Goal: Task Accomplishment & Management: Manage account settings

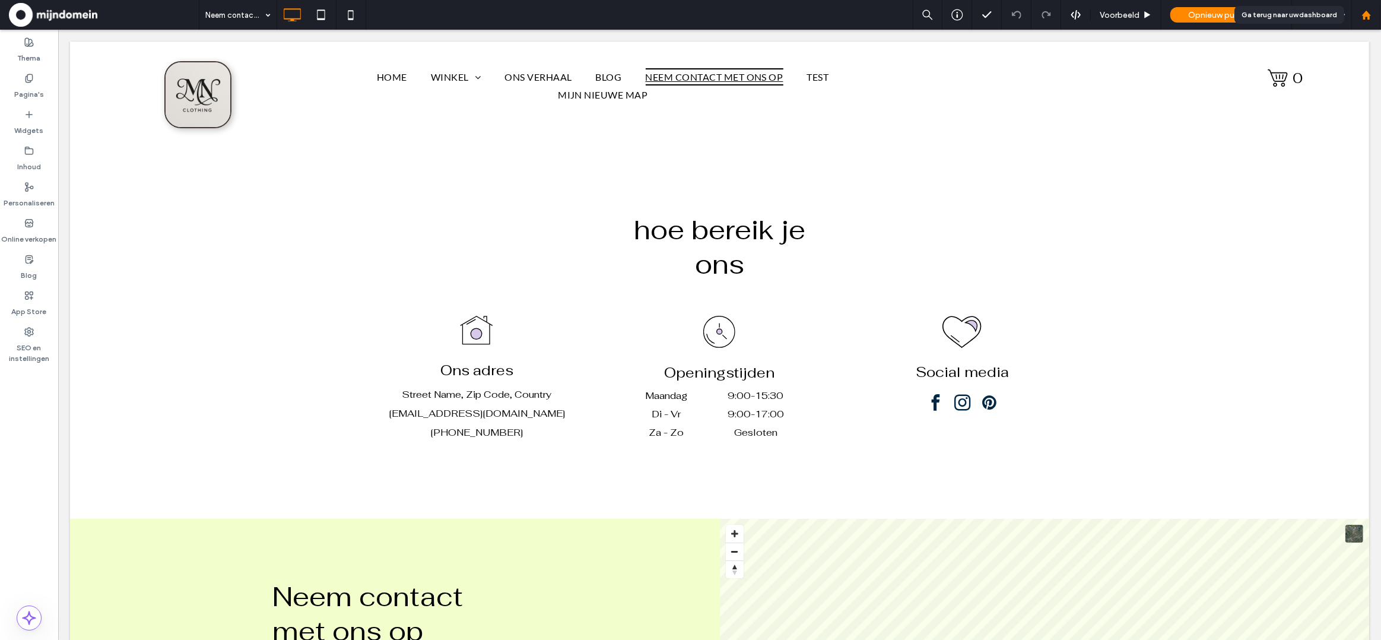
click at [1369, 20] on icon at bounding box center [1366, 15] width 10 height 10
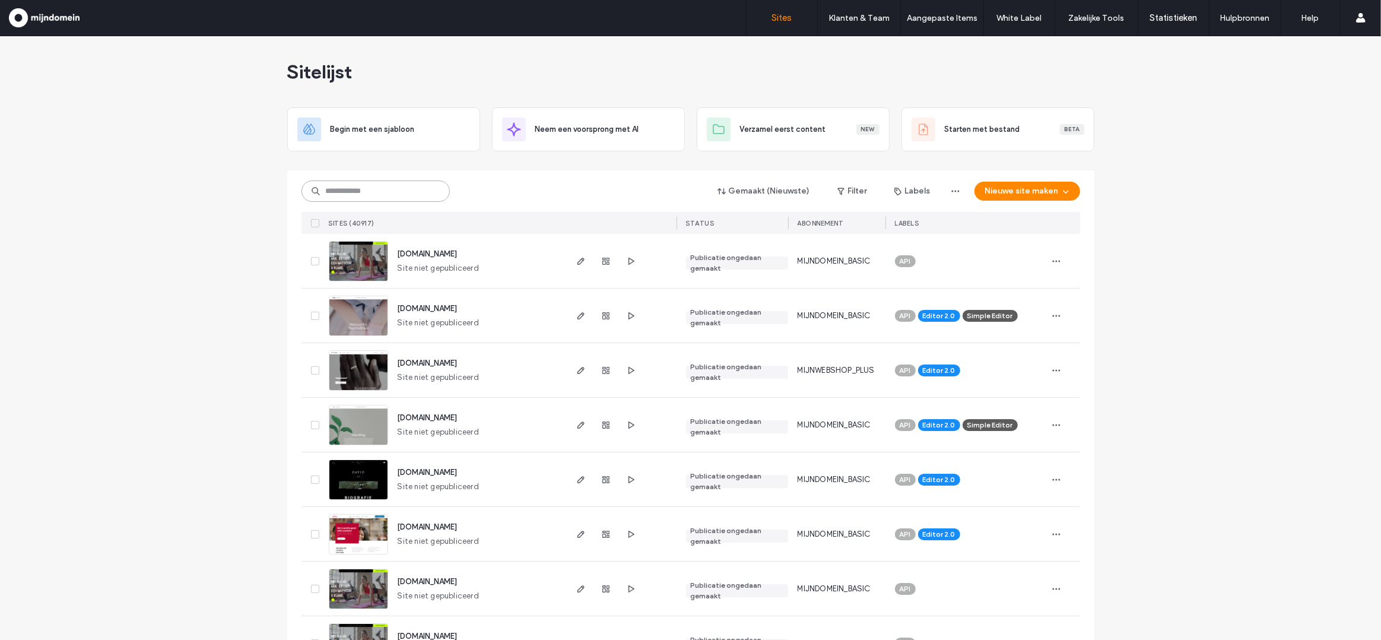
click at [363, 185] on input at bounding box center [375, 190] width 148 height 21
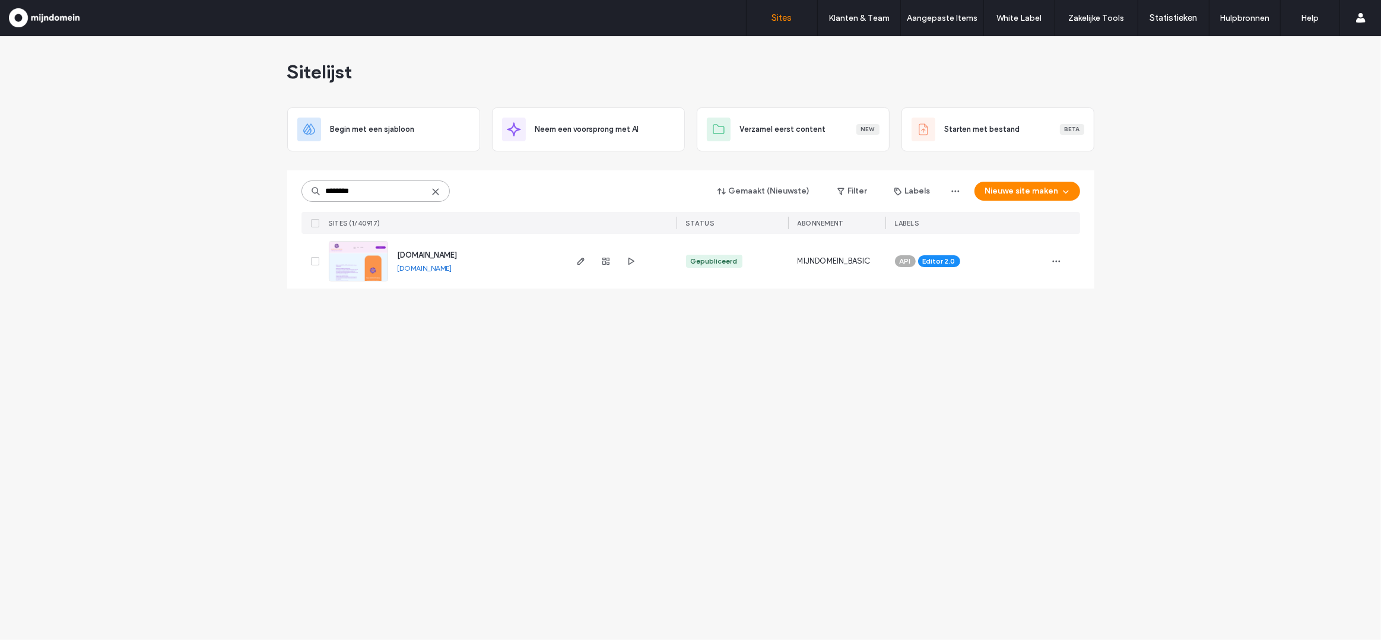
type input "********"
click at [365, 256] on img at bounding box center [358, 282] width 58 height 81
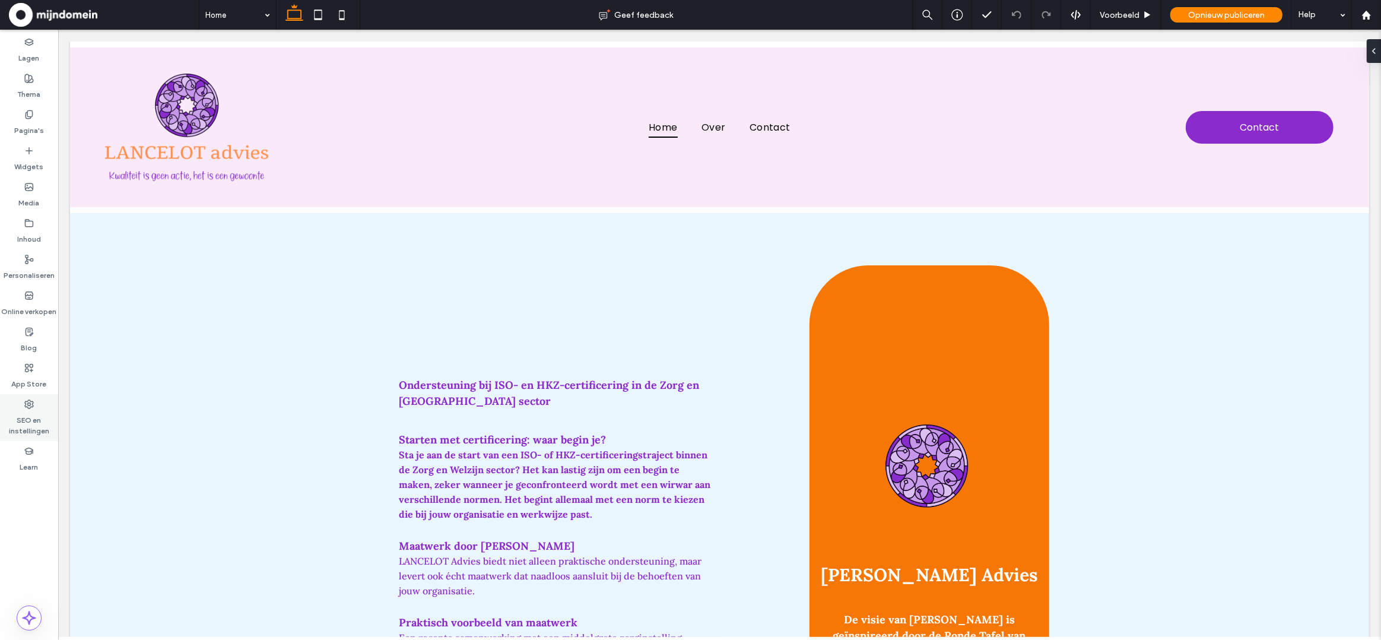
click at [53, 420] on label "SEO en instellingen" at bounding box center [29, 422] width 58 height 27
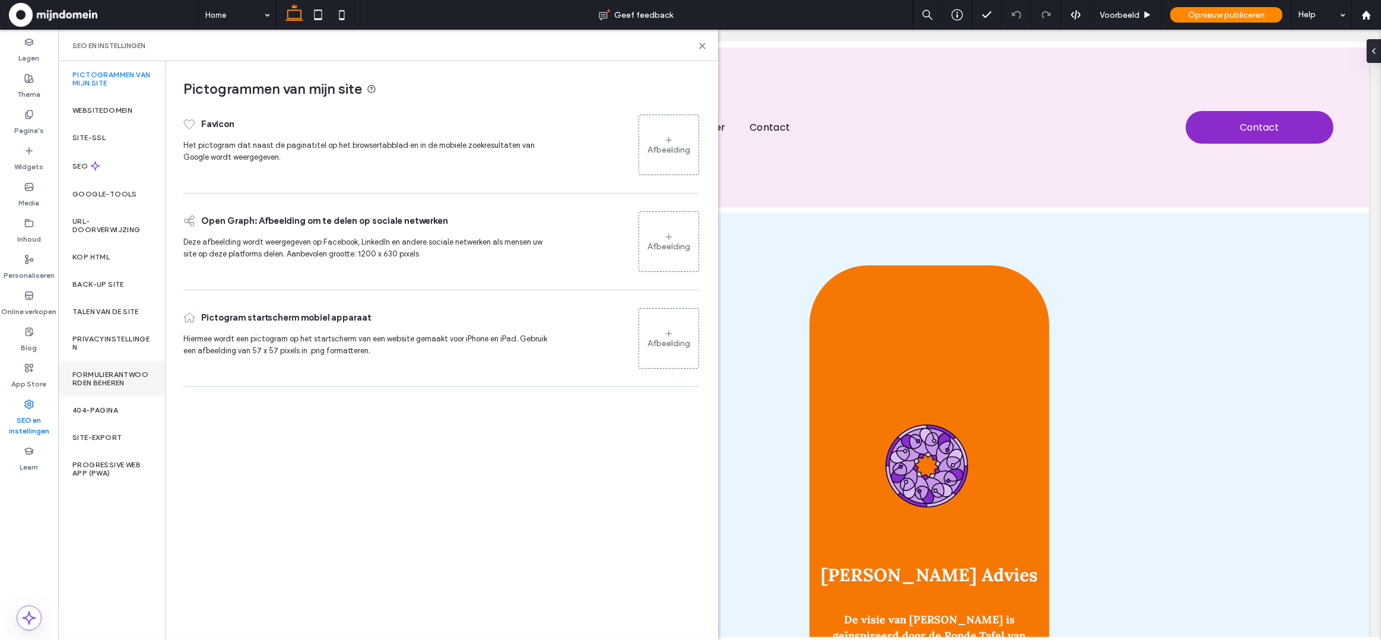
click at [110, 378] on label "Formulierantwoorden beheren" at bounding box center [111, 378] width 78 height 17
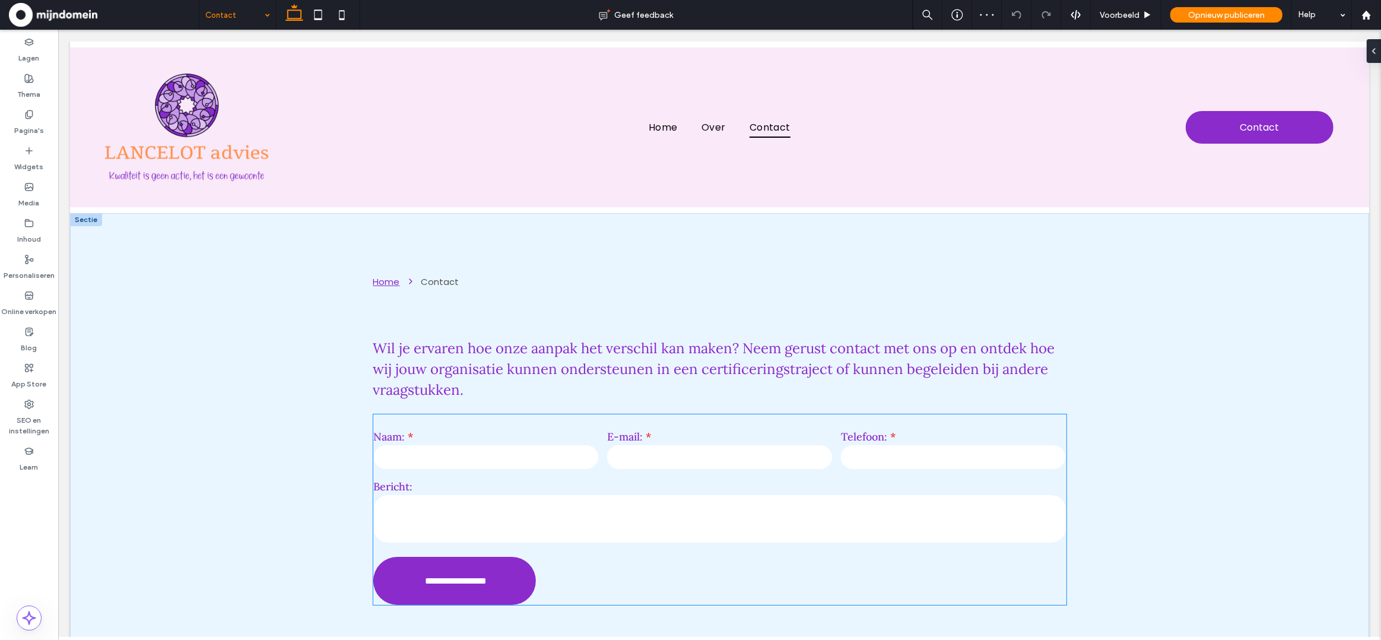
click at [644, 535] on textarea at bounding box center [719, 518] width 692 height 47
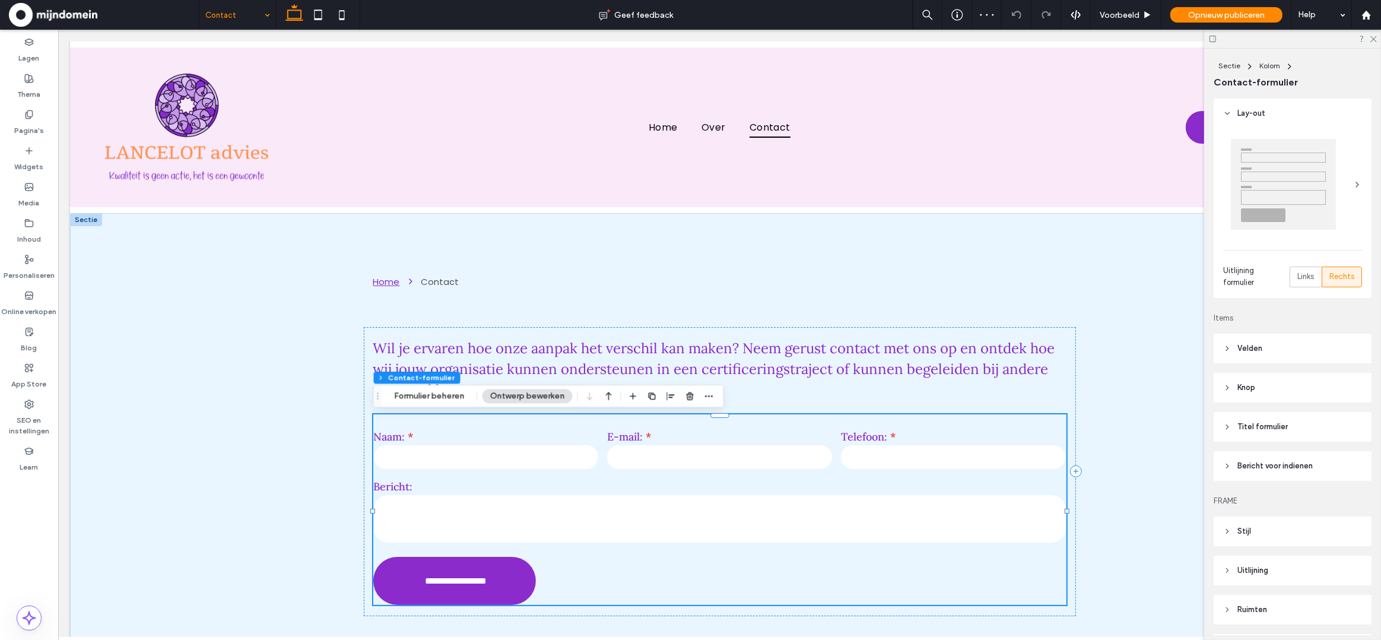
type input "*"
type input "***"
type input "**"
type input "*"
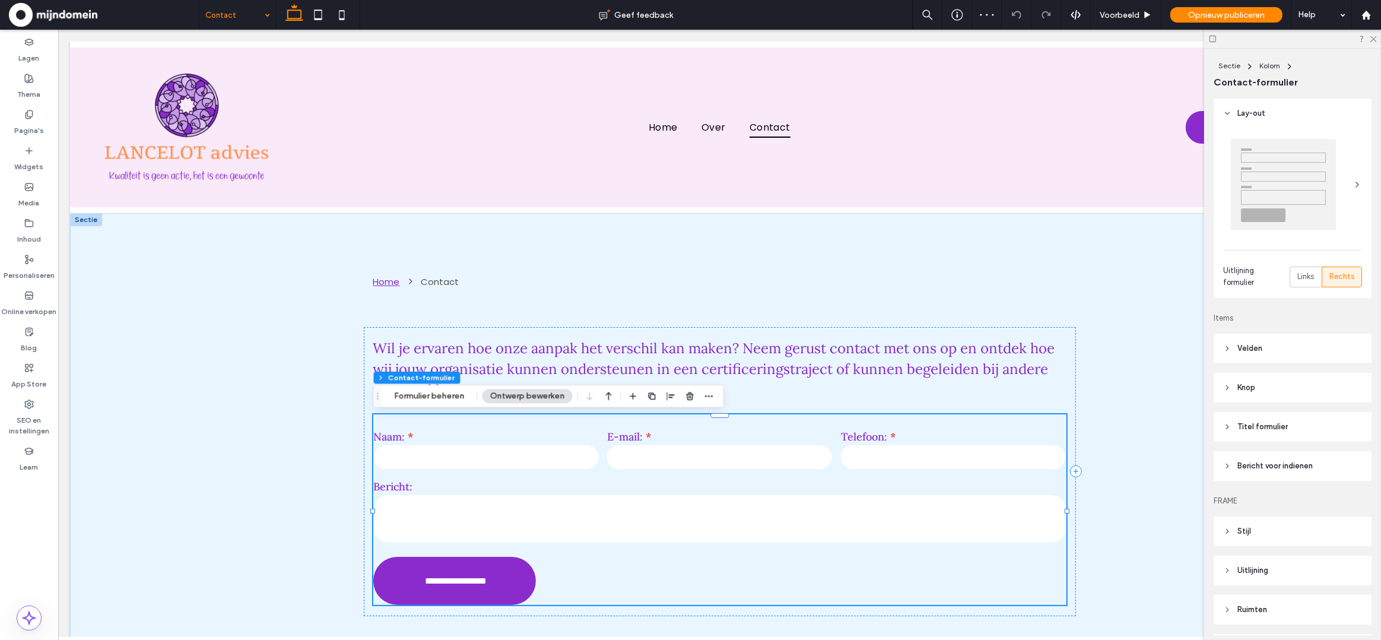
type input "***"
type input "**"
click at [434, 401] on button "Formulier beheren" at bounding box center [429, 396] width 85 height 14
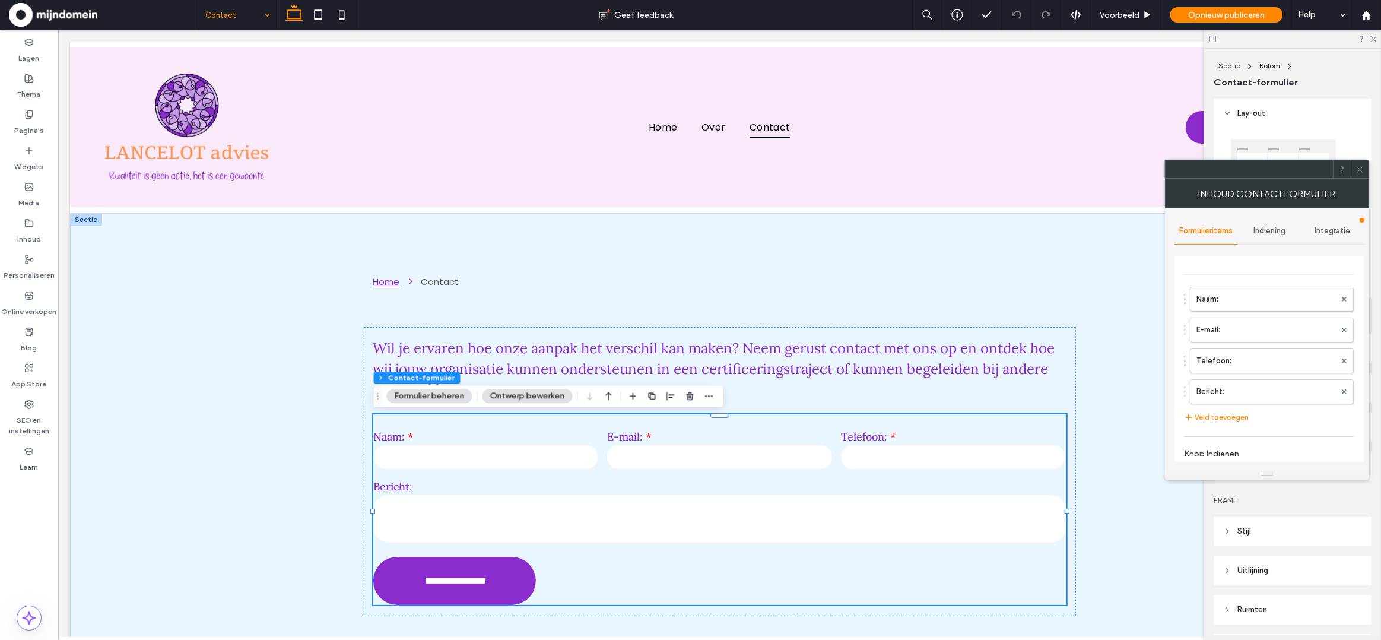
click at [1280, 230] on span "Indiening" at bounding box center [1269, 230] width 32 height 9
click at [1237, 294] on label "Melding van nieuwe indiening" at bounding box center [1269, 287] width 158 height 24
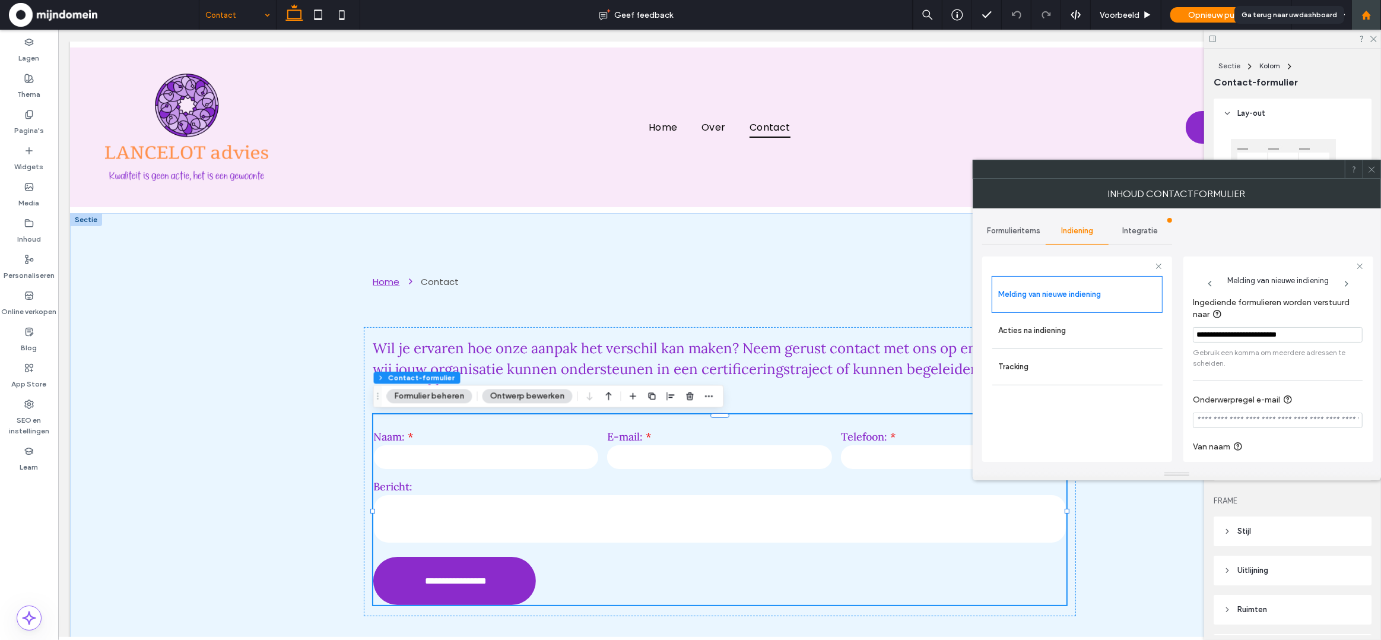
click at [1372, 18] on div at bounding box center [1366, 15] width 28 height 10
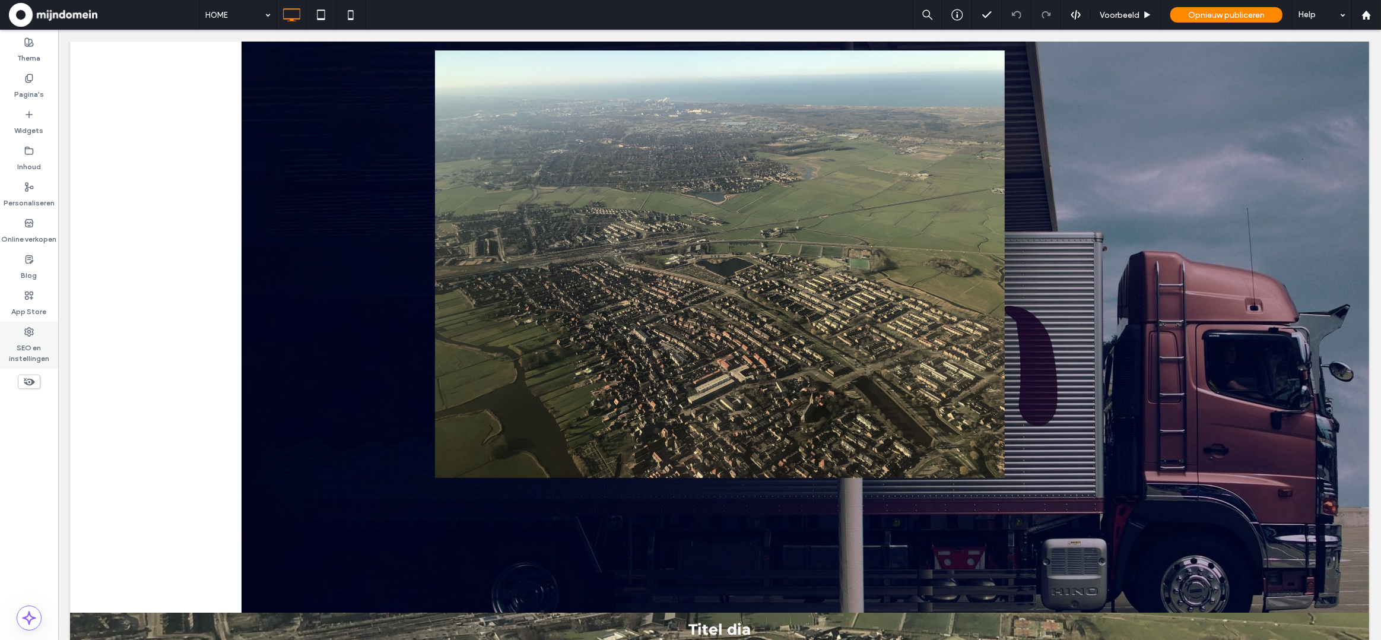
click at [42, 352] on label "SEO en instellingen" at bounding box center [29, 349] width 58 height 27
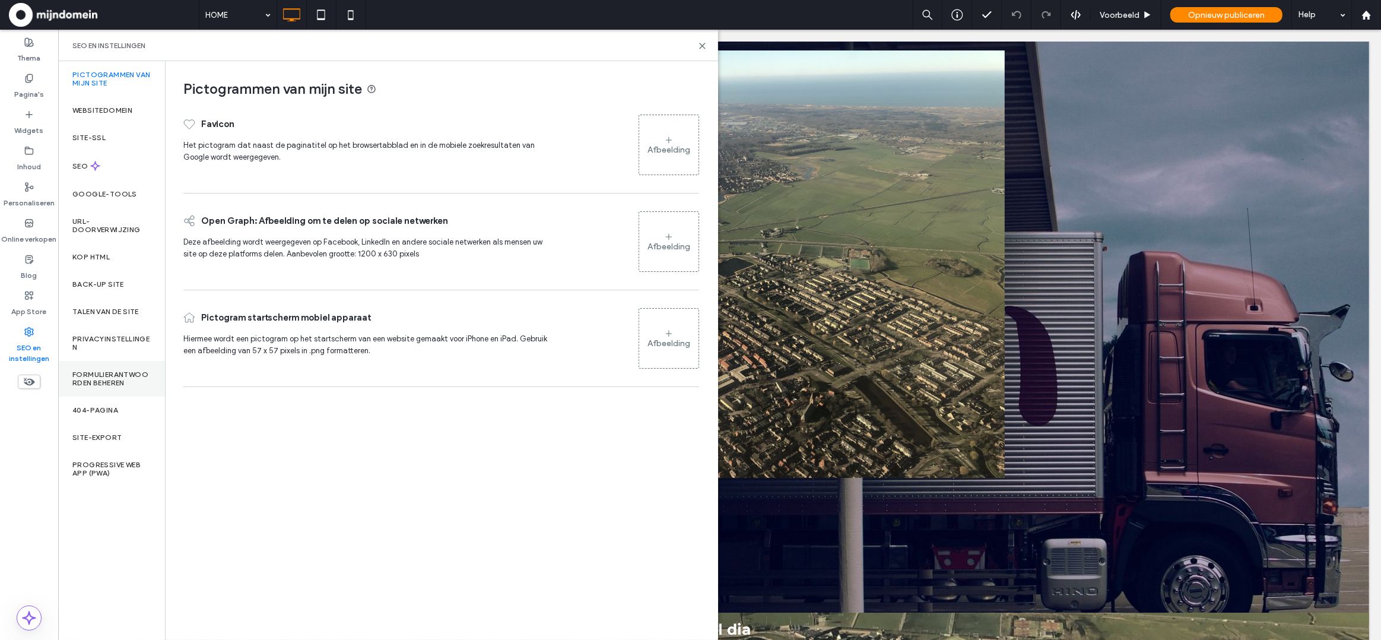
click at [87, 368] on div "Formulierantwoorden beheren" at bounding box center [111, 379] width 107 height 36
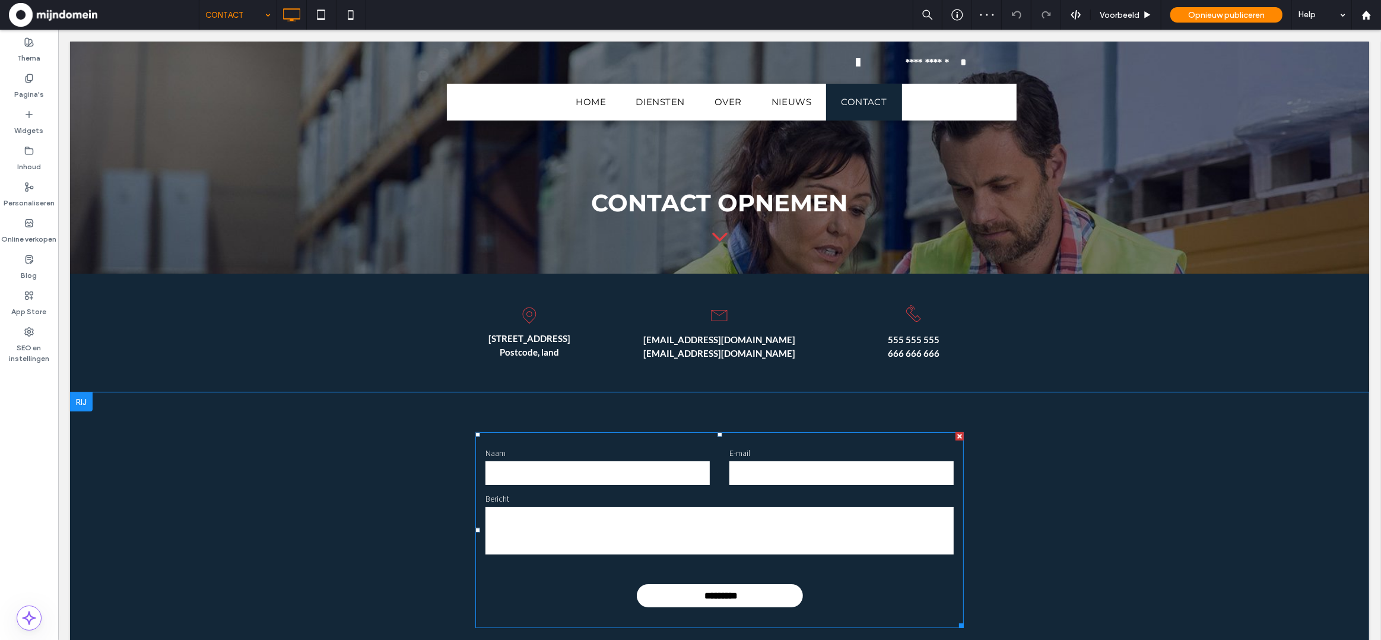
click at [645, 461] on input "text" at bounding box center [597, 473] width 224 height 24
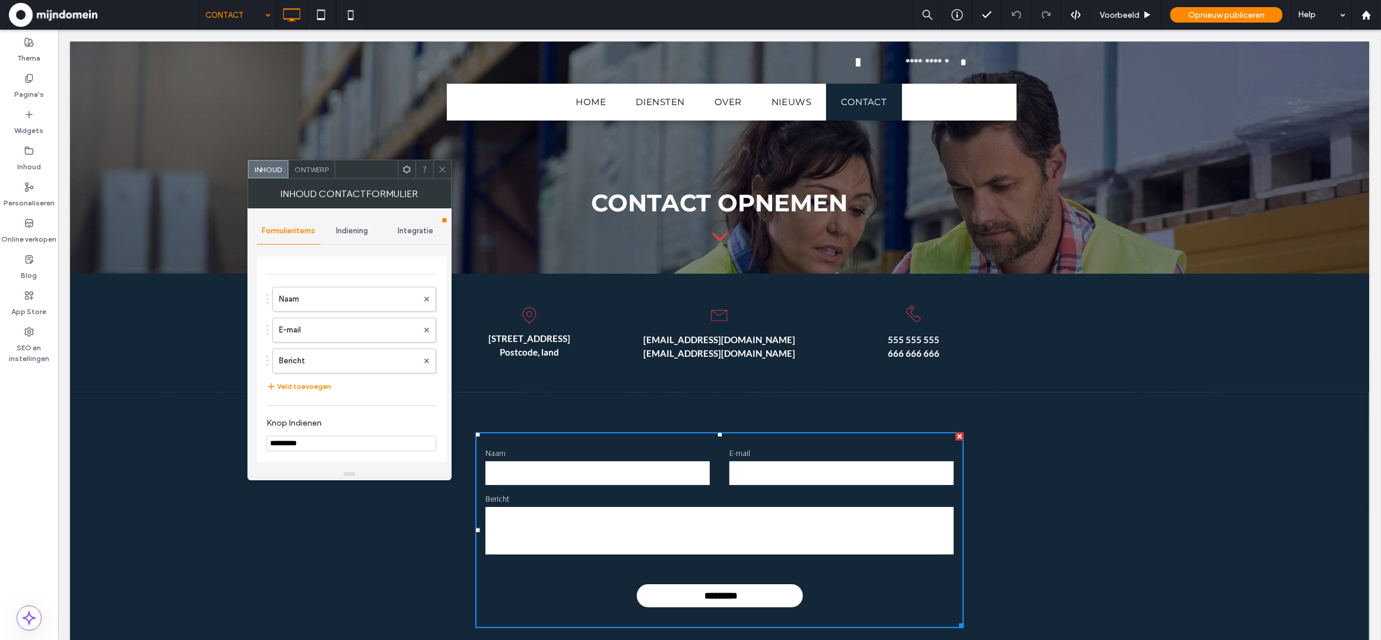
click at [359, 231] on span "Indiening" at bounding box center [352, 230] width 32 height 9
click at [345, 289] on label "Melding van nieuwe indiening" at bounding box center [352, 287] width 158 height 24
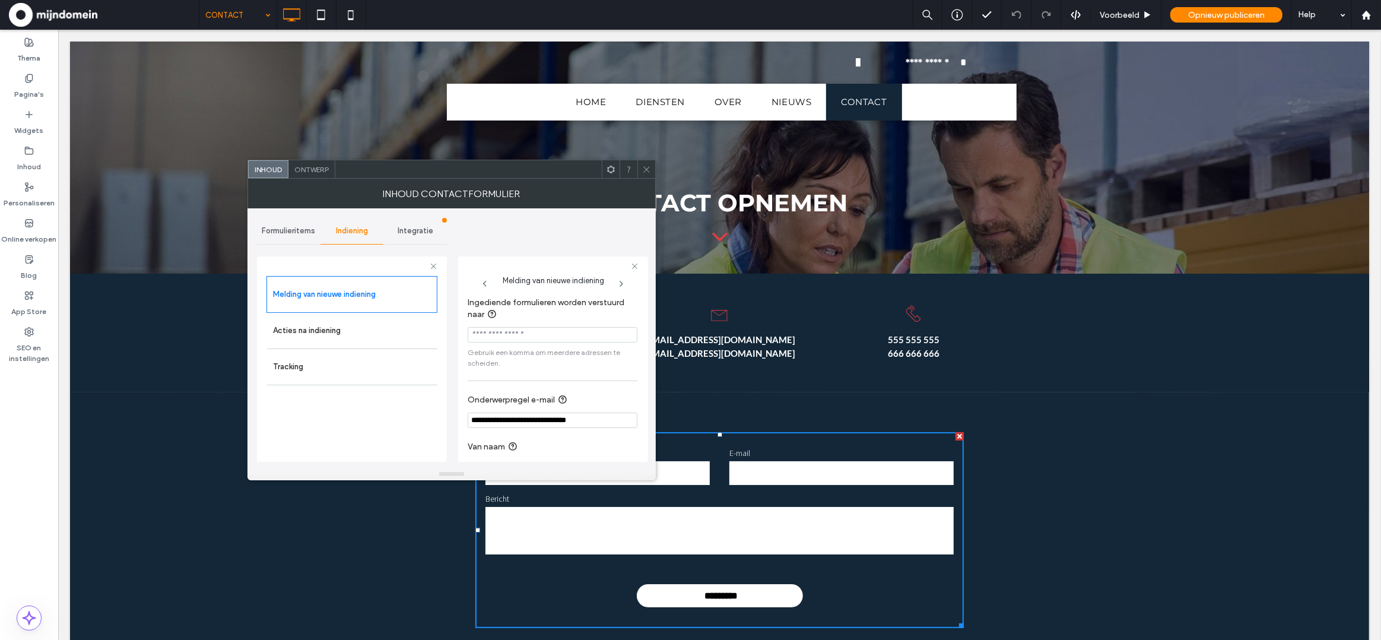
drag, startPoint x: 524, startPoint y: 338, endPoint x: 623, endPoint y: 363, distance: 102.2
click at [525, 338] on input "Ingediende formulieren worden verstuurd naar" at bounding box center [553, 334] width 170 height 15
paste input "**********"
type input "**********"
click at [1227, 21] on div "Opnieuw publiceren" at bounding box center [1226, 14] width 112 height 15
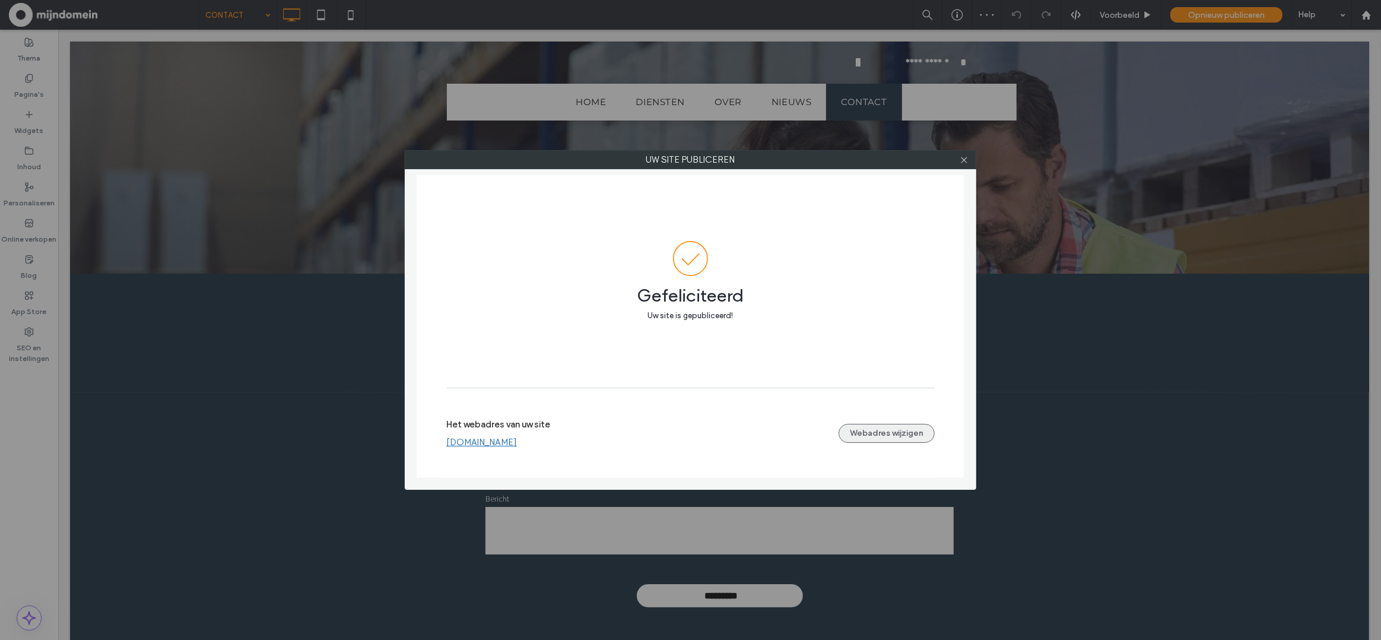
click at [898, 437] on button "Webadres wijzigen" at bounding box center [886, 433] width 96 height 19
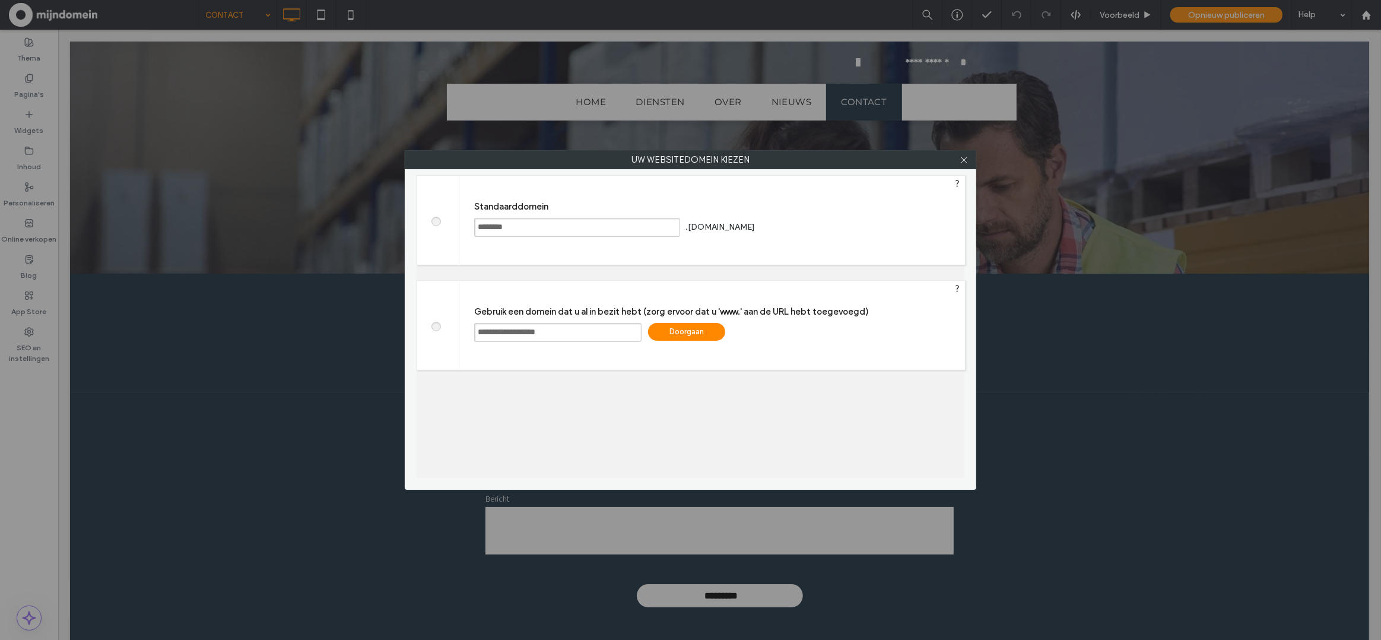
click at [475, 333] on input "**********" at bounding box center [557, 332] width 167 height 19
type input "**********"
click at [711, 333] on div "Doorgaan" at bounding box center [686, 332] width 77 height 18
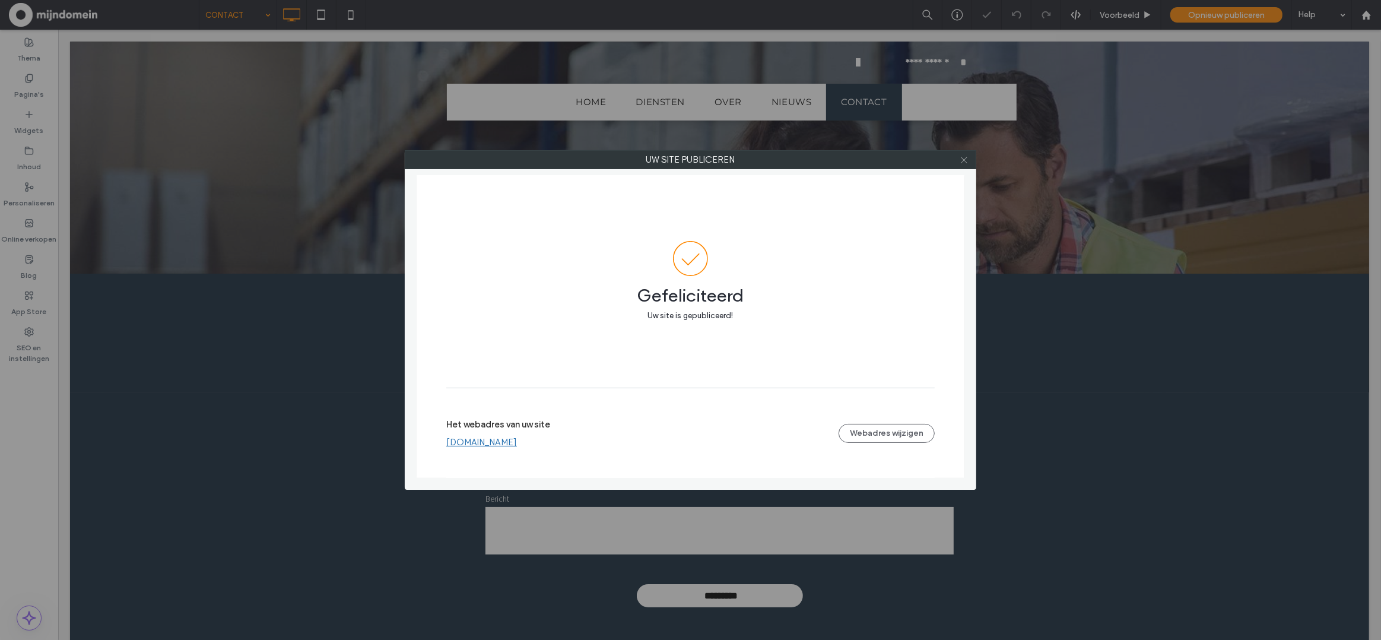
click at [967, 162] on icon at bounding box center [963, 159] width 9 height 9
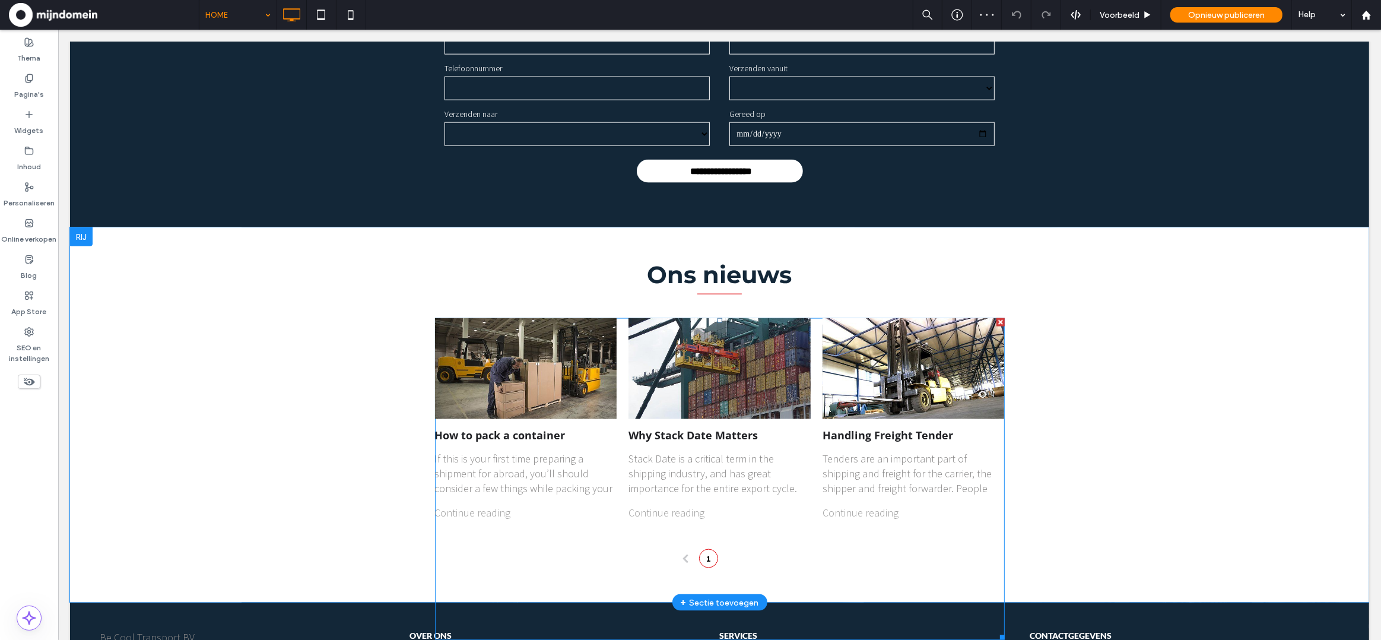
scroll to position [1726, 0]
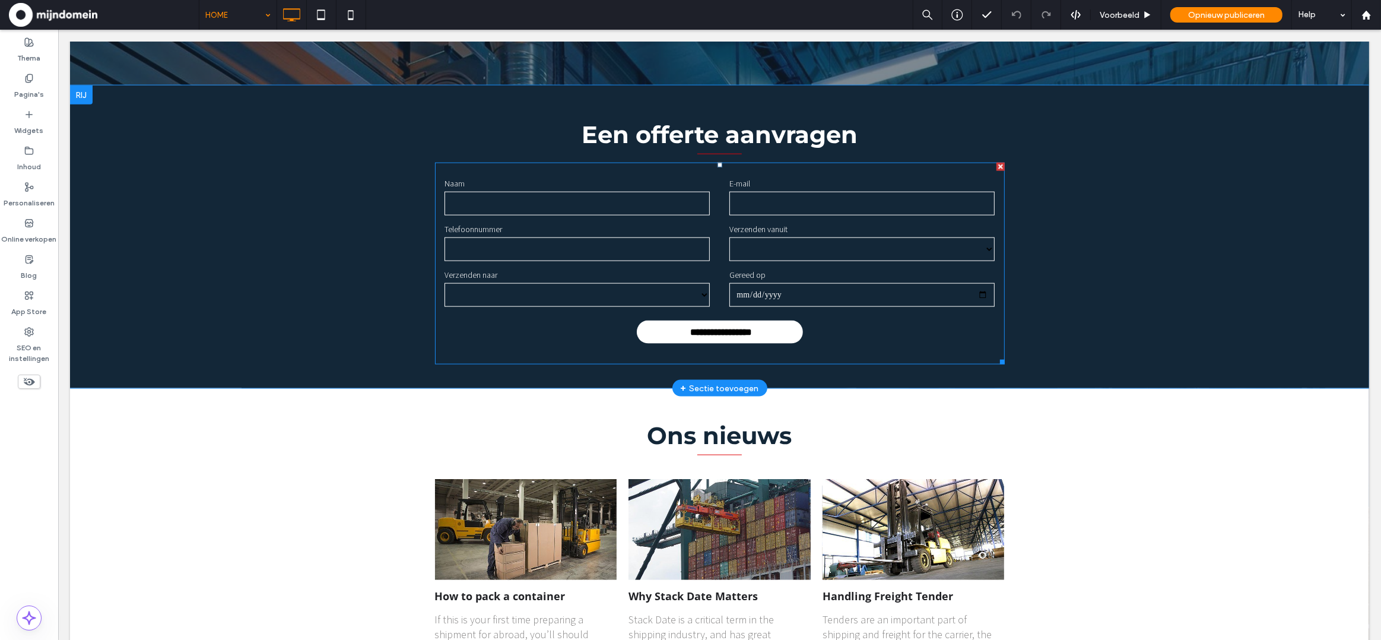
click at [585, 258] on input "tel" at bounding box center [576, 249] width 265 height 24
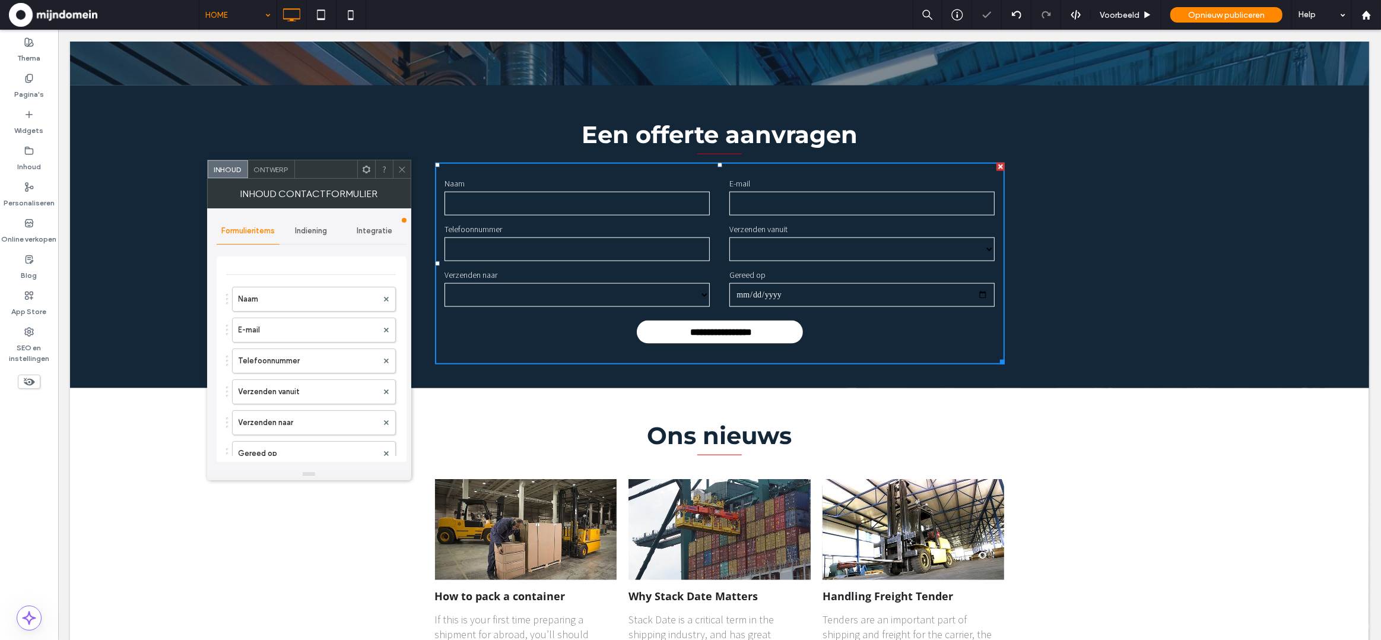
click at [316, 230] on span "Indiening" at bounding box center [311, 230] width 32 height 9
click at [325, 293] on label "Melding van nieuwe indiening" at bounding box center [312, 287] width 158 height 24
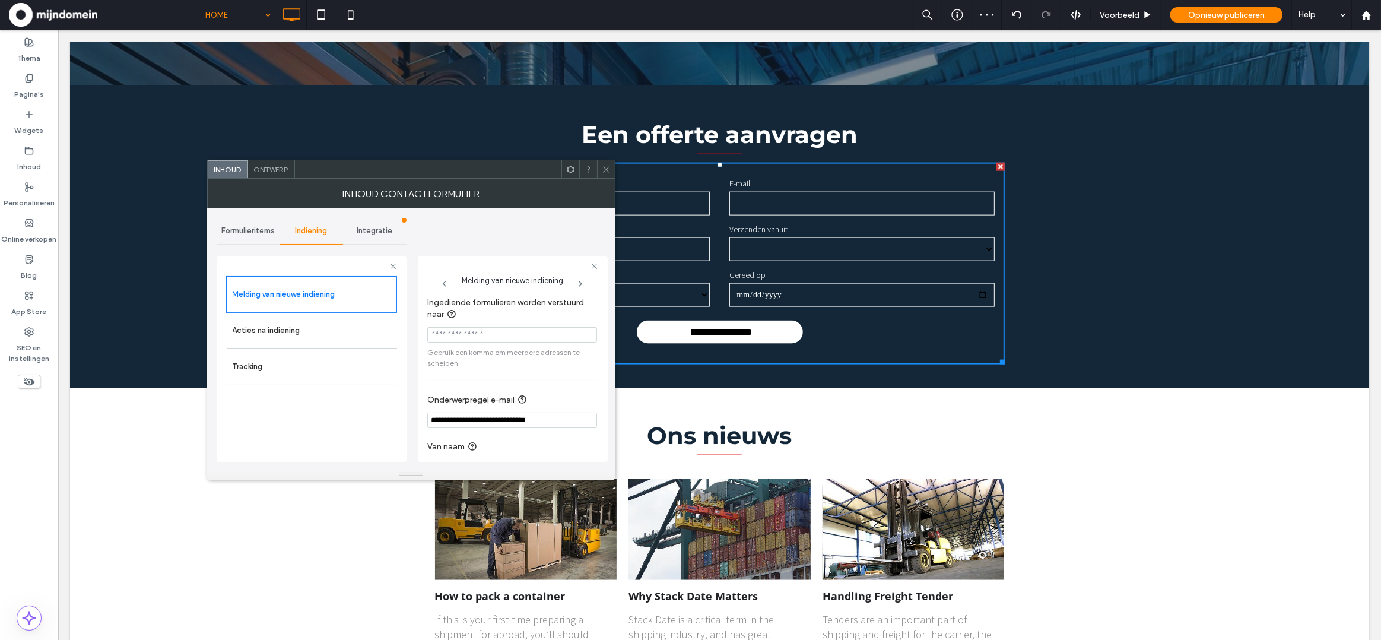
click at [521, 332] on input "Ingediende formulieren worden verstuurd naar" at bounding box center [512, 334] width 170 height 15
paste input "**********"
type input "**********"
click at [1188, 12] on span "Opnieuw publiceren" at bounding box center [1226, 15] width 77 height 10
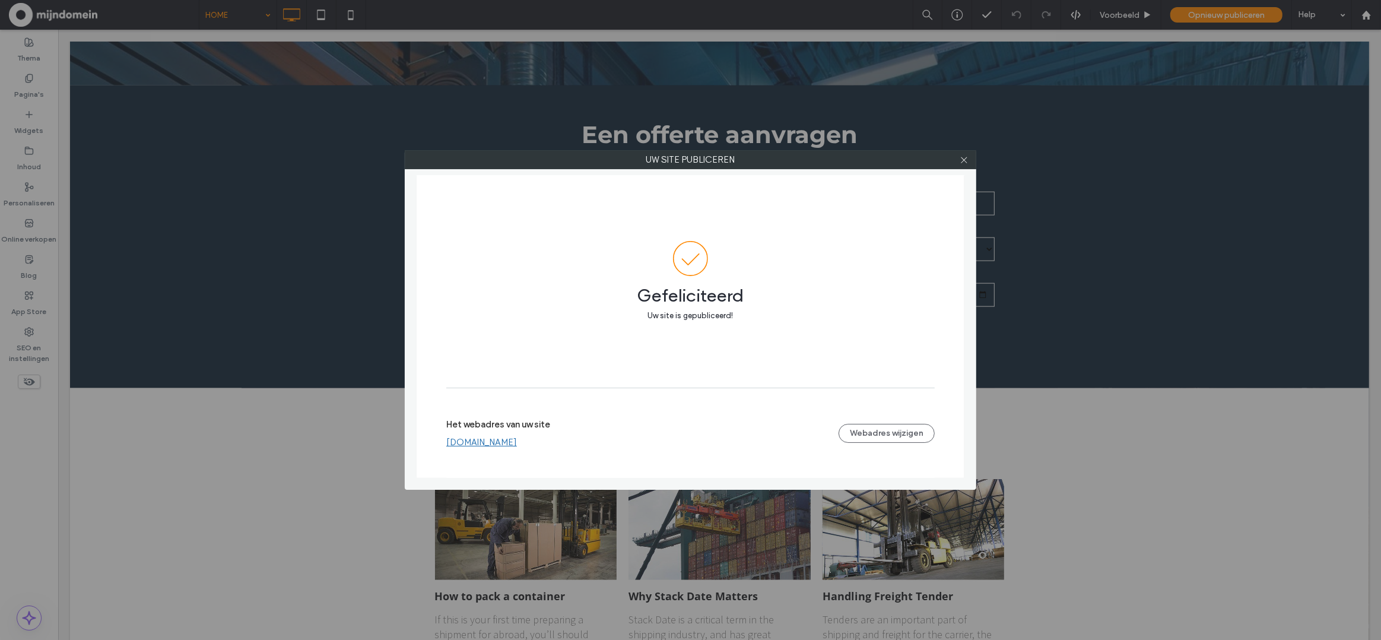
click at [958, 160] on div at bounding box center [964, 160] width 18 height 18
click at [964, 160] on icon at bounding box center [963, 159] width 9 height 9
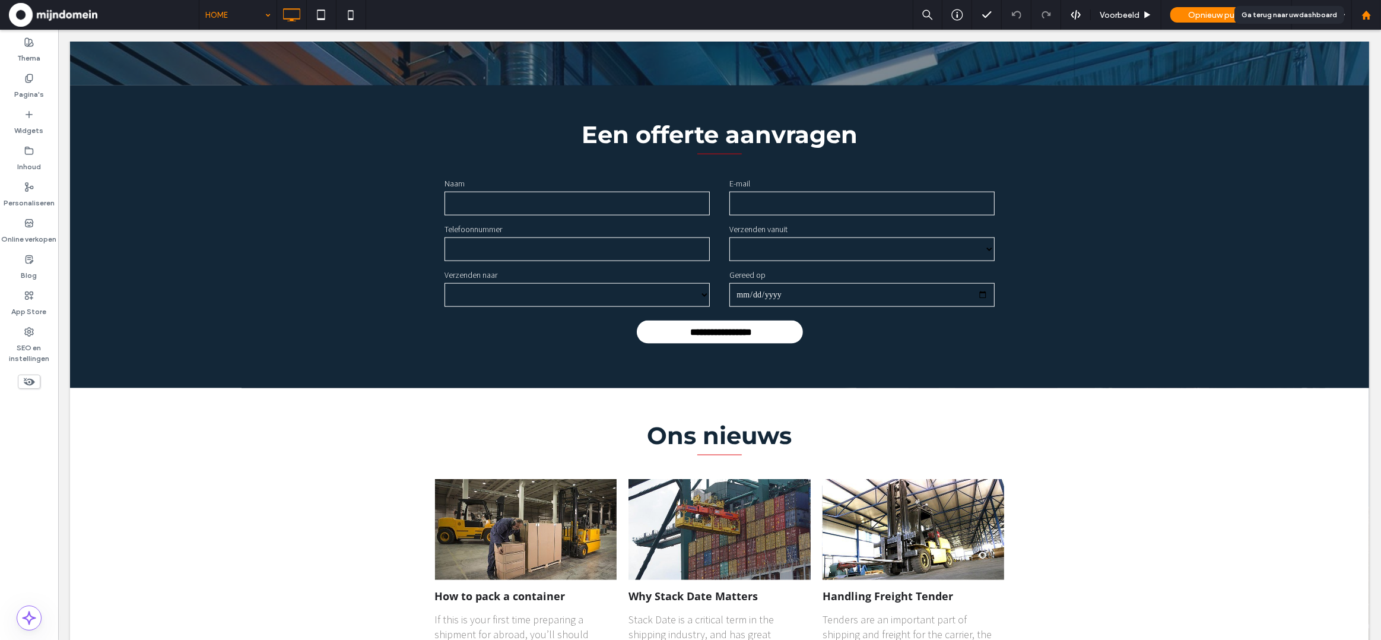
click at [1368, 12] on icon at bounding box center [1366, 15] width 10 height 10
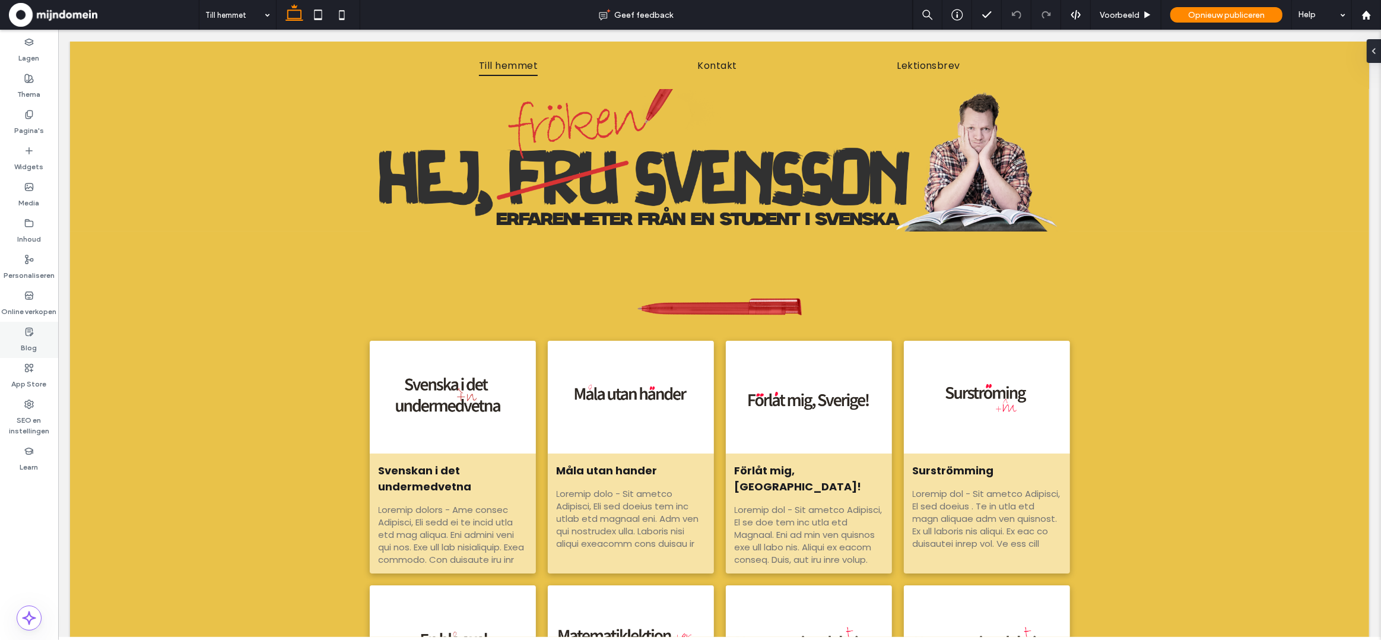
click at [34, 328] on div "Blog" at bounding box center [29, 340] width 58 height 36
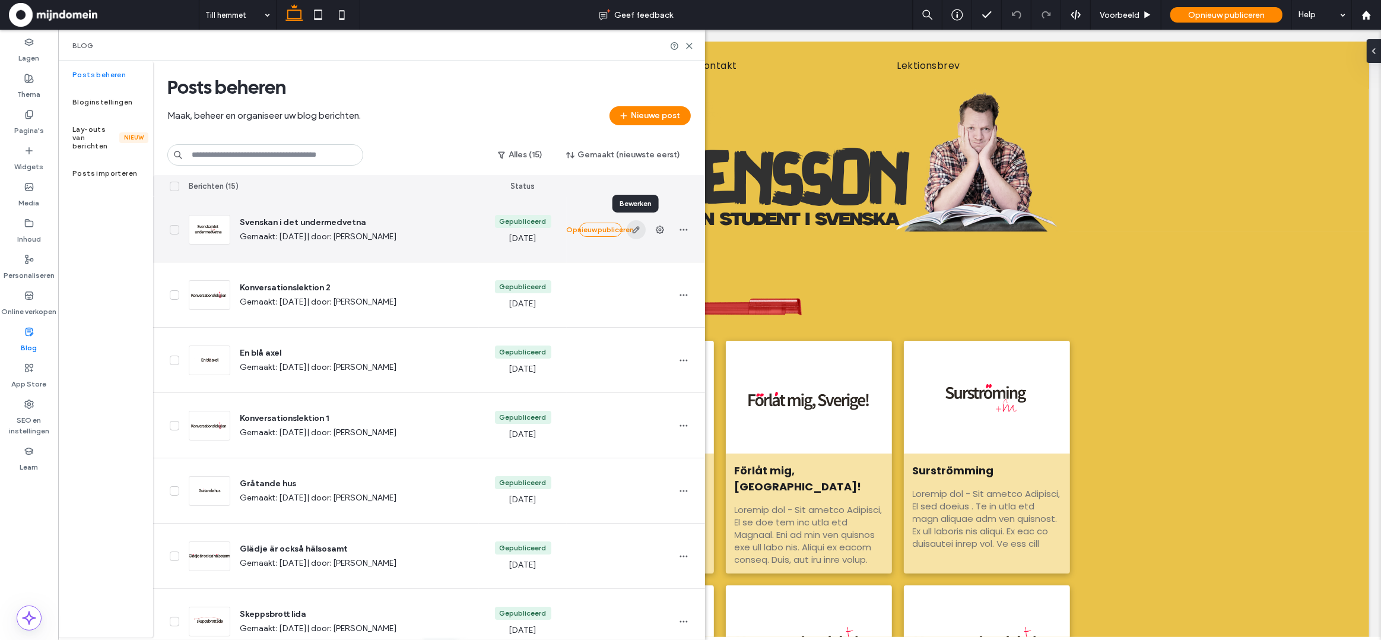
click at [641, 226] on span "button" at bounding box center [636, 229] width 19 height 19
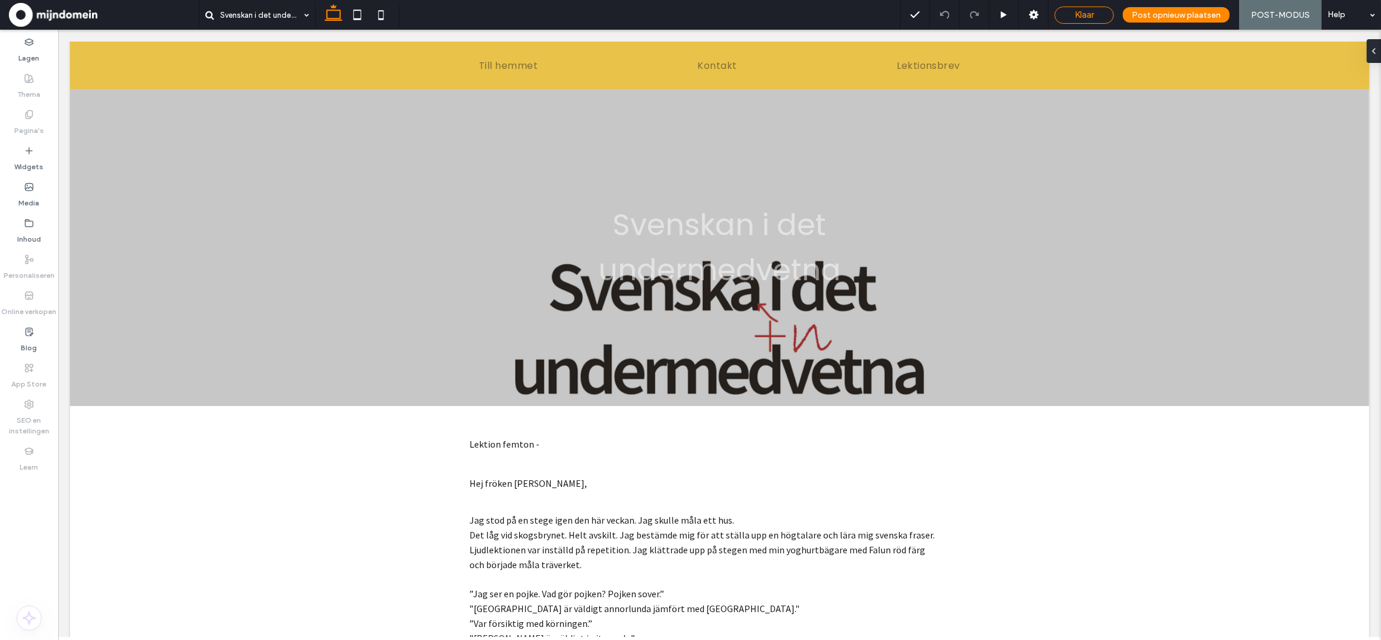
click at [1092, 12] on span "Klaar" at bounding box center [1084, 14] width 19 height 11
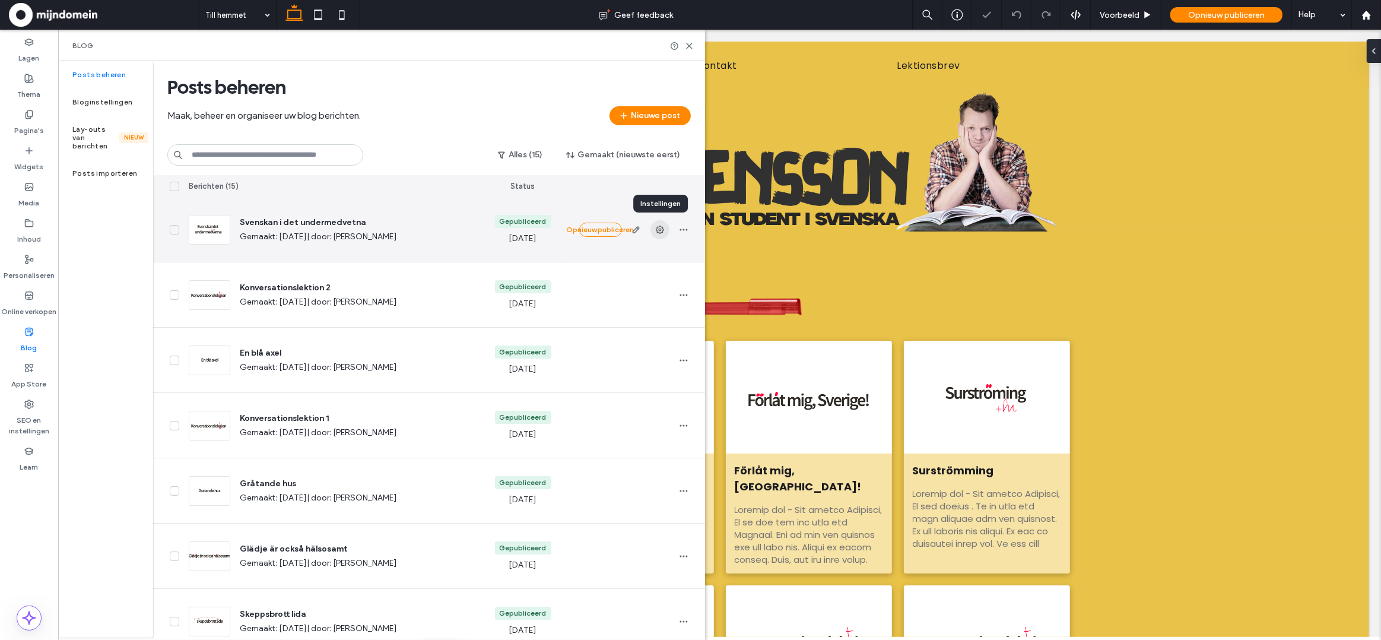
click at [657, 228] on icon "button" at bounding box center [659, 229] width 9 height 9
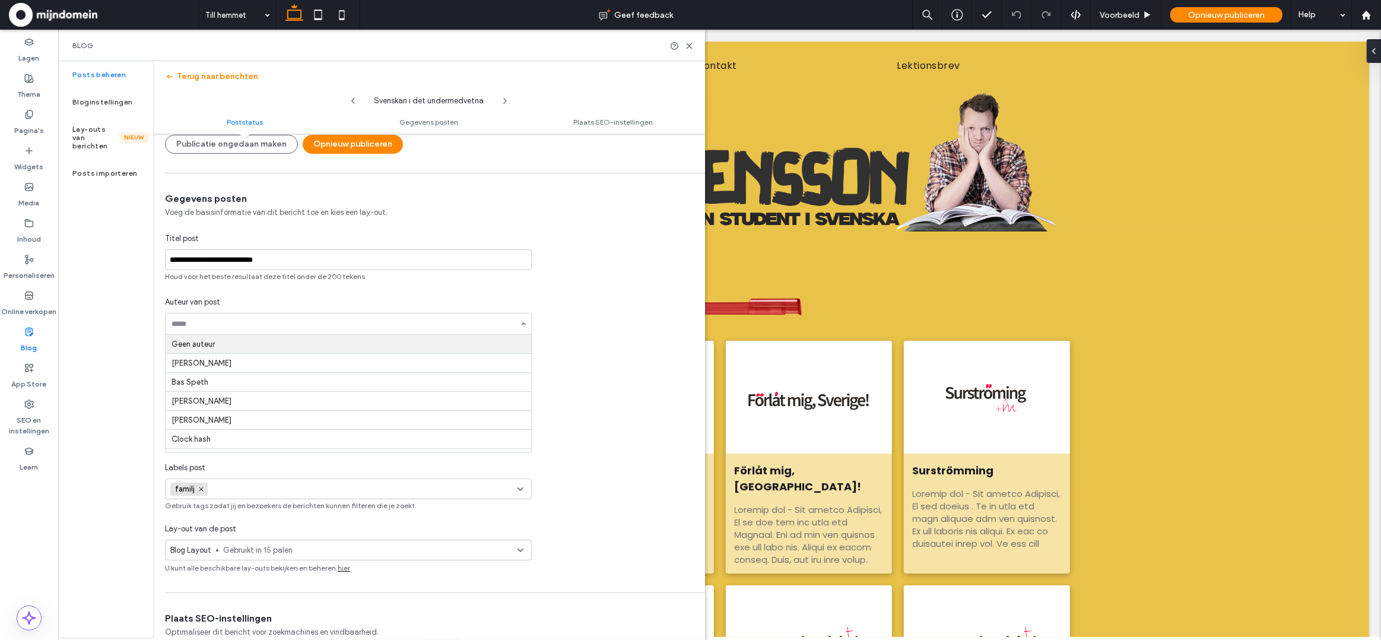
type input "**********"
click at [574, 257] on div "**********" at bounding box center [429, 351] width 552 height 319
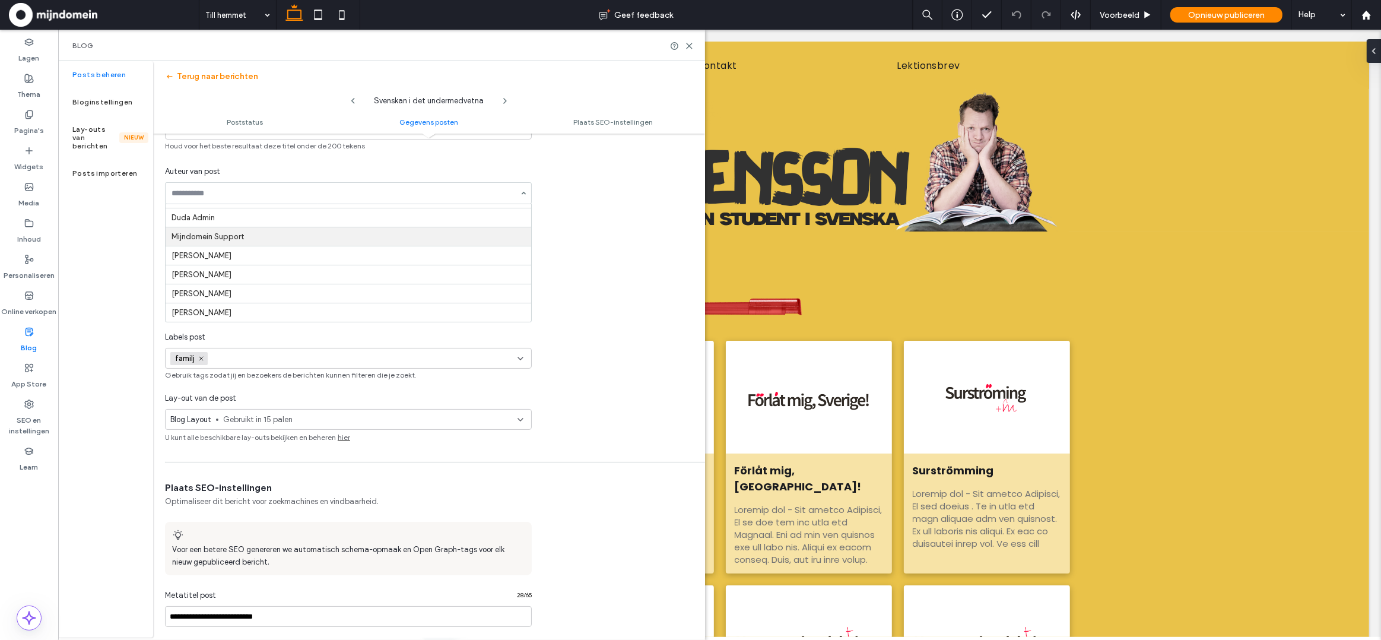
scroll to position [197, 0]
click at [1369, 14] on icon at bounding box center [1366, 15] width 10 height 10
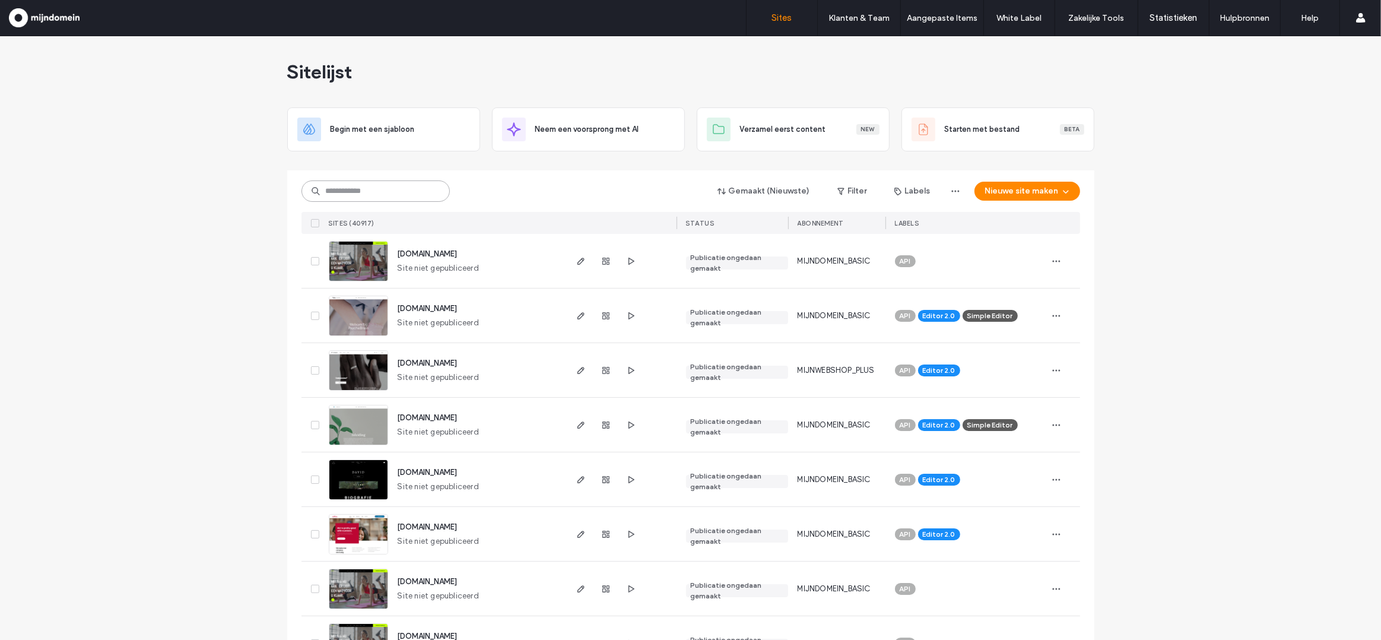
click at [390, 195] on input at bounding box center [375, 190] width 148 height 21
paste input "**********"
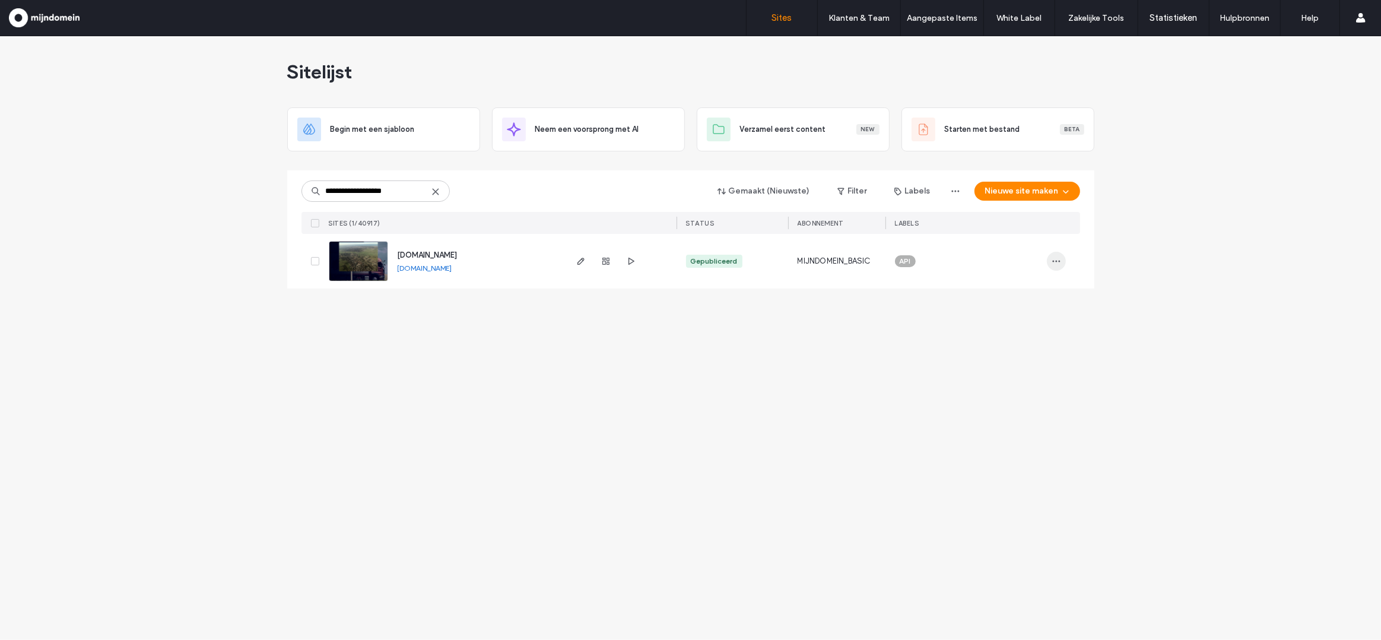
click at [1053, 259] on icon "button" at bounding box center [1055, 260] width 9 height 9
click at [402, 190] on input "**********" at bounding box center [375, 190] width 148 height 21
paste input "*"
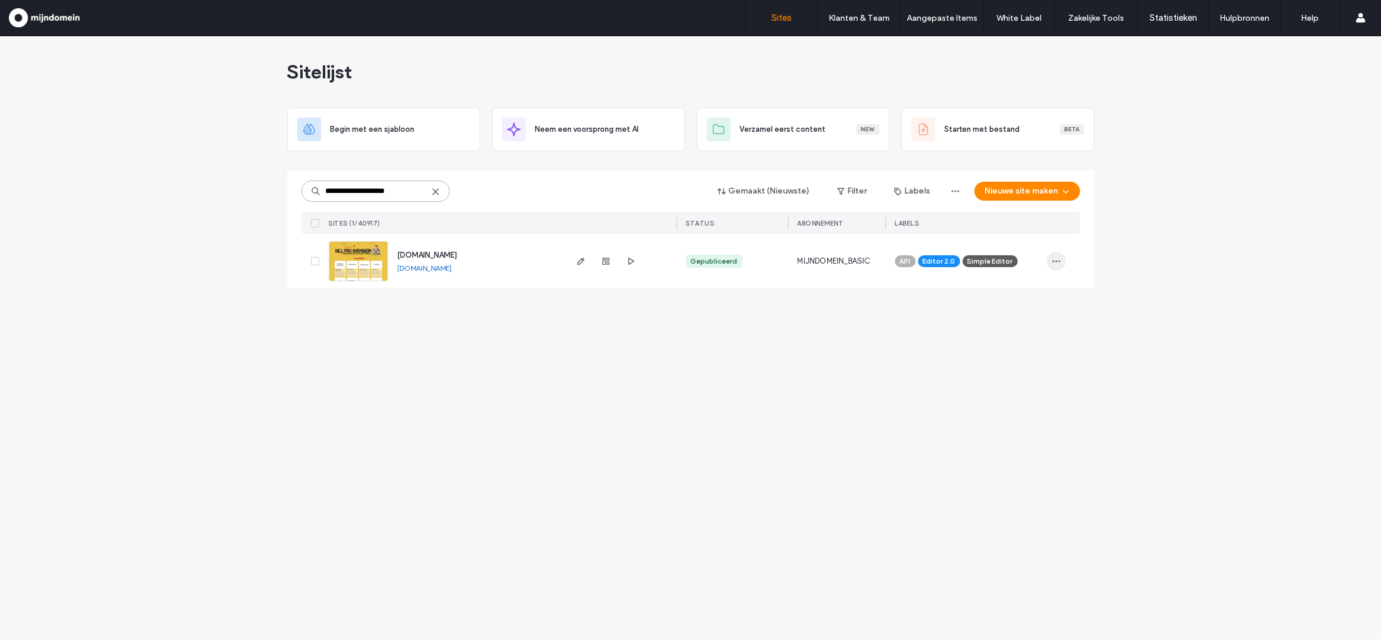
type input "**********"
click at [1065, 263] on span "button" at bounding box center [1056, 261] width 19 height 19
click at [972, 420] on div "Site Dashboard" at bounding box center [990, 427] width 150 height 23
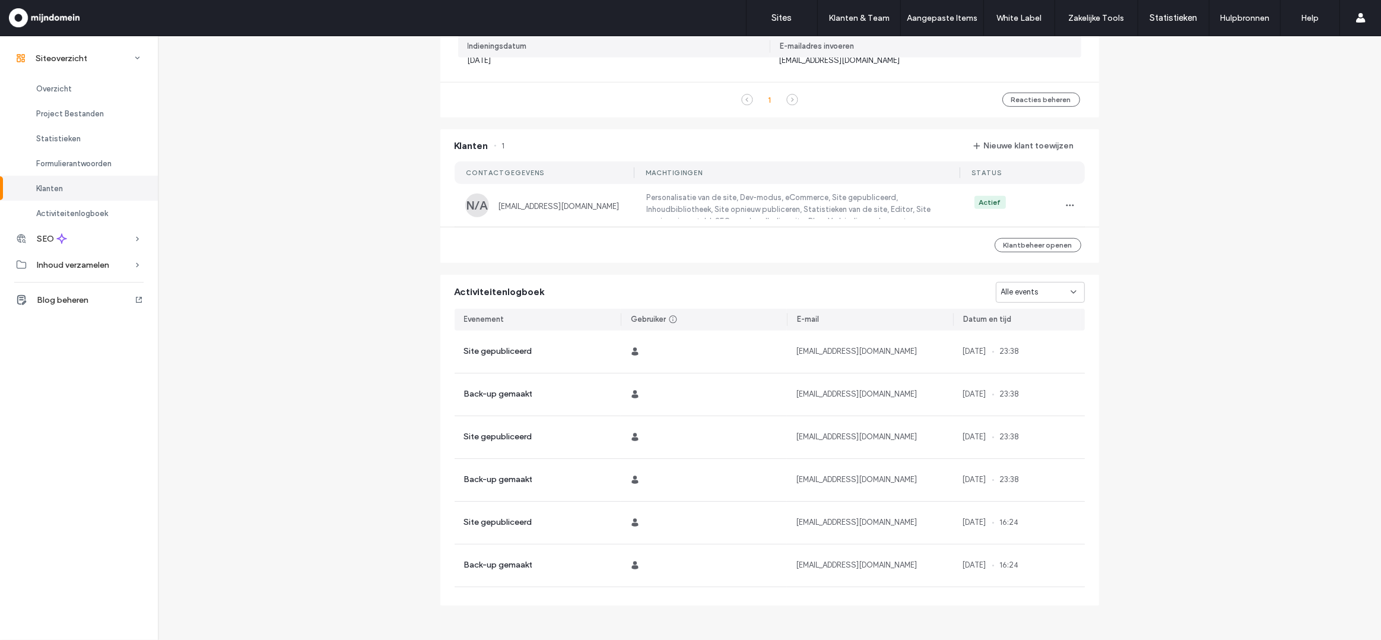
scroll to position [831, 0]
click at [984, 142] on button "Nieuwe klant toewijzen" at bounding box center [1023, 143] width 122 height 19
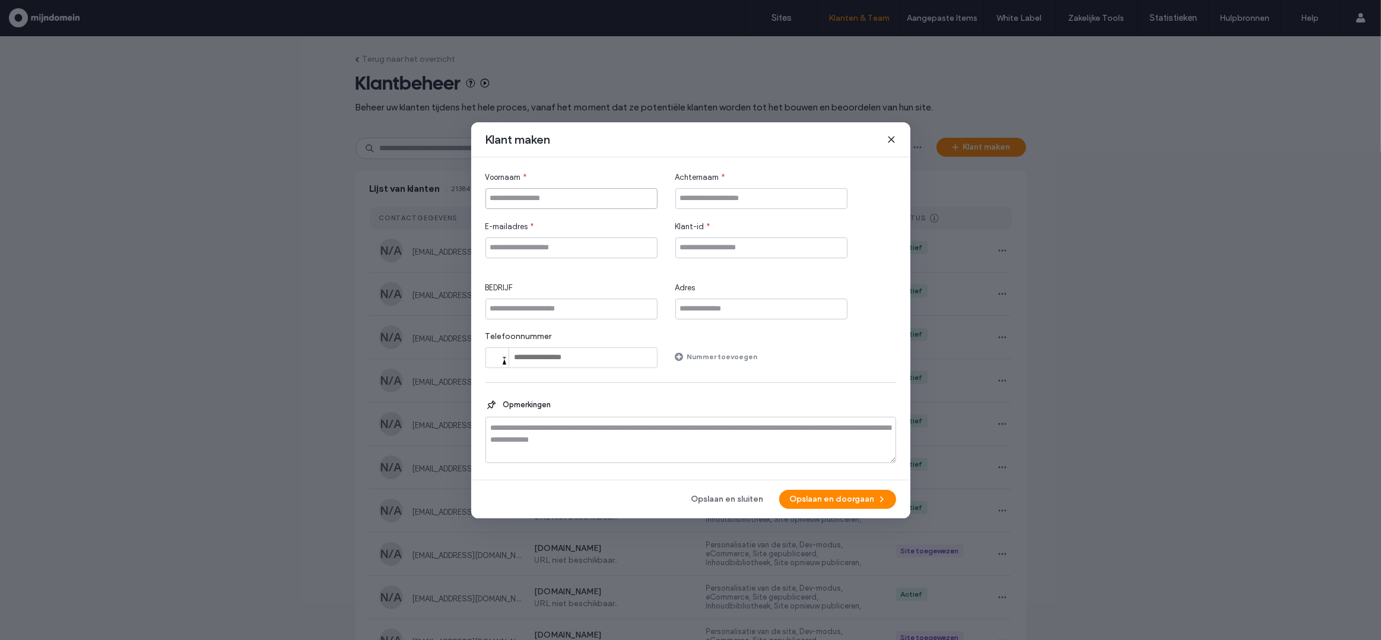
click at [576, 198] on input "Voornaam" at bounding box center [571, 198] width 172 height 21
paste input "*****"
type input "*****"
click at [760, 198] on input "Achternaam" at bounding box center [761, 198] width 172 height 21
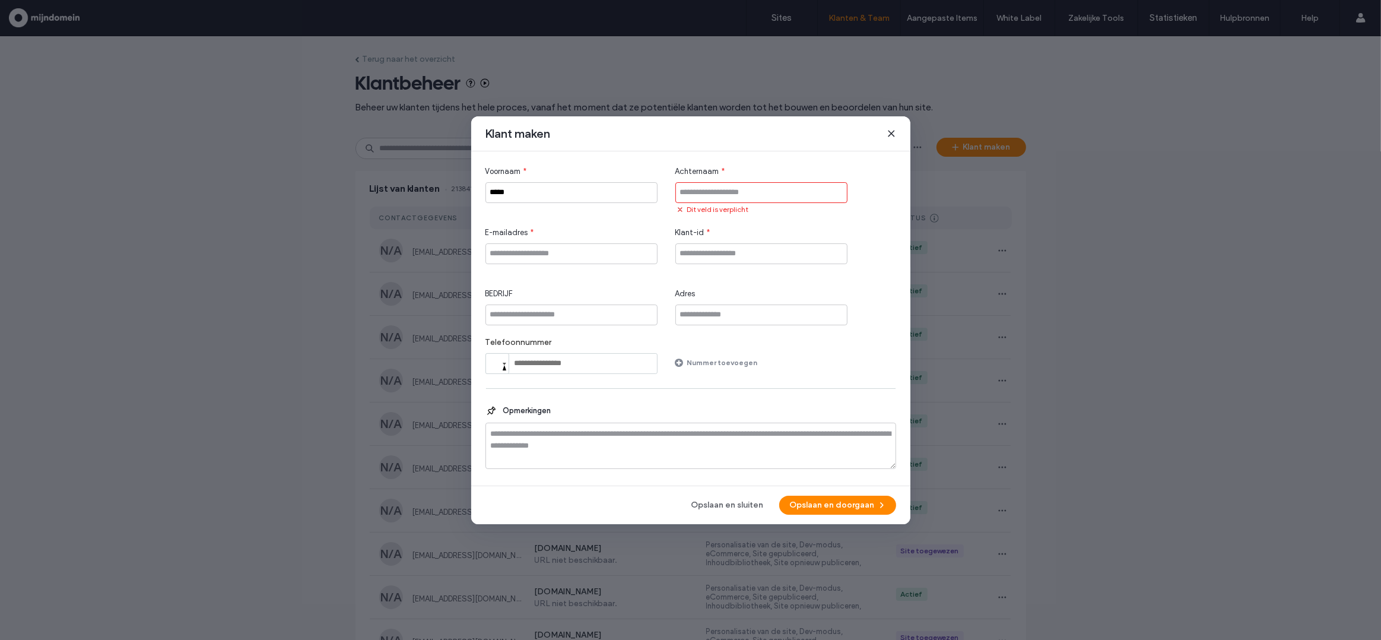
click at [732, 192] on input "Achternaam" at bounding box center [761, 192] width 172 height 21
paste input "*******"
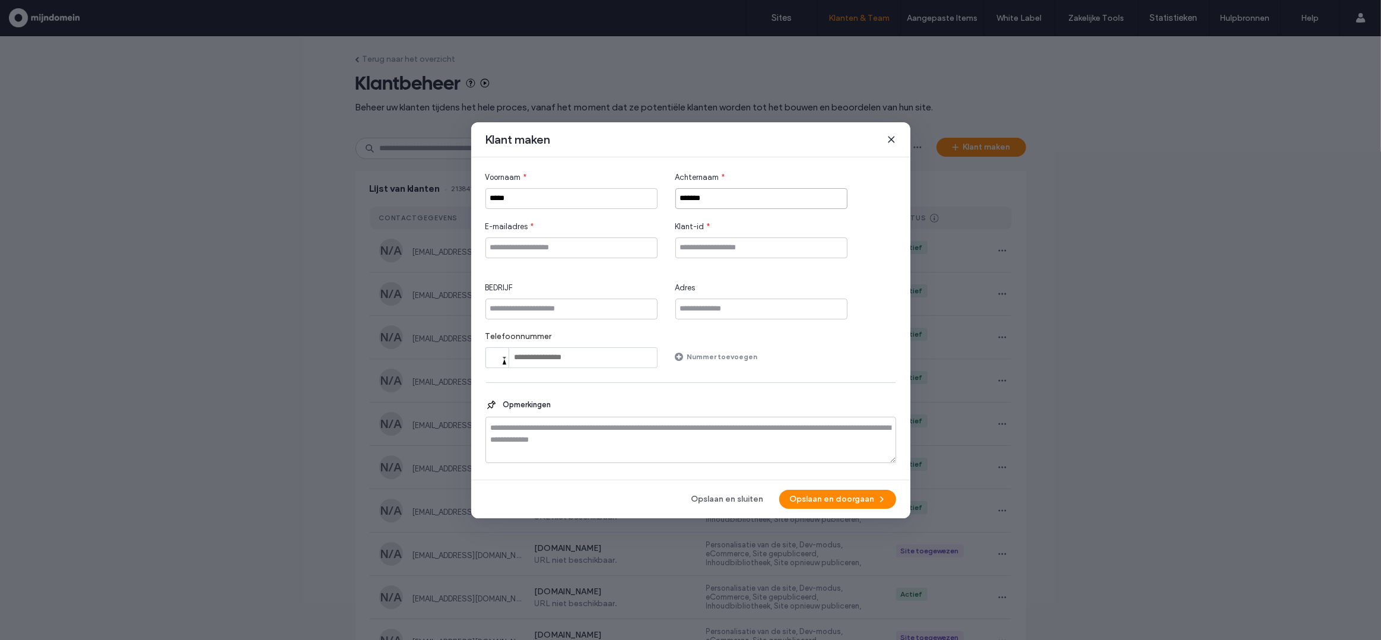
type input "*******"
click at [565, 251] on input "E-mailadres" at bounding box center [571, 247] width 172 height 21
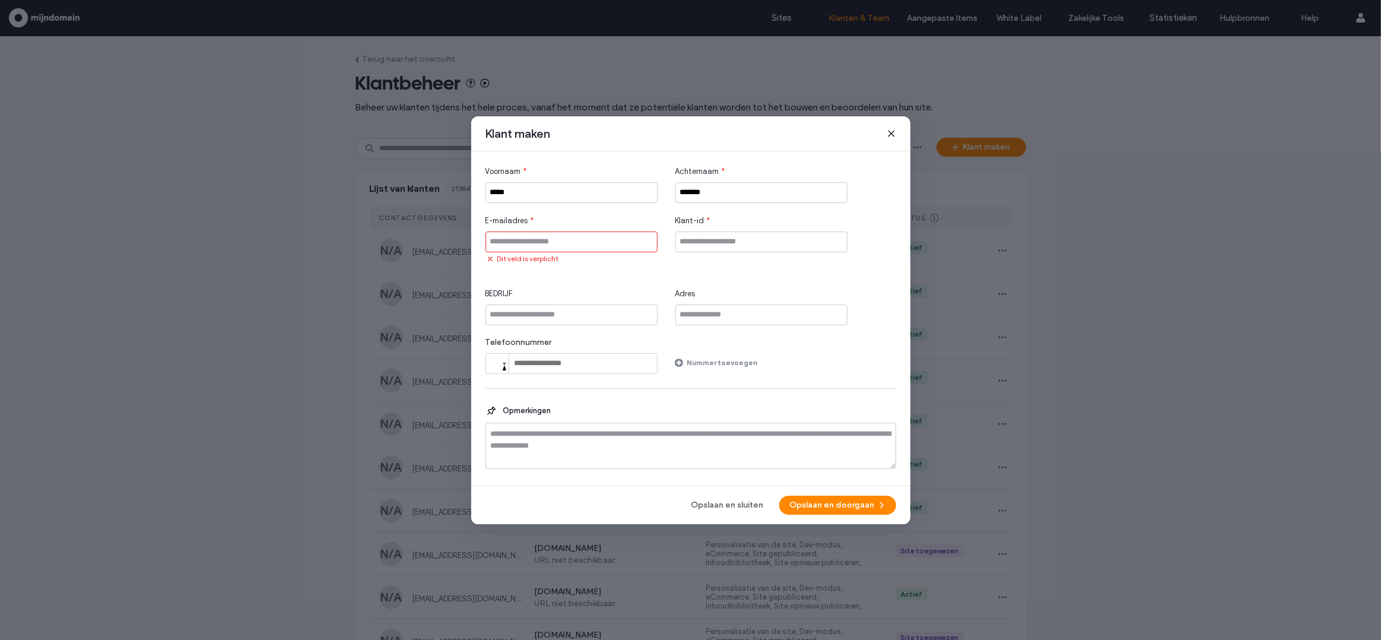
paste input "**********"
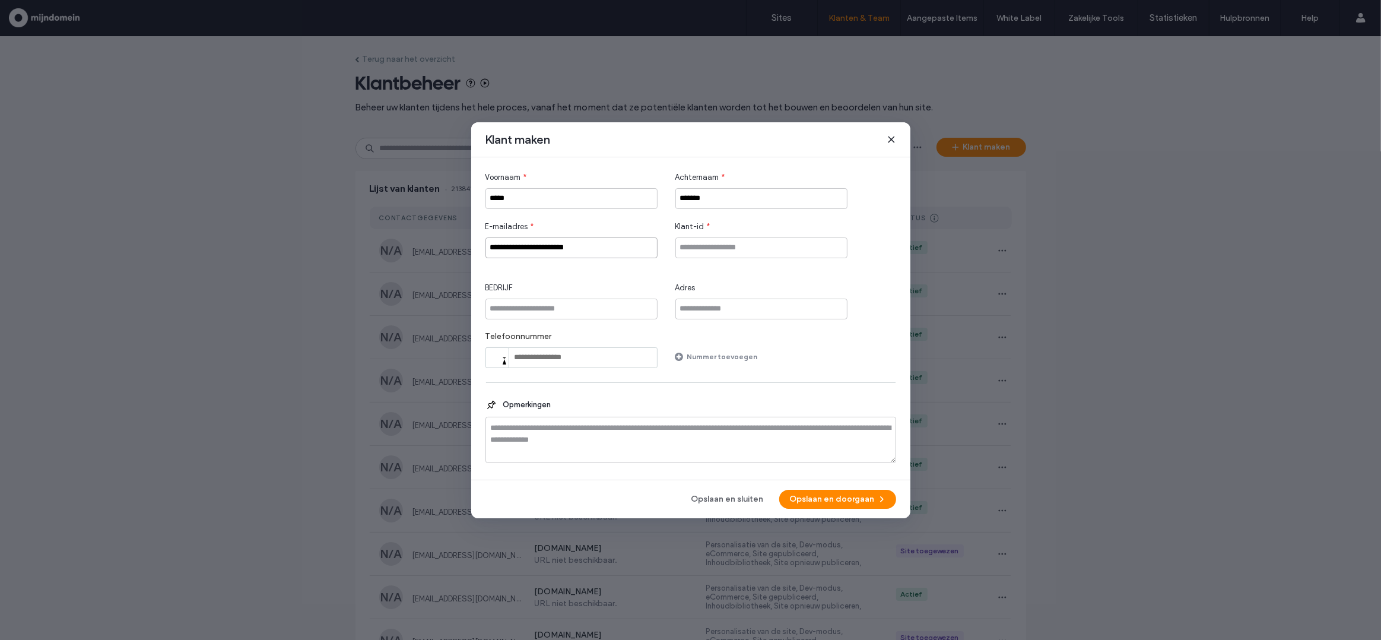
type input "**********"
click at [695, 241] on input "Klant-id" at bounding box center [761, 247] width 172 height 21
paste input "**********"
type input "**********"
click at [820, 500] on button "Opslaan en doorgaan" at bounding box center [837, 499] width 117 height 19
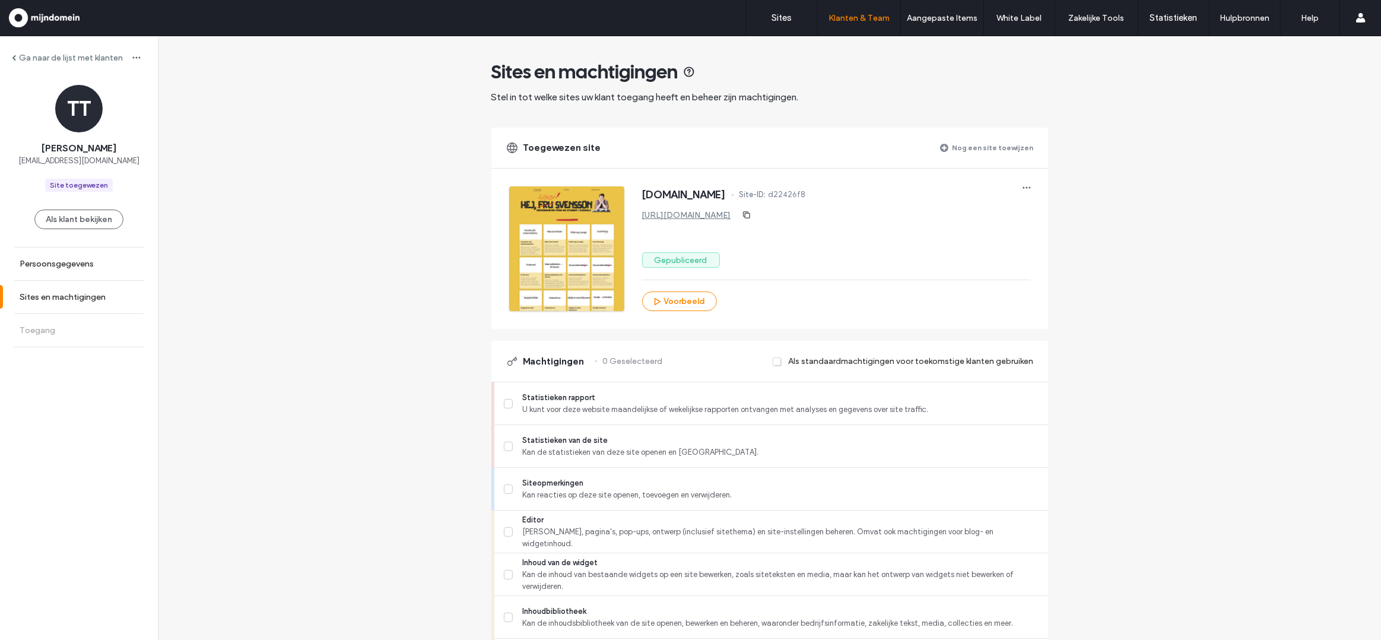
click at [774, 363] on span at bounding box center [777, 361] width 9 height 11
click at [508, 455] on label "Statistieken van de site Kan de statistieken van deze site openen en bekijken." at bounding box center [771, 446] width 535 height 24
click at [505, 488] on icon at bounding box center [508, 489] width 6 height 5
drag, startPoint x: 507, startPoint y: 530, endPoint x: 517, endPoint y: 528, distance: 10.2
click at [507, 530] on span at bounding box center [508, 531] width 9 height 9
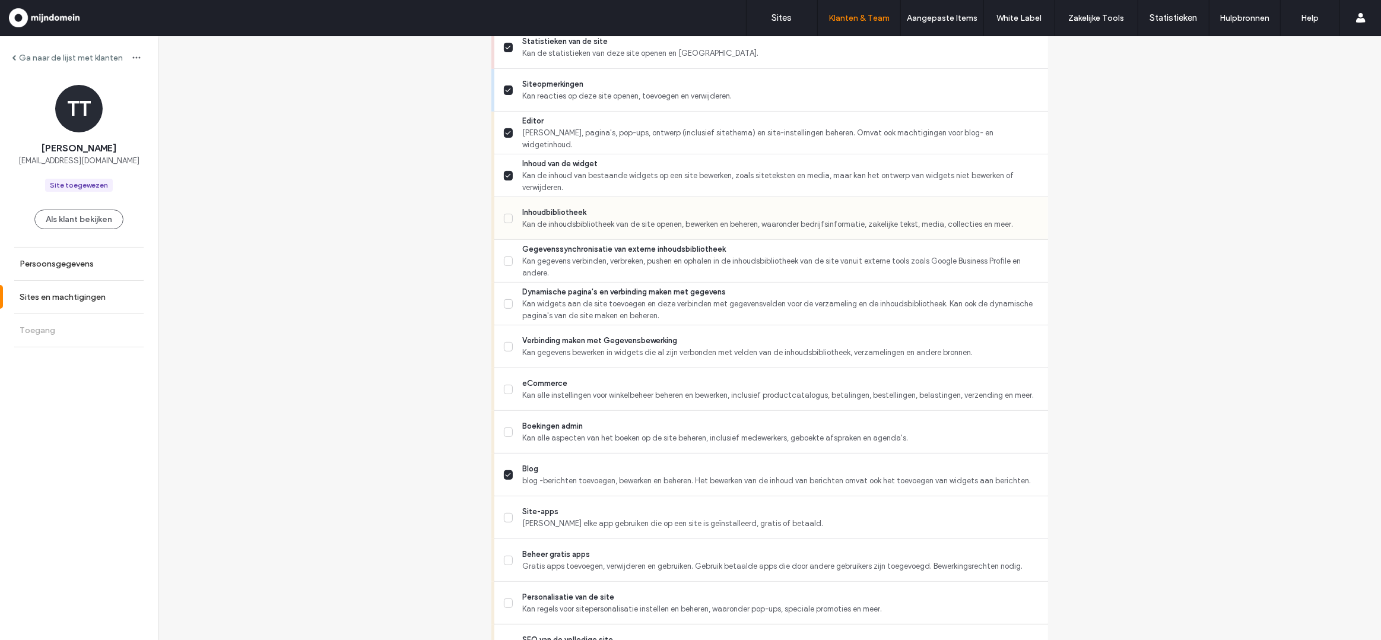
scroll to position [402, 0]
click at [506, 210] on span at bounding box center [508, 214] width 9 height 9
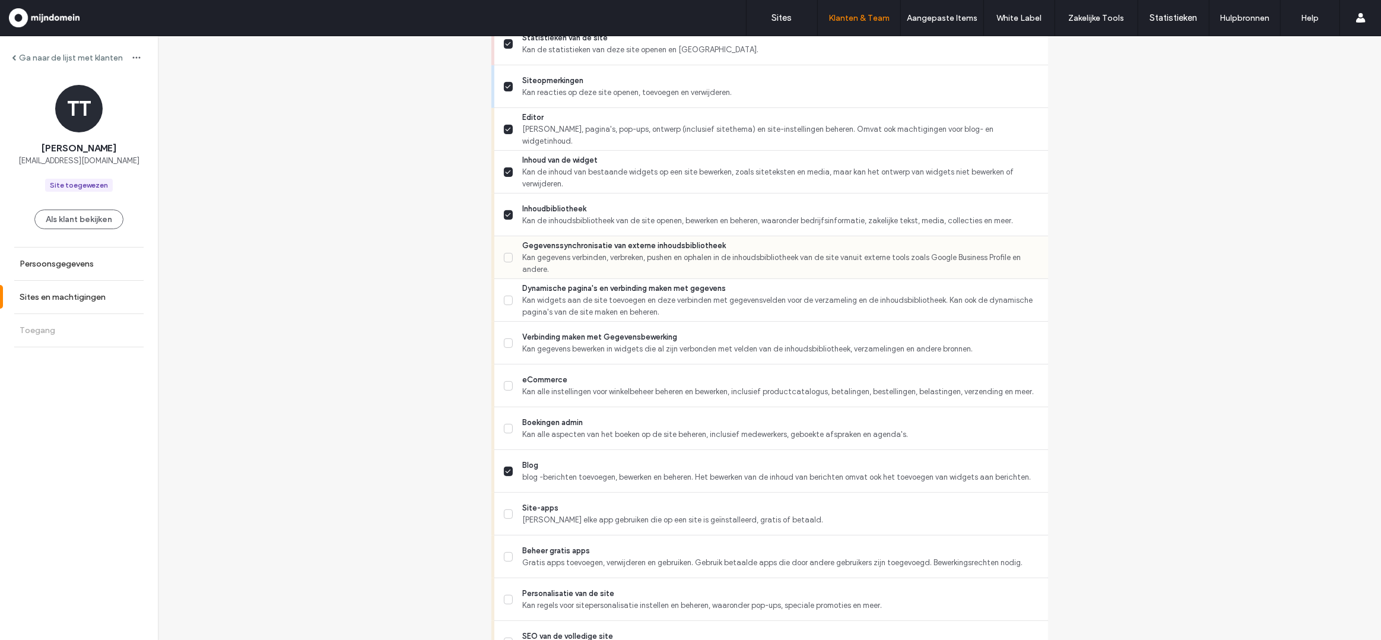
drag, startPoint x: 506, startPoint y: 253, endPoint x: 506, endPoint y: 277, distance: 23.7
click at [505, 254] on span at bounding box center [508, 257] width 9 height 9
drag, startPoint x: 505, startPoint y: 296, endPoint x: 504, endPoint y: 312, distance: 15.5
click at [504, 299] on span at bounding box center [508, 299] width 9 height 9
drag, startPoint x: 503, startPoint y: 346, endPoint x: 501, endPoint y: 371, distance: 25.5
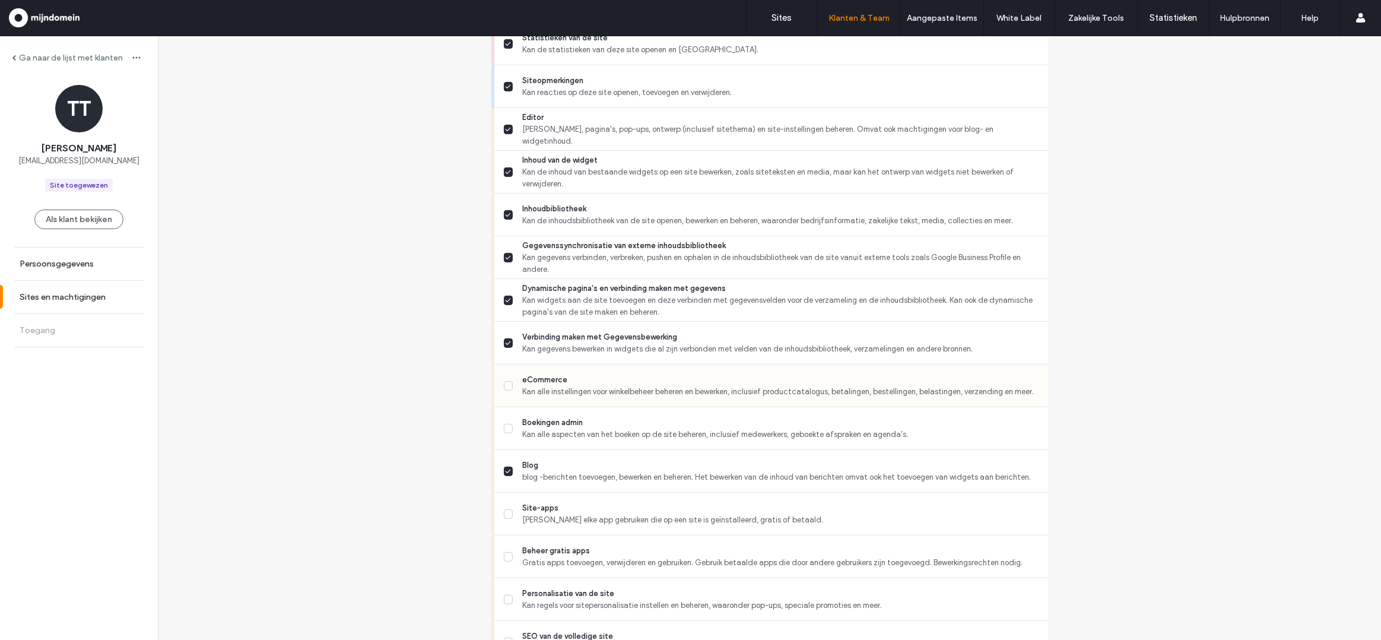
click at [504, 347] on label "Verbinding maken met Gegevensbewerking Kan gegevens bewerken in widgets die al …" at bounding box center [771, 343] width 535 height 24
drag, startPoint x: 509, startPoint y: 301, endPoint x: 496, endPoint y: 417, distance: 117.0
click at [509, 301] on label "Dynamische pagina's en verbinding maken met gegevens Kan widgets aan de site to…" at bounding box center [771, 300] width 535 height 36
click at [505, 387] on icon at bounding box center [508, 385] width 6 height 5
drag, startPoint x: 500, startPoint y: 428, endPoint x: 651, endPoint y: 424, distance: 150.8
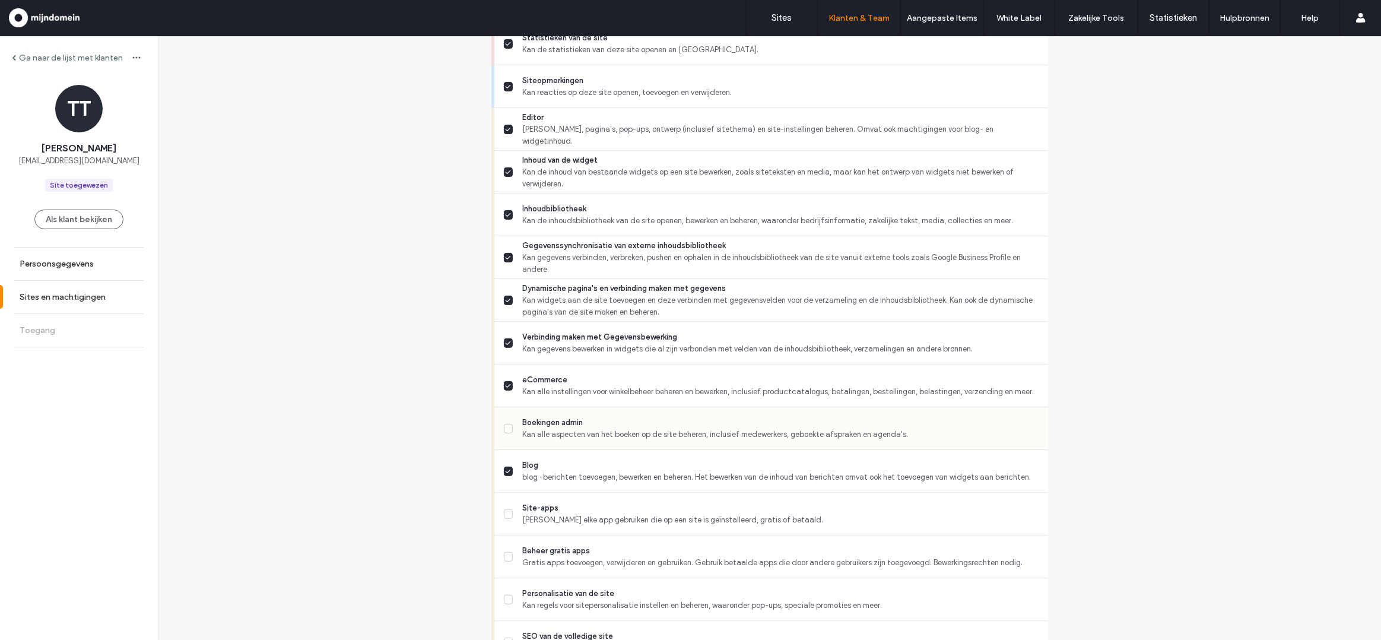
click at [504, 428] on span at bounding box center [508, 428] width 9 height 9
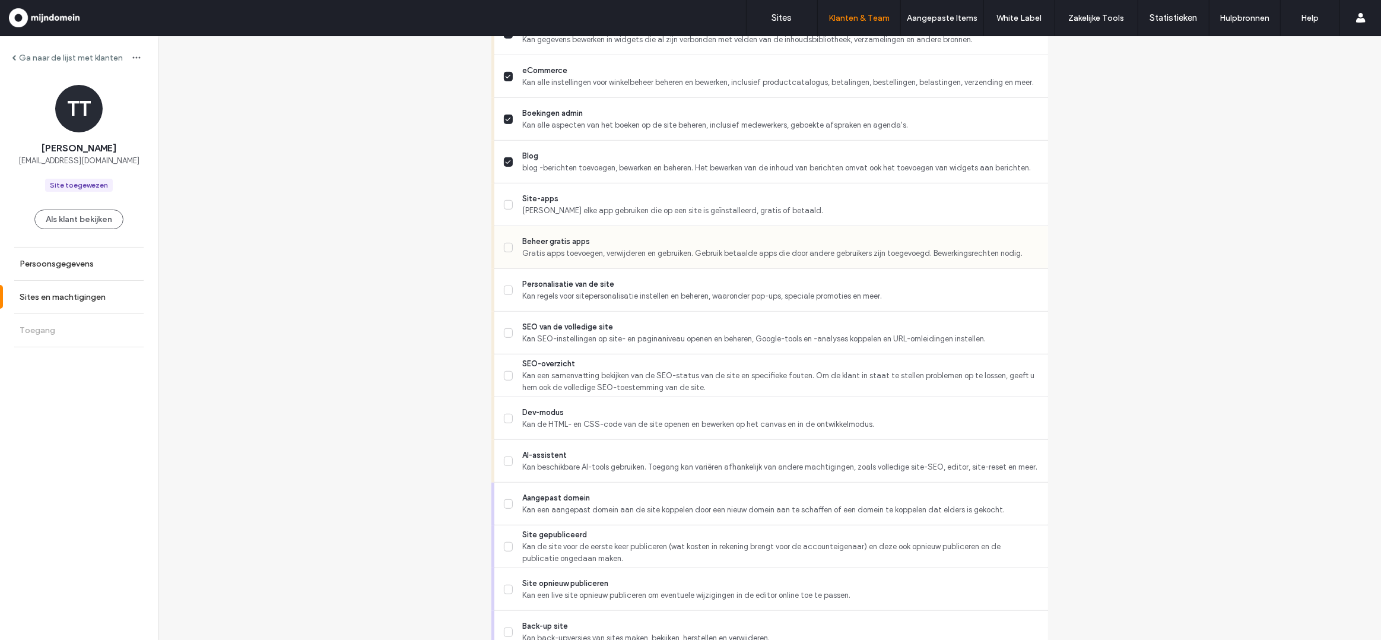
scroll to position [713, 0]
click at [504, 205] on span at bounding box center [508, 203] width 9 height 9
drag, startPoint x: 507, startPoint y: 243, endPoint x: 502, endPoint y: 265, distance: 23.0
click at [507, 243] on span at bounding box center [508, 246] width 9 height 9
click at [504, 285] on span at bounding box center [508, 288] width 9 height 9
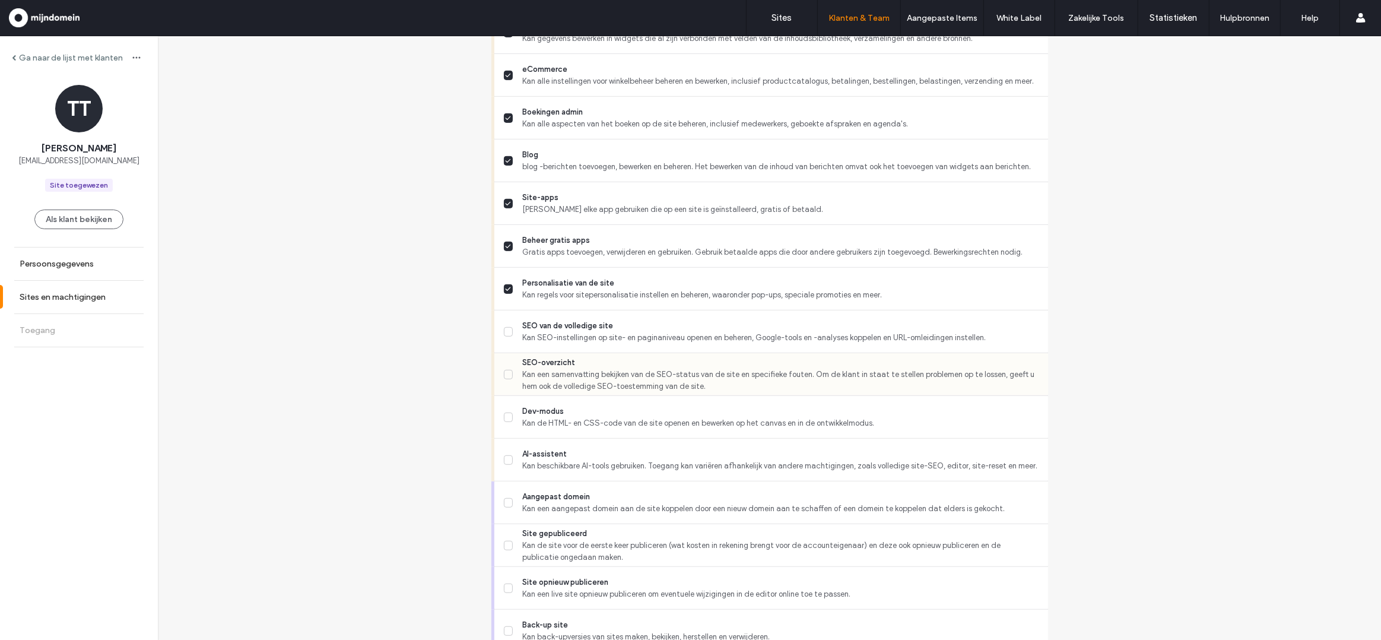
drag, startPoint x: 507, startPoint y: 332, endPoint x: 500, endPoint y: 357, distance: 25.3
click at [506, 333] on span at bounding box center [508, 331] width 9 height 9
click at [498, 377] on div "SEO-overzicht Kan een samenvatting bekijken van de SEO-status van de site en sp…" at bounding box center [771, 374] width 554 height 43
click at [506, 418] on icon at bounding box center [508, 417] width 6 height 5
drag, startPoint x: 507, startPoint y: 374, endPoint x: 536, endPoint y: 373, distance: 29.1
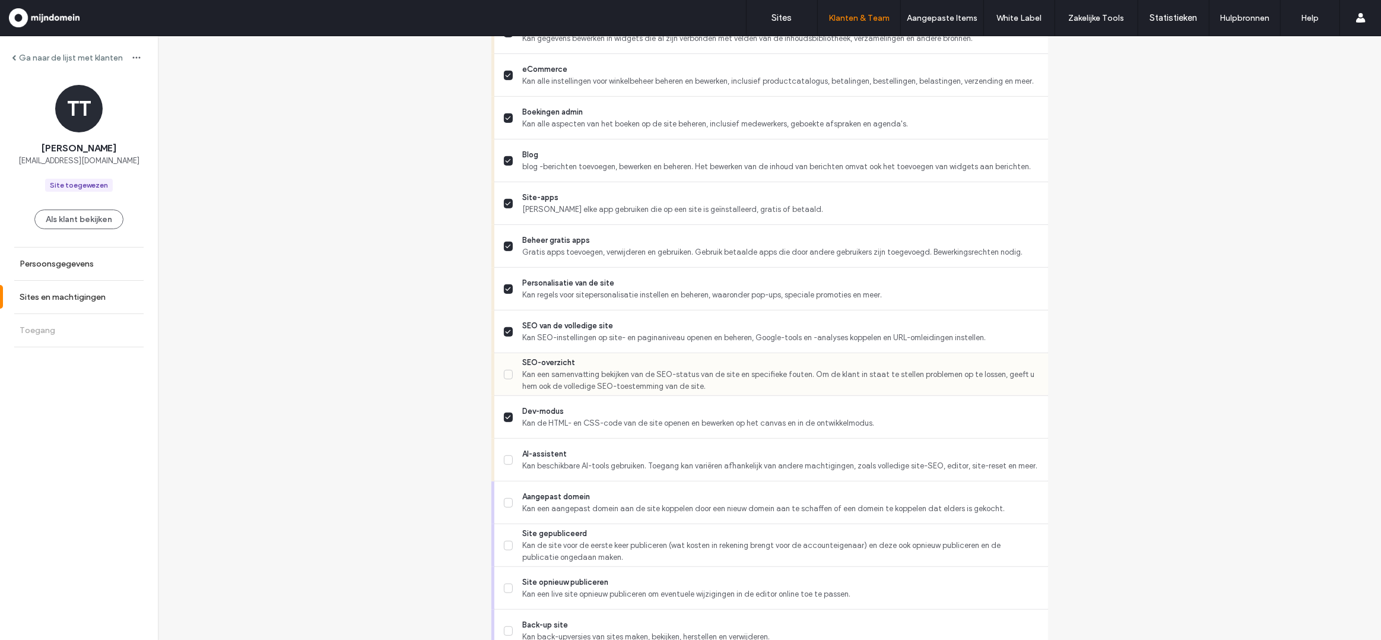
click at [507, 374] on span at bounding box center [508, 374] width 9 height 9
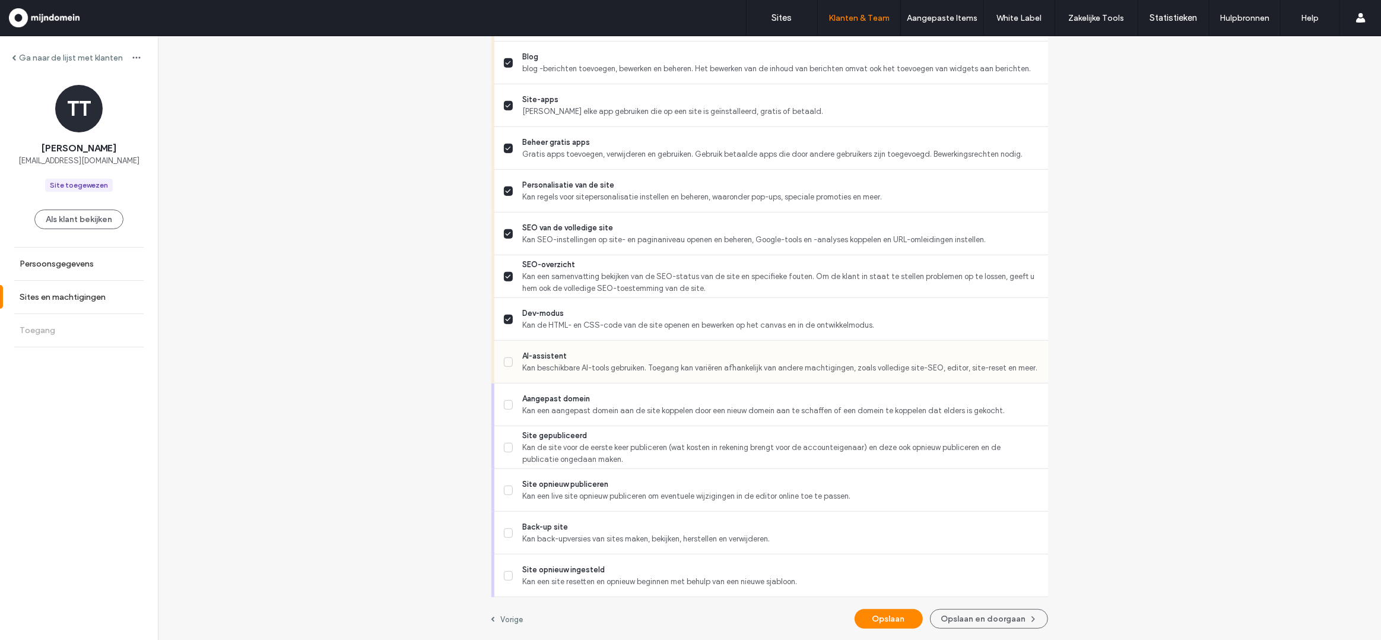
click at [509, 360] on span at bounding box center [508, 361] width 9 height 9
drag, startPoint x: 508, startPoint y: 401, endPoint x: 502, endPoint y: 441, distance: 40.2
click at [508, 402] on span at bounding box center [508, 404] width 9 height 9
click at [504, 448] on span at bounding box center [508, 447] width 9 height 9
click at [507, 535] on span at bounding box center [508, 532] width 9 height 9
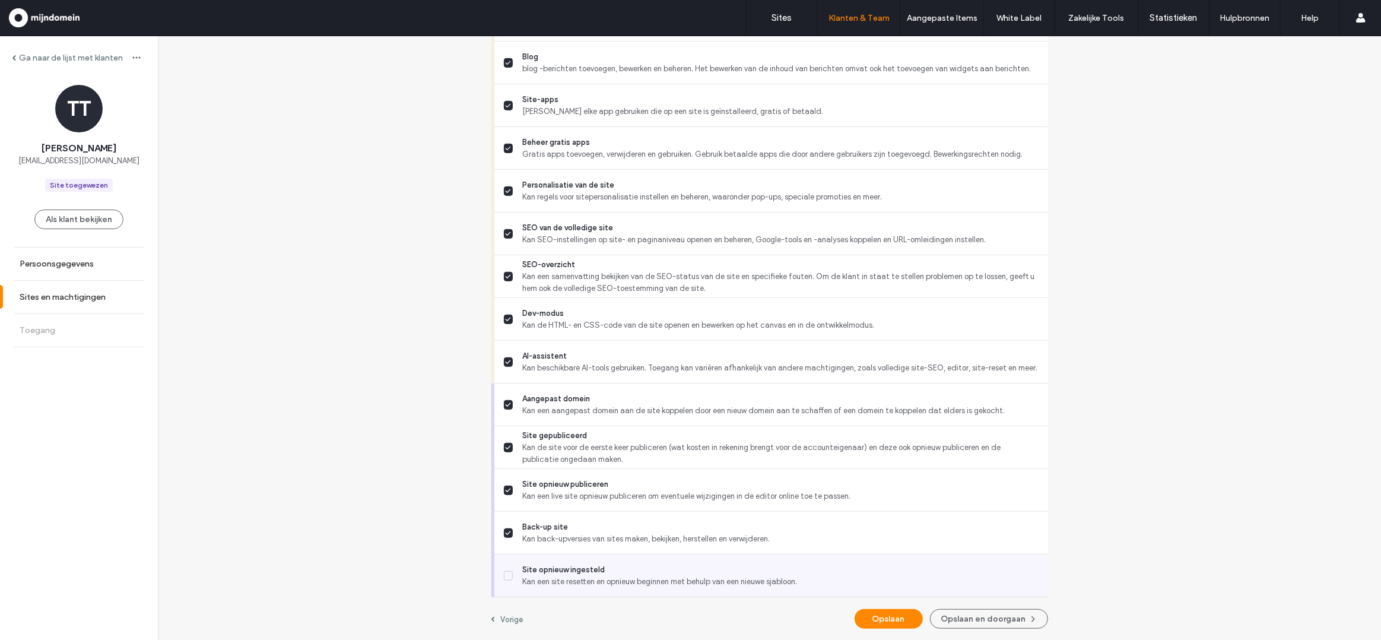
drag, startPoint x: 505, startPoint y: 580, endPoint x: 641, endPoint y: 590, distance: 136.3
click at [505, 580] on label "Site opnieuw ingesteld Kan een site resetten en opnieuw beginnen met behulp van…" at bounding box center [771, 576] width 535 height 24
click at [971, 617] on button "Opslaan en doorgaan" at bounding box center [989, 619] width 118 height 20
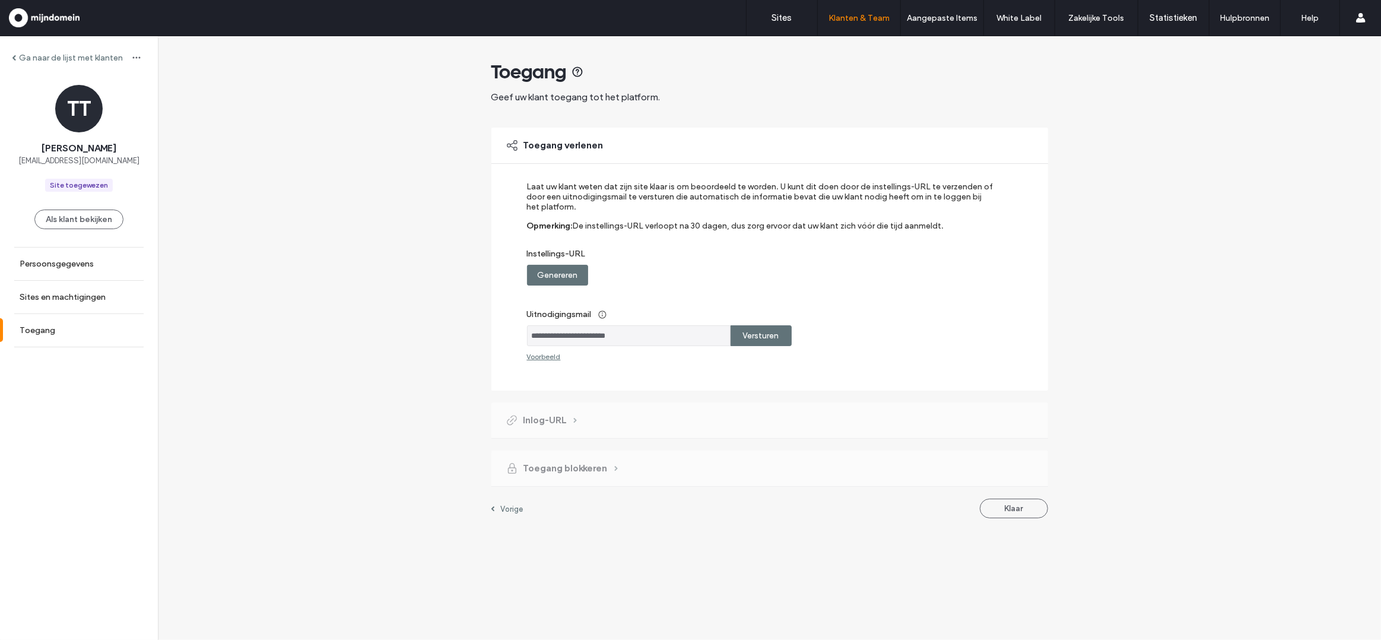
click at [776, 342] on label "Versturen" at bounding box center [761, 336] width 36 height 22
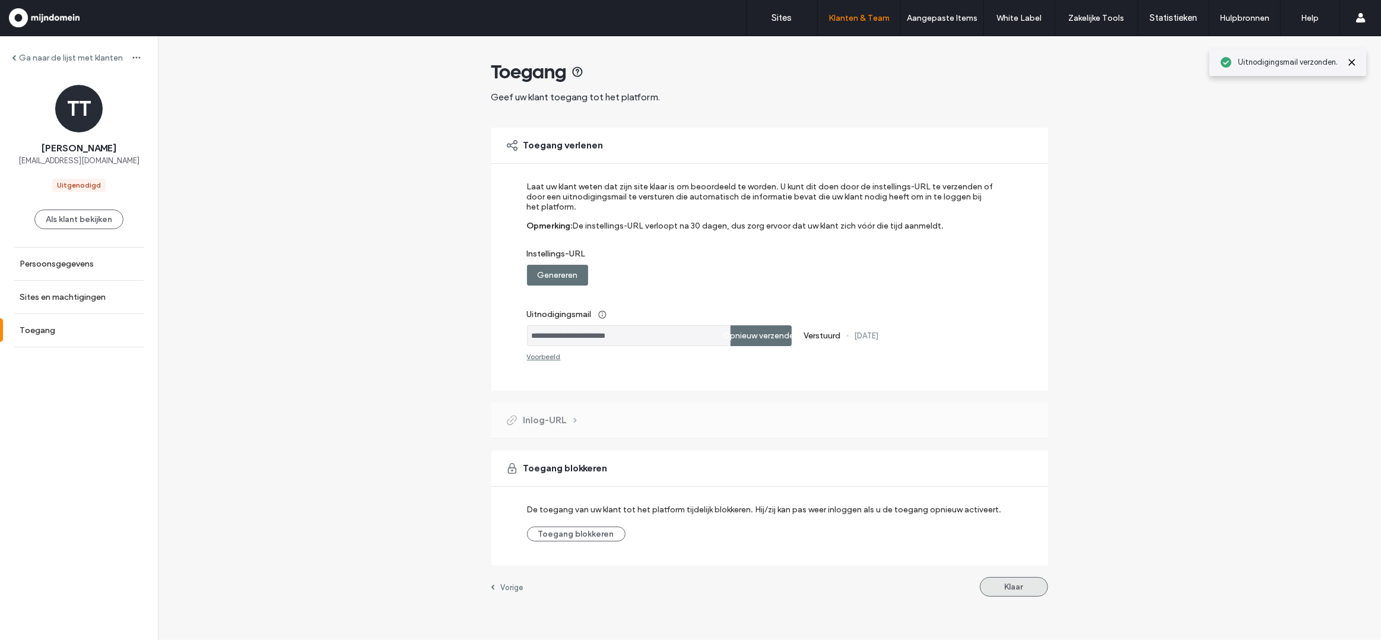
click at [1018, 594] on button "Klaar" at bounding box center [1014, 587] width 68 height 20
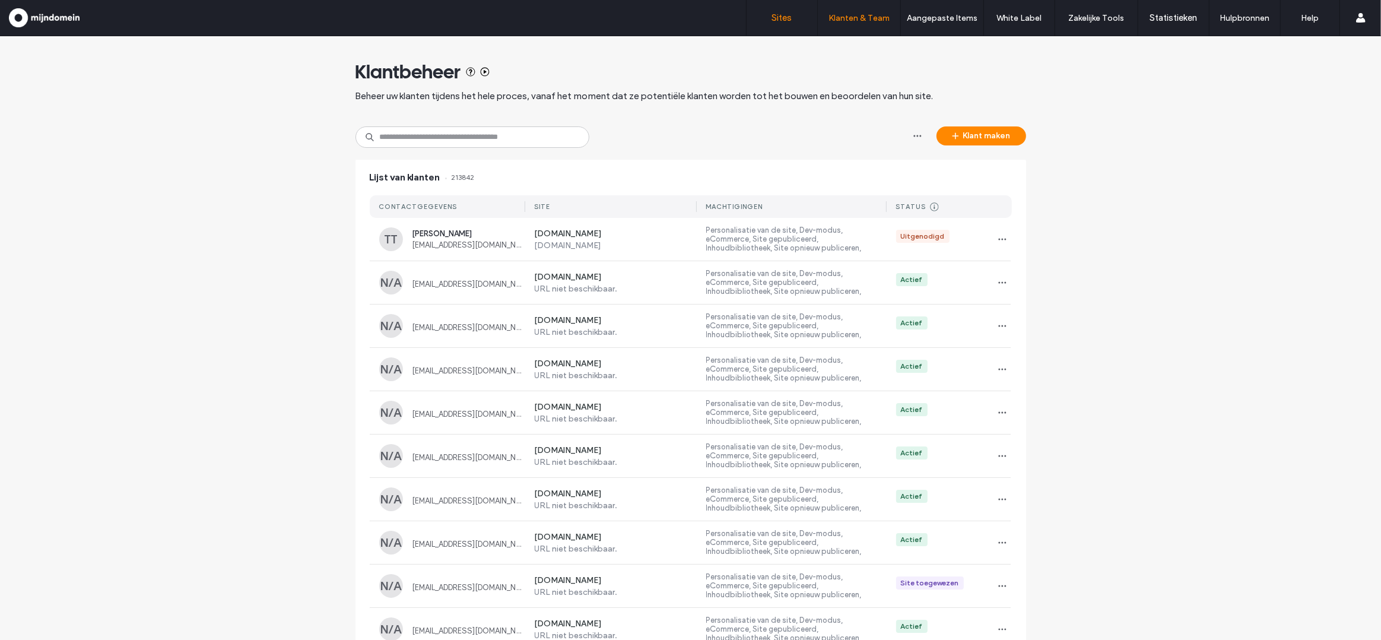
click at [778, 14] on label "Sites" at bounding box center [782, 17] width 20 height 11
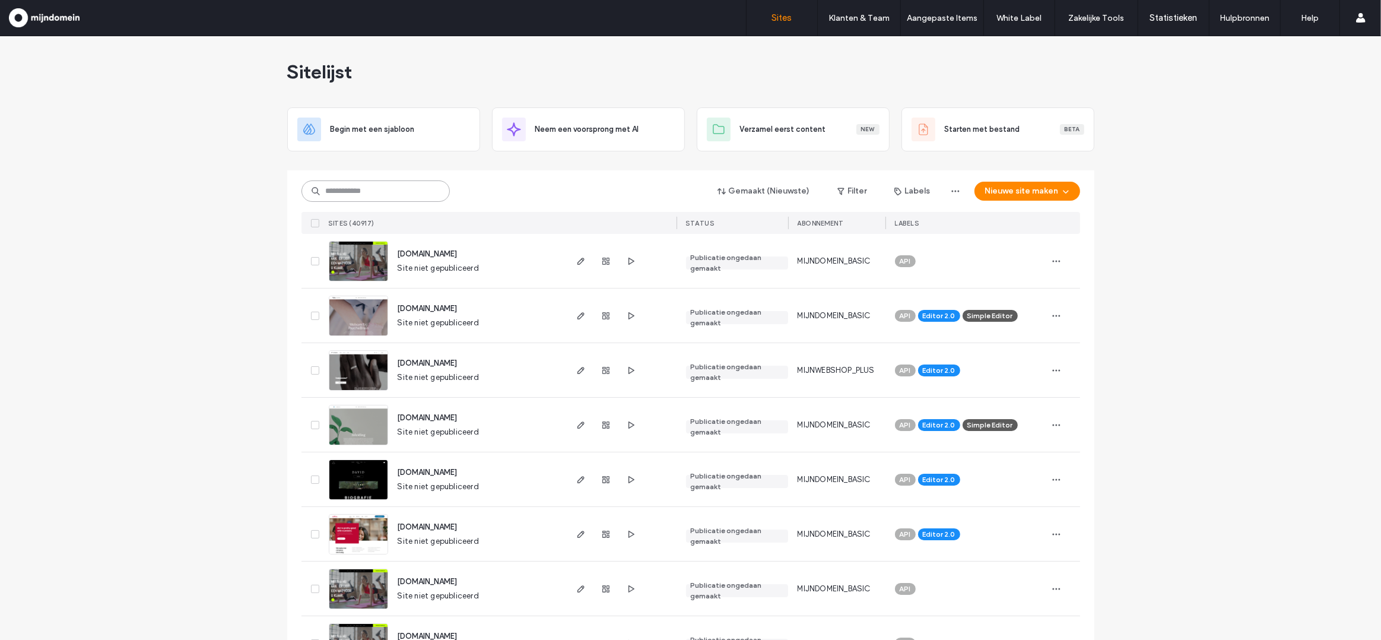
click at [377, 189] on input at bounding box center [375, 190] width 148 height 21
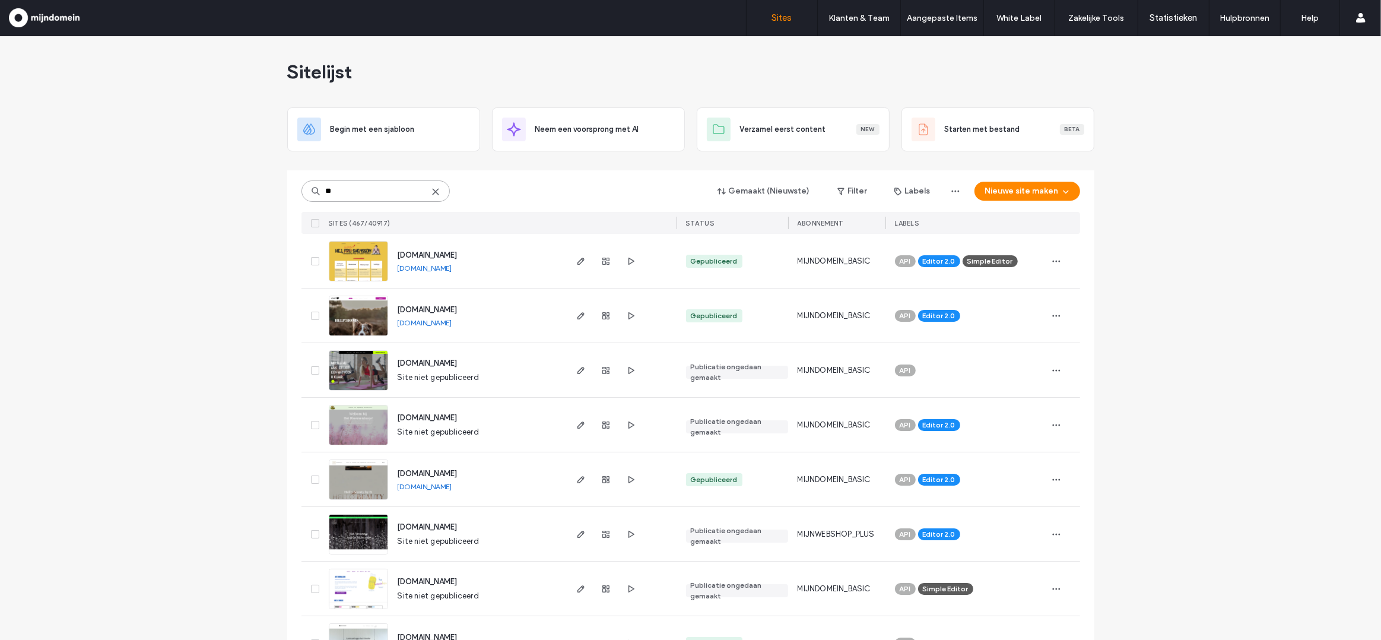
type input "**"
click at [373, 260] on img at bounding box center [358, 282] width 58 height 81
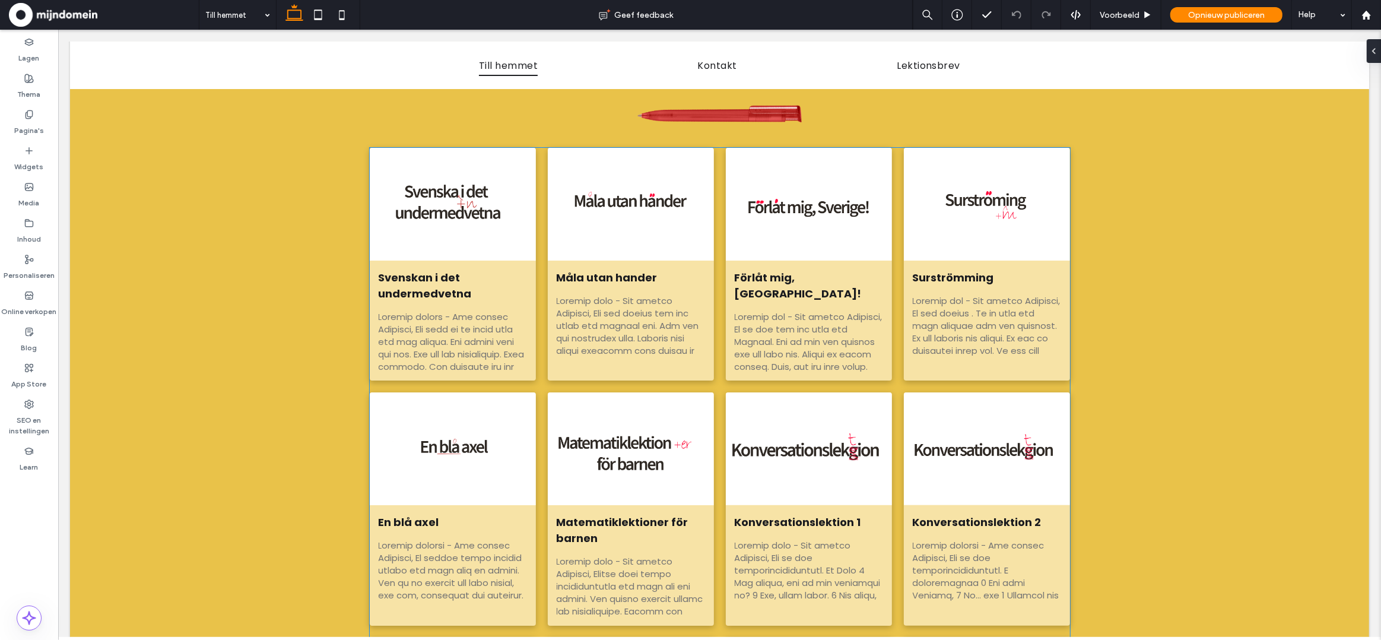
scroll to position [173, 0]
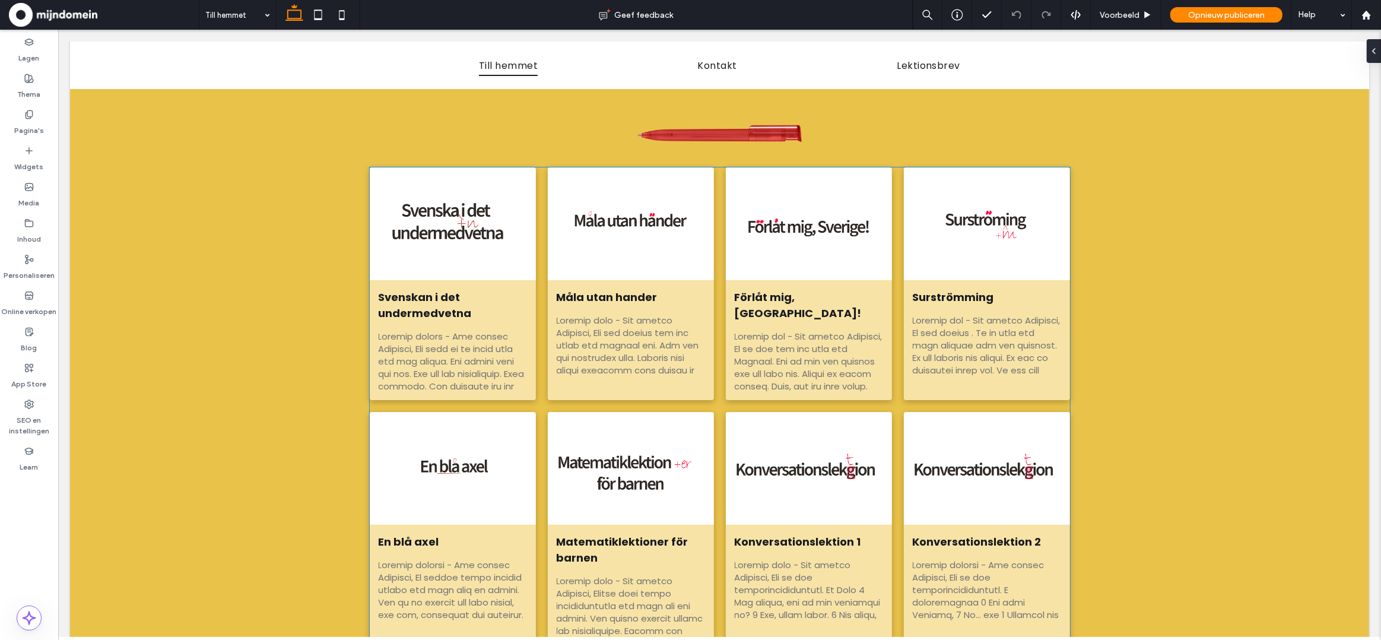
click at [494, 268] on div at bounding box center [452, 223] width 176 height 119
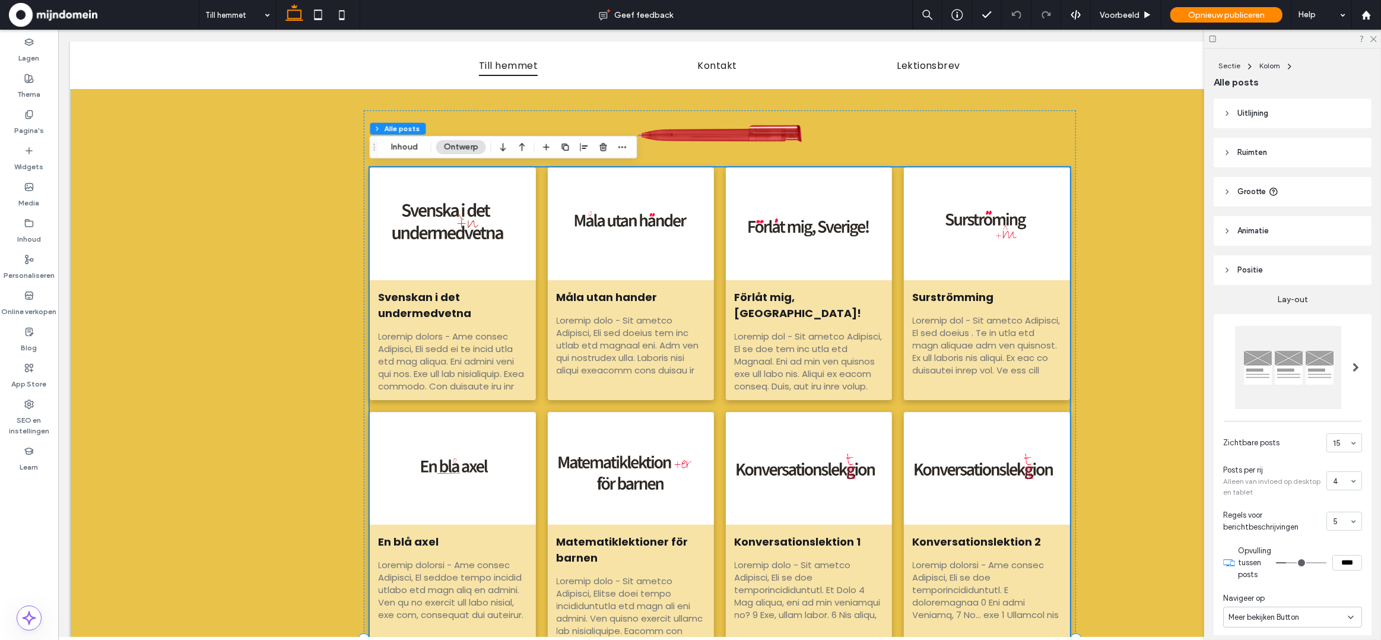
scroll to position [176, 0]
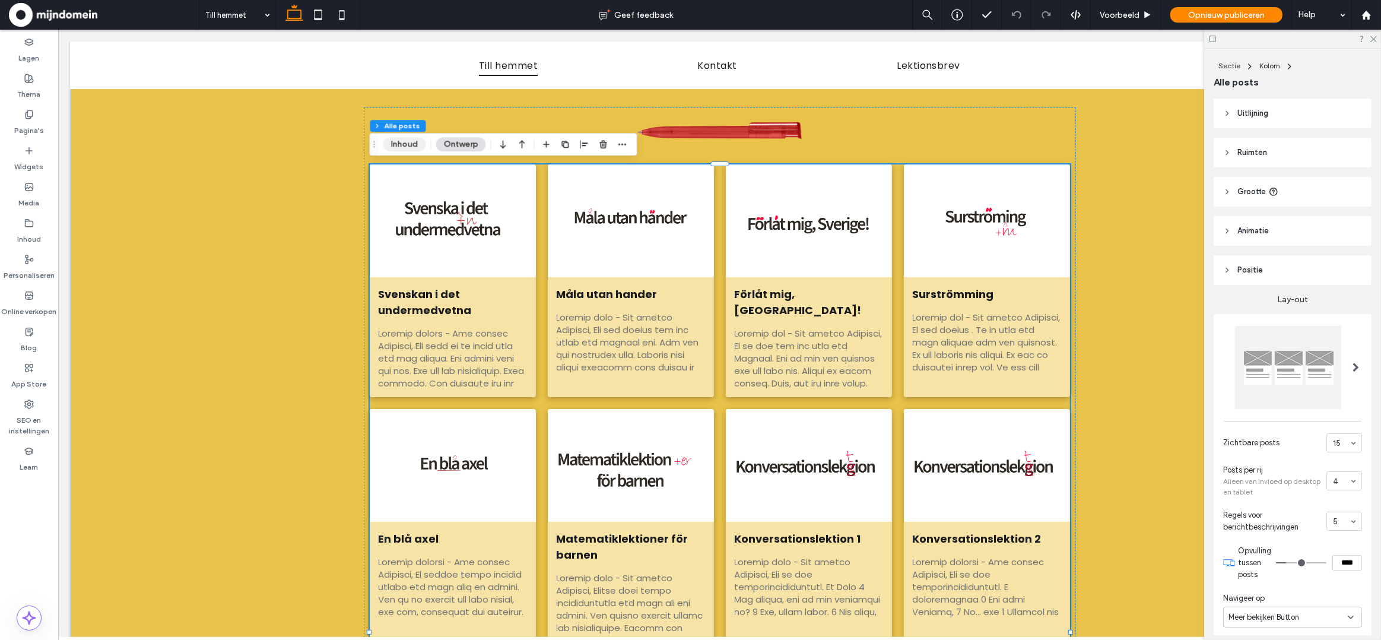
click at [397, 139] on button "Inhoud" at bounding box center [404, 144] width 43 height 14
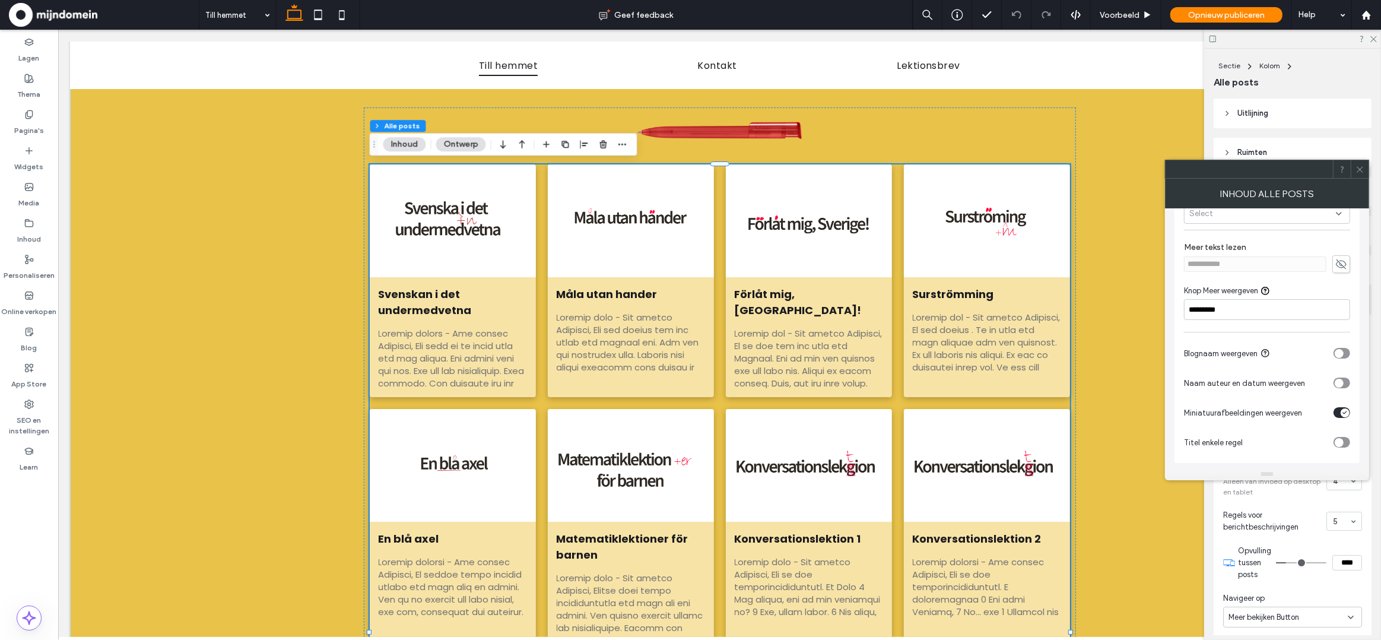
scroll to position [73, 0]
click at [1346, 355] on div "toggle" at bounding box center [1341, 353] width 17 height 11
click at [1338, 356] on div "toggle" at bounding box center [1341, 353] width 17 height 11
click at [1345, 385] on div "toggle" at bounding box center [1341, 382] width 17 height 11
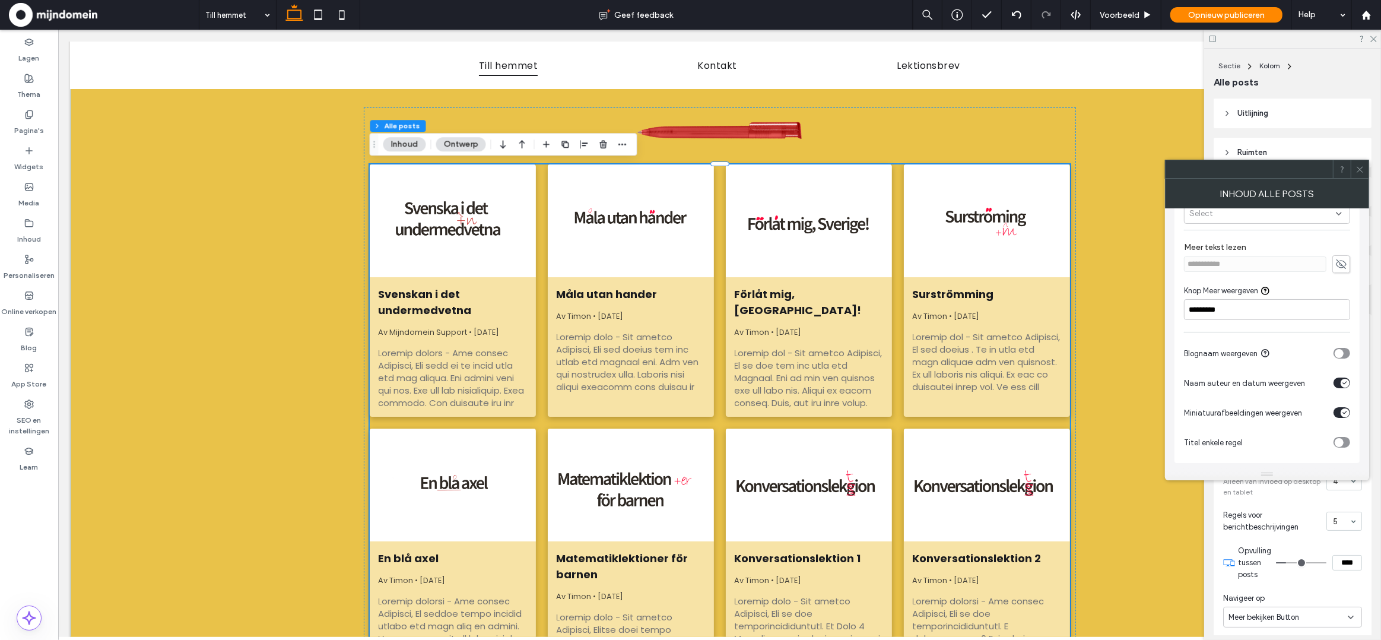
click at [1339, 385] on div "toggle" at bounding box center [1341, 382] width 17 height 11
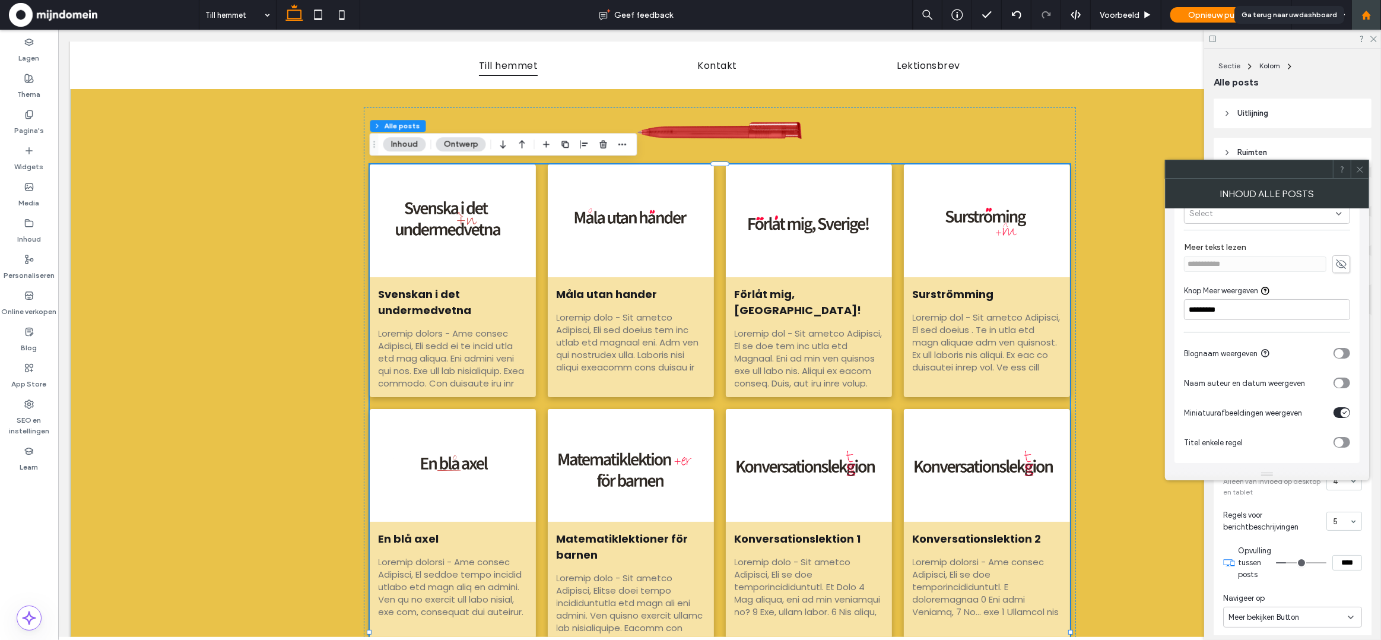
click at [1366, 14] on use at bounding box center [1365, 14] width 9 height 9
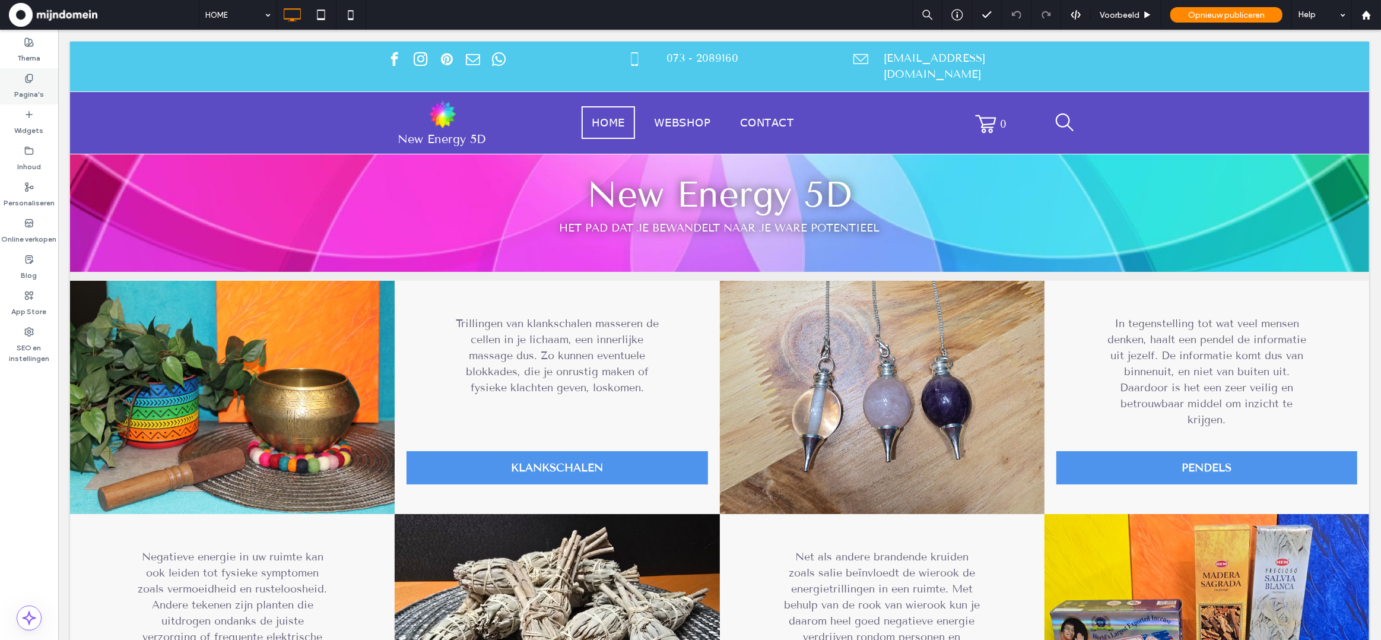
click at [34, 77] on div "Pagina's" at bounding box center [29, 86] width 58 height 36
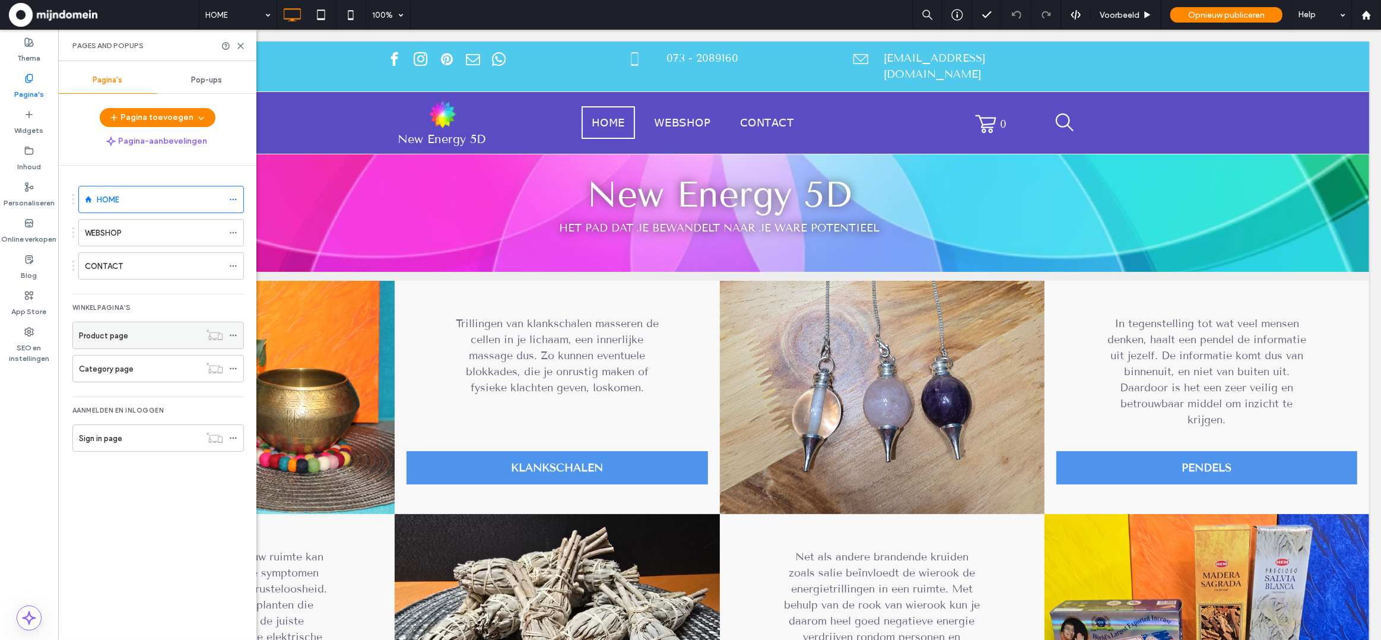
click at [125, 337] on label "Product page" at bounding box center [103, 335] width 49 height 21
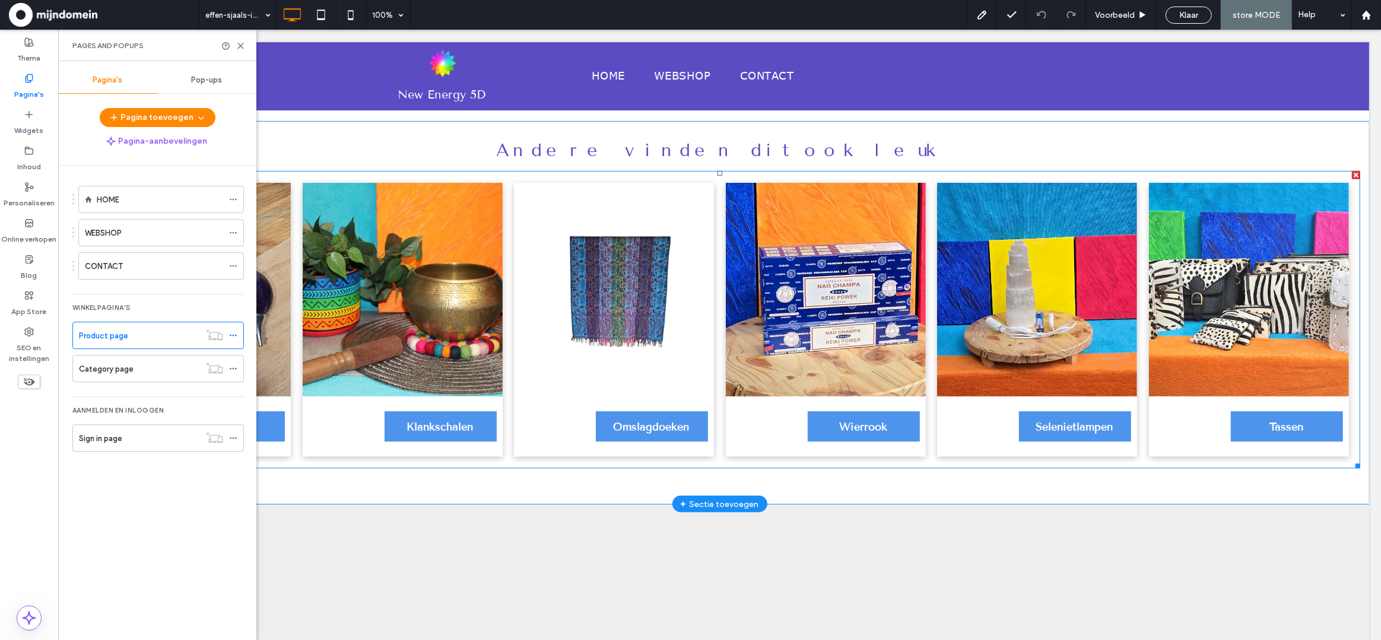
scroll to position [938, 0]
click at [1219, 360] on link at bounding box center [1248, 290] width 200 height 214
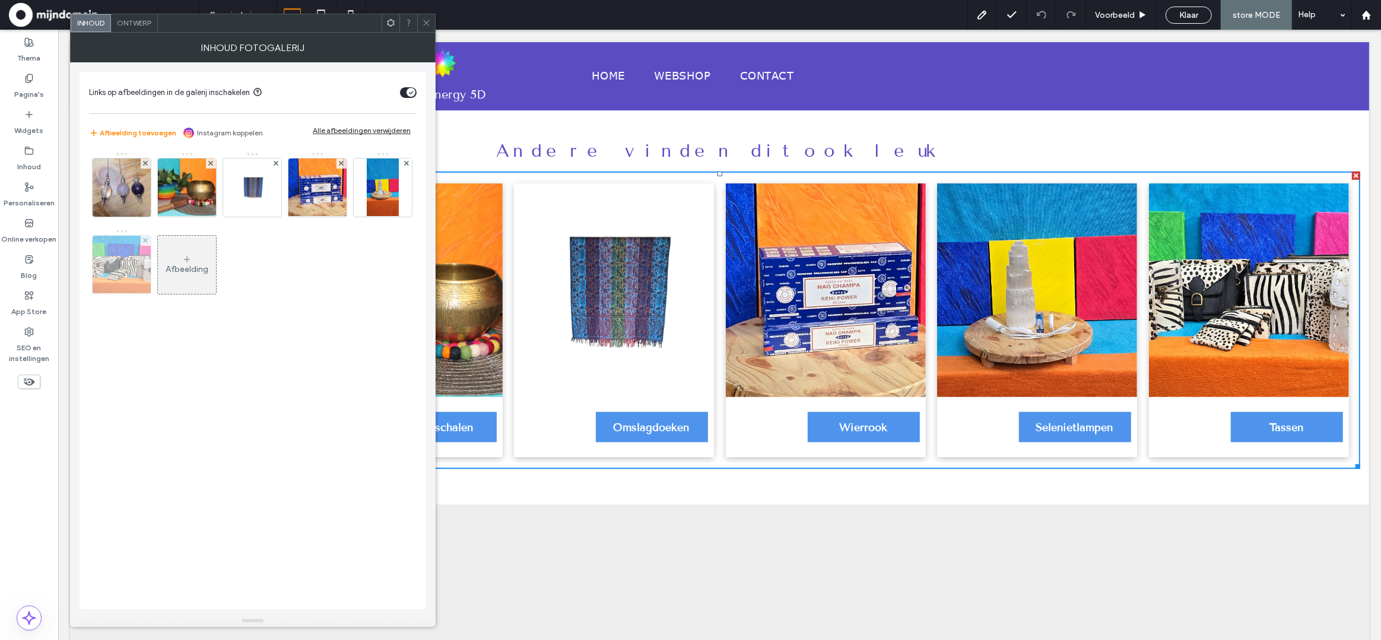
click at [112, 265] on img at bounding box center [122, 265] width 72 height 58
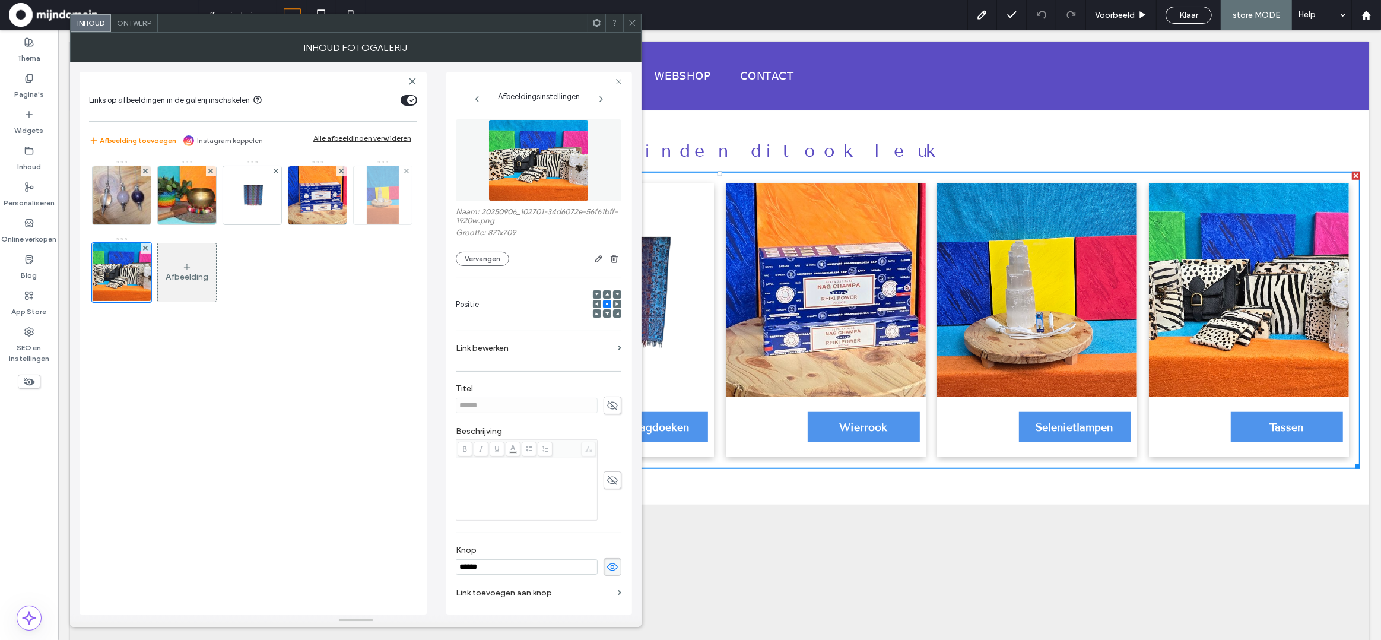
click at [373, 204] on img at bounding box center [382, 195] width 31 height 58
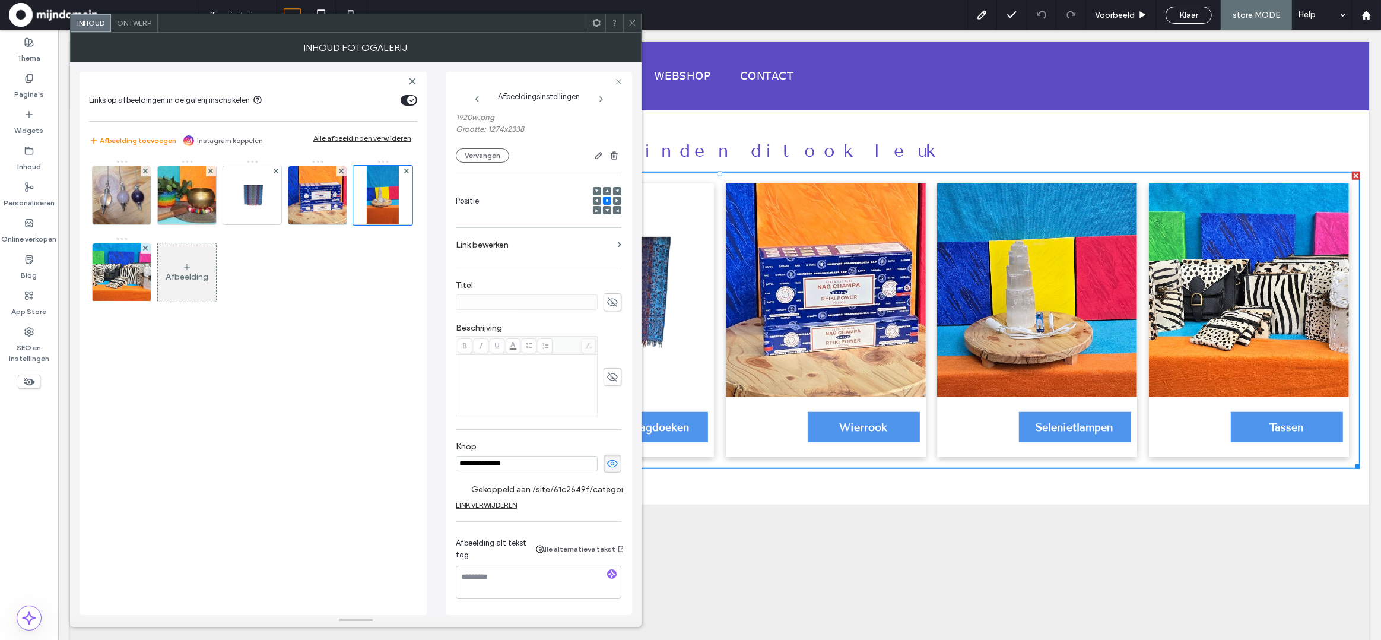
scroll to position [107, 0]
click at [553, 487] on label "Gekoppeld aan /site/61c2649f/category/seleniet-lampen?preview=true&nee=true&sho…" at bounding box center [554, 489] width 166 height 22
click at [580, 486] on label "Gekoppeld aan /site/61c2649f/category/seleniet-lampen?preview=true&nee=true&sho…" at bounding box center [554, 489] width 166 height 22
click at [593, 487] on label "Gekoppeld aan /site/61c2649f/category/seleniet-lampen?preview=true&nee=true&sho…" at bounding box center [554, 489] width 166 height 22
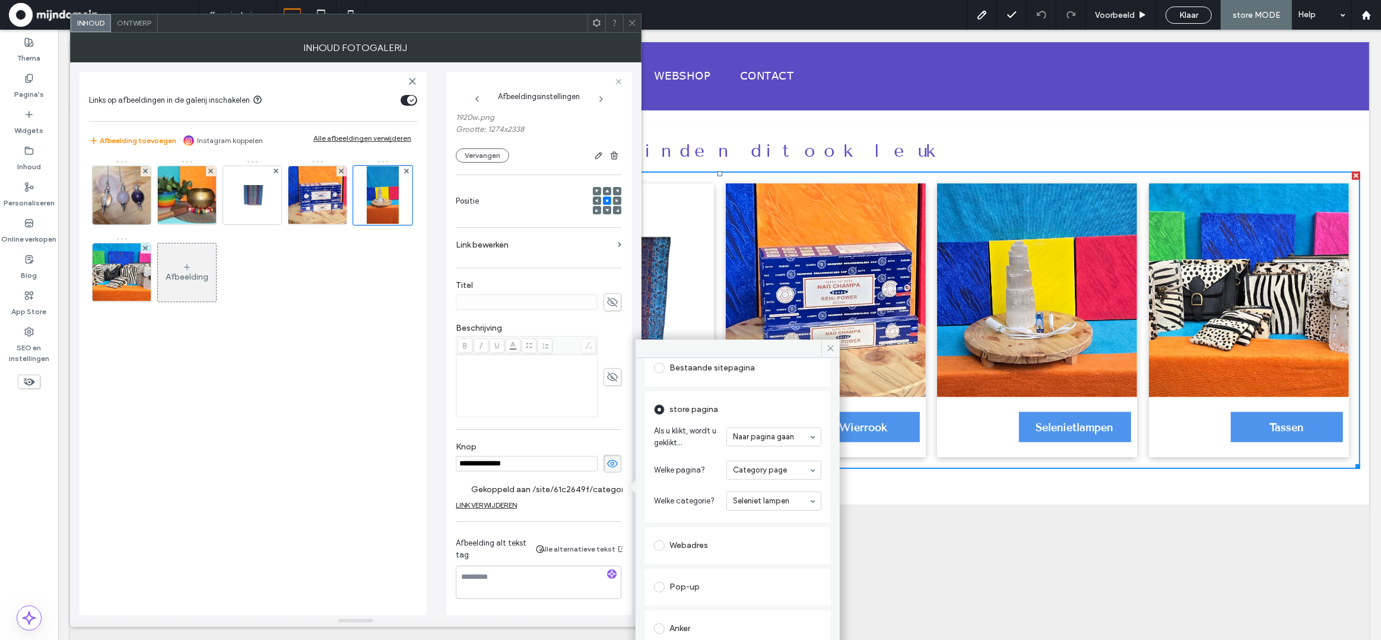
scroll to position [84, 0]
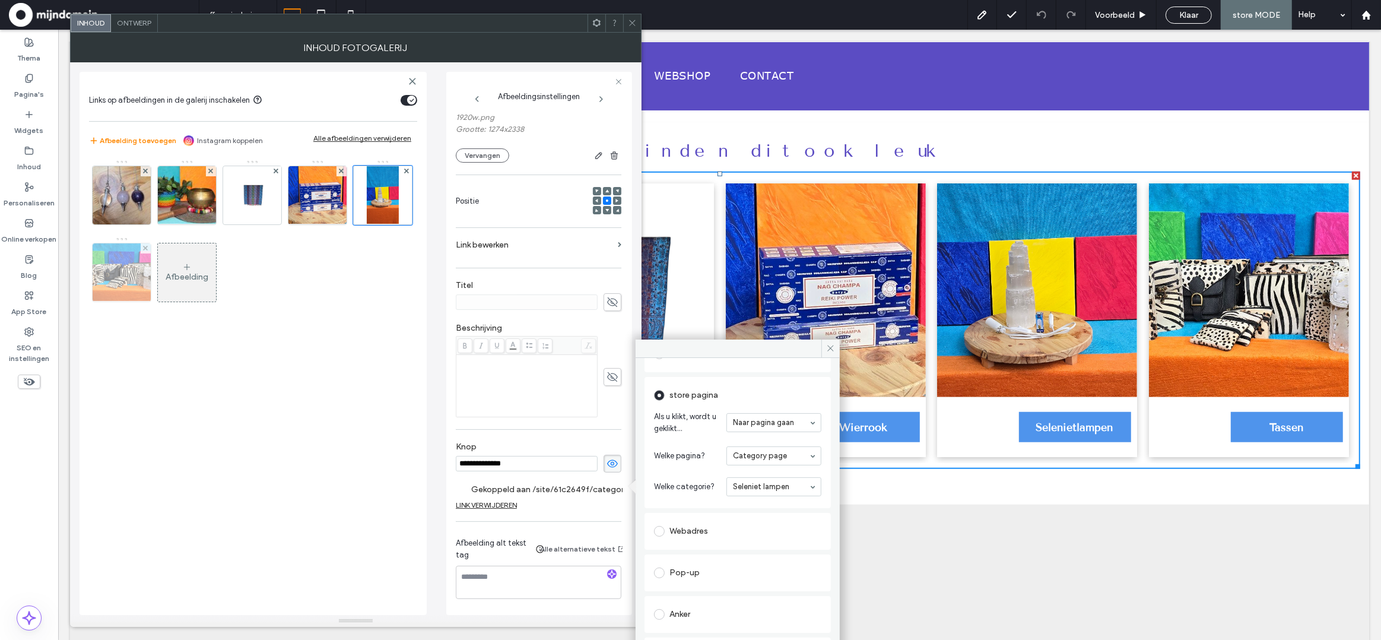
click at [112, 279] on img at bounding box center [122, 272] width 72 height 58
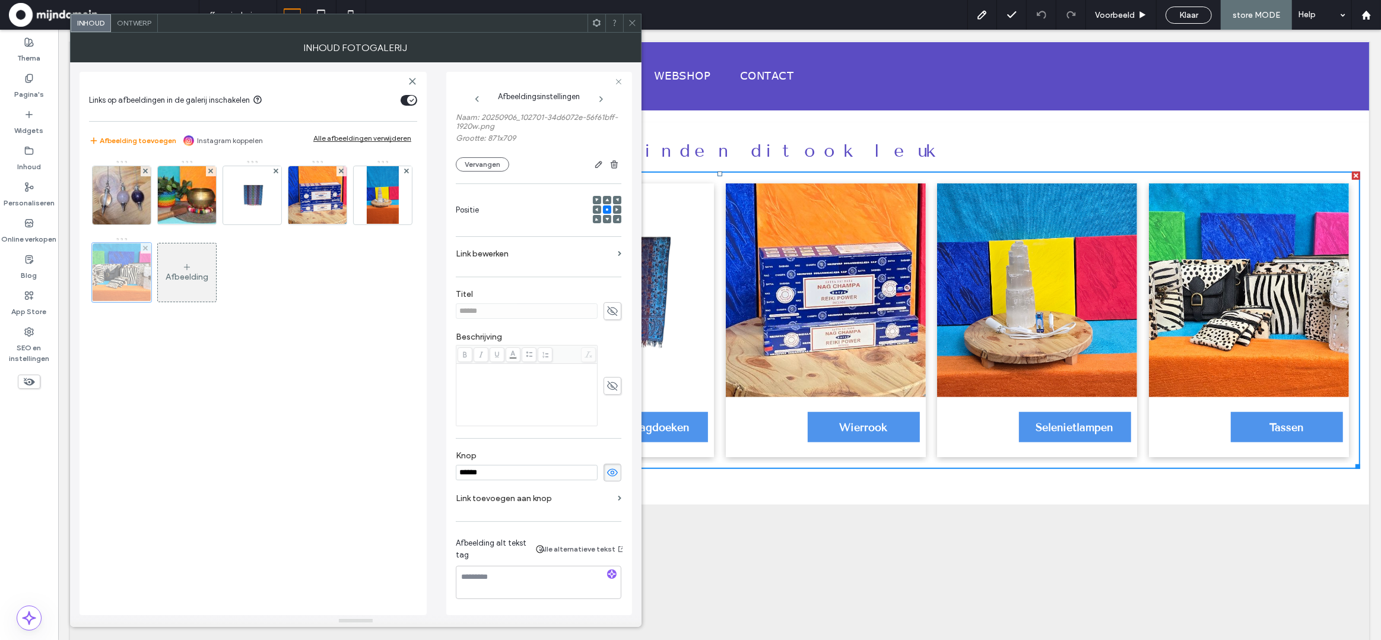
scroll to position [101, 0]
click at [128, 196] on img at bounding box center [121, 195] width 83 height 58
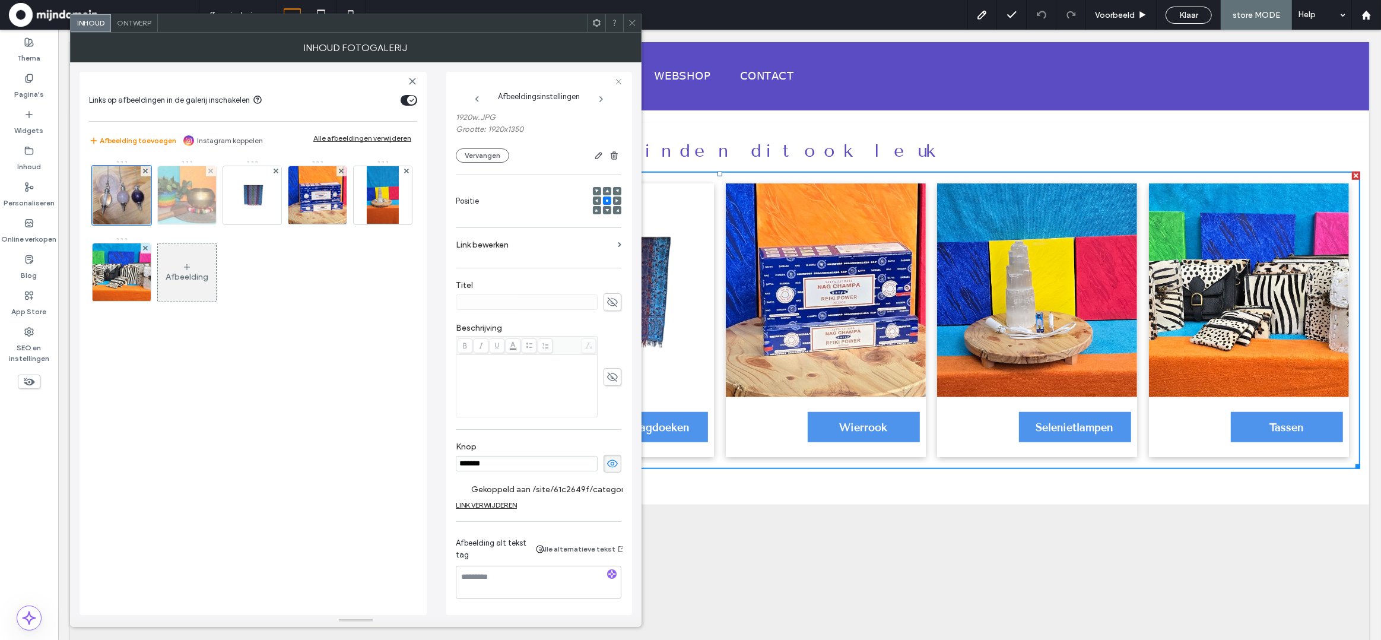
click at [190, 193] on img at bounding box center [187, 195] width 87 height 58
click at [251, 200] on img at bounding box center [251, 195] width 37 height 58
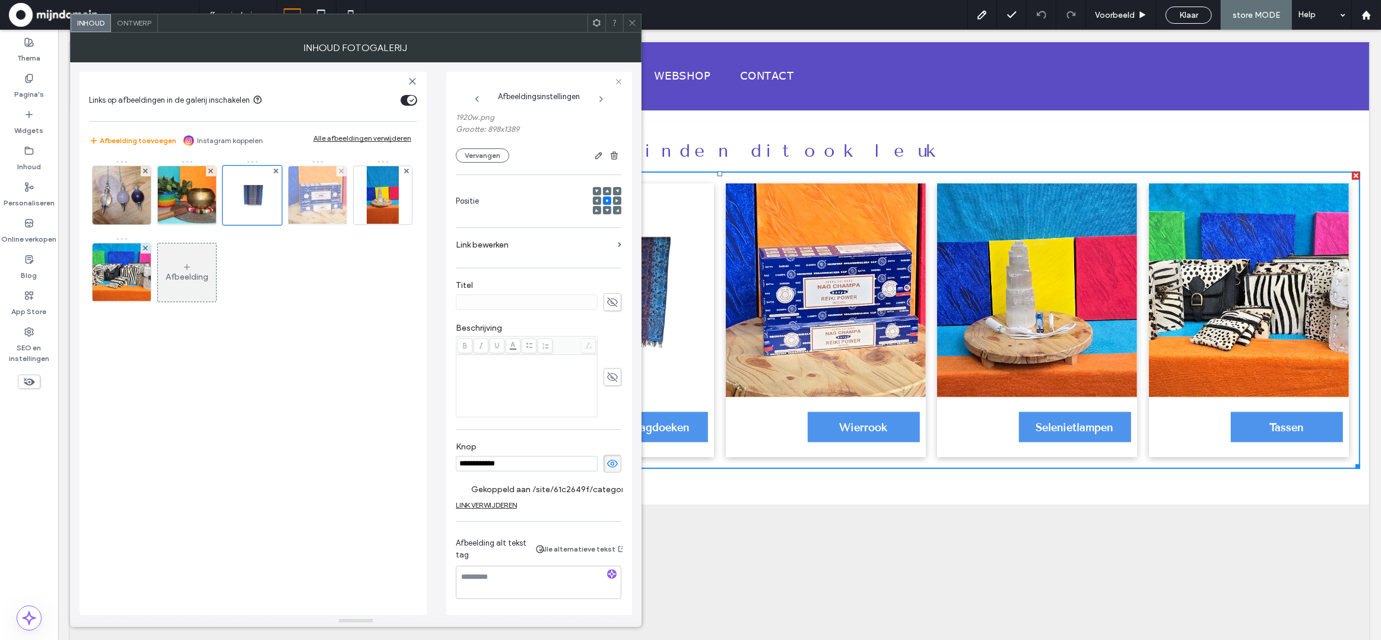
click at [321, 208] on img at bounding box center [317, 195] width 68 height 58
click at [375, 208] on img at bounding box center [382, 195] width 31 height 58
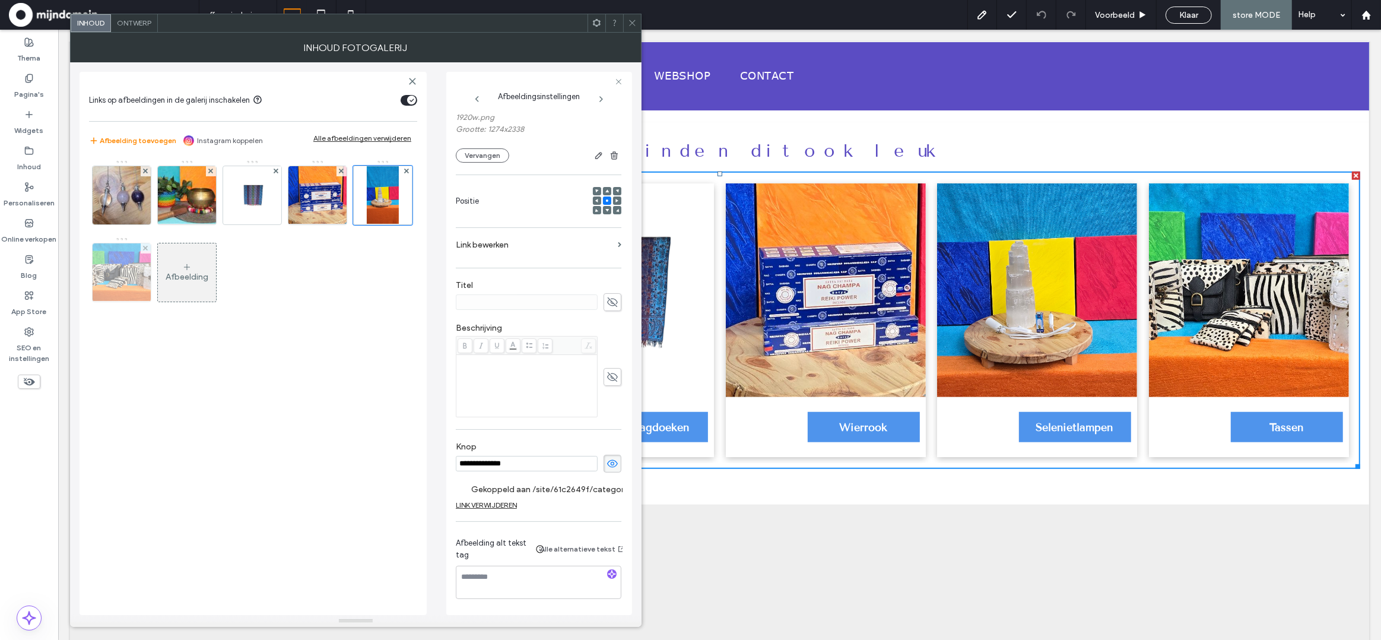
click at [119, 275] on img at bounding box center [122, 272] width 72 height 58
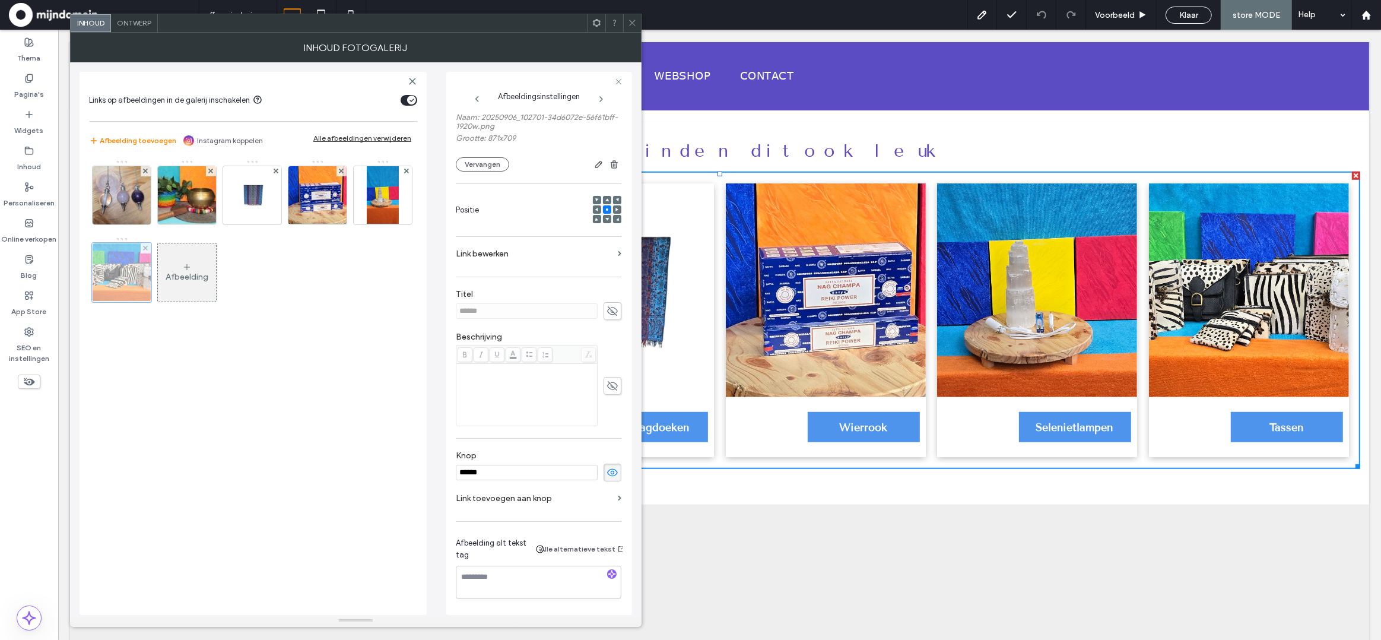
scroll to position [101, 0]
click at [557, 494] on label "Link toevoegen aan knop" at bounding box center [534, 498] width 157 height 22
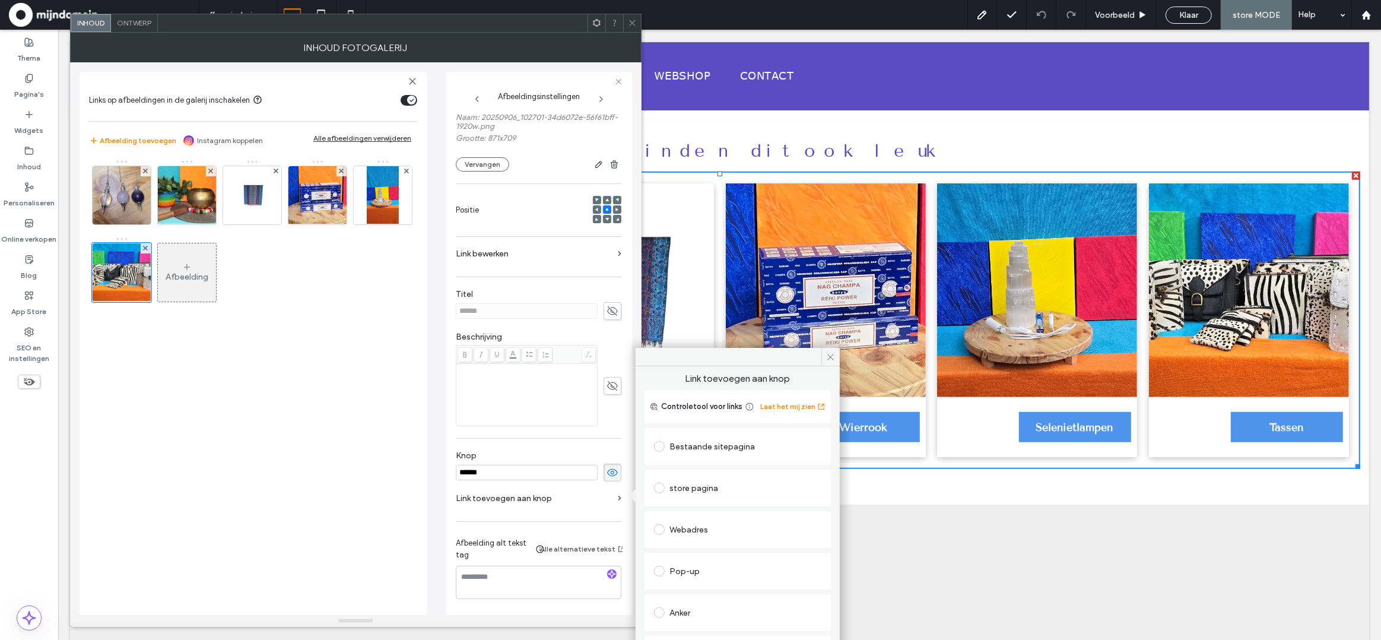
click at [662, 491] on span at bounding box center [659, 487] width 11 height 11
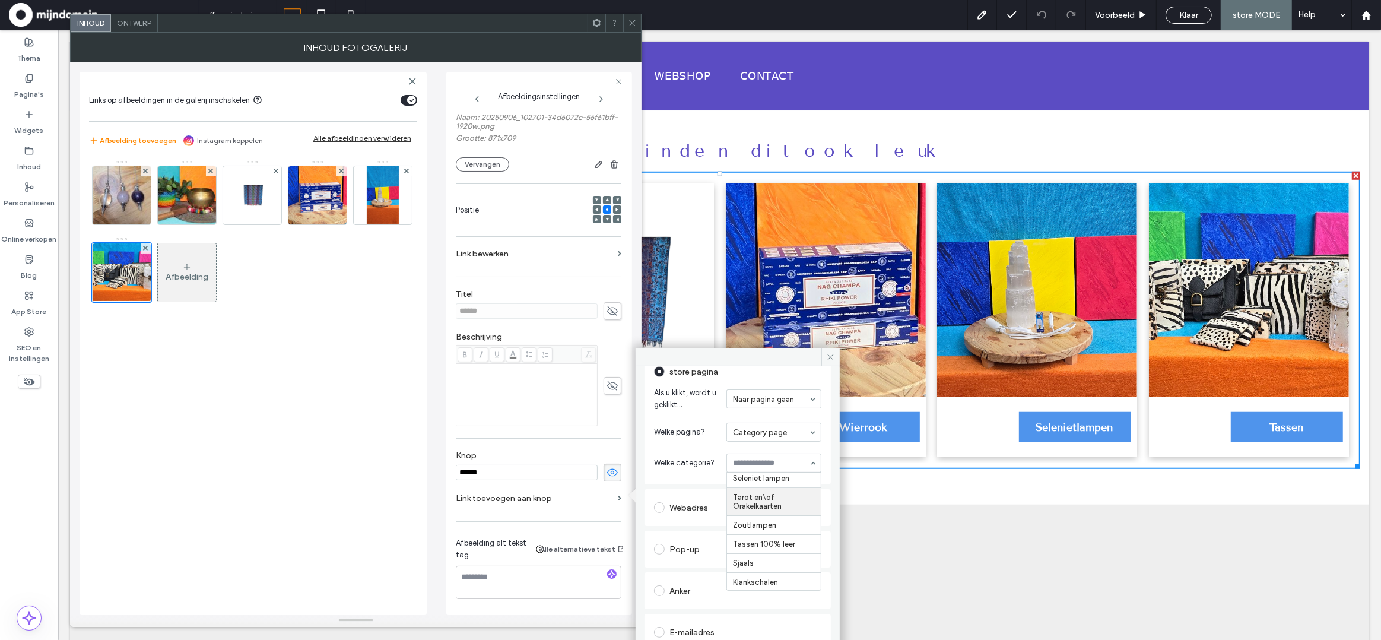
scroll to position [158, 0]
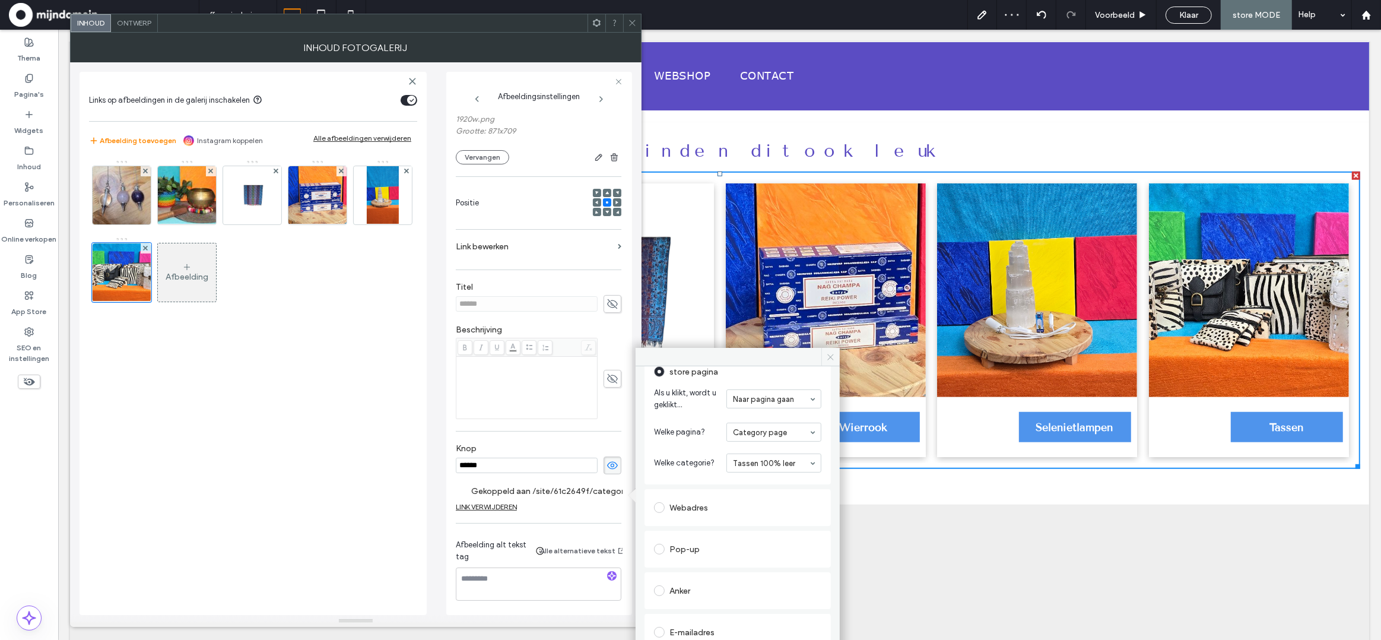
click at [826, 353] on icon at bounding box center [830, 356] width 9 height 9
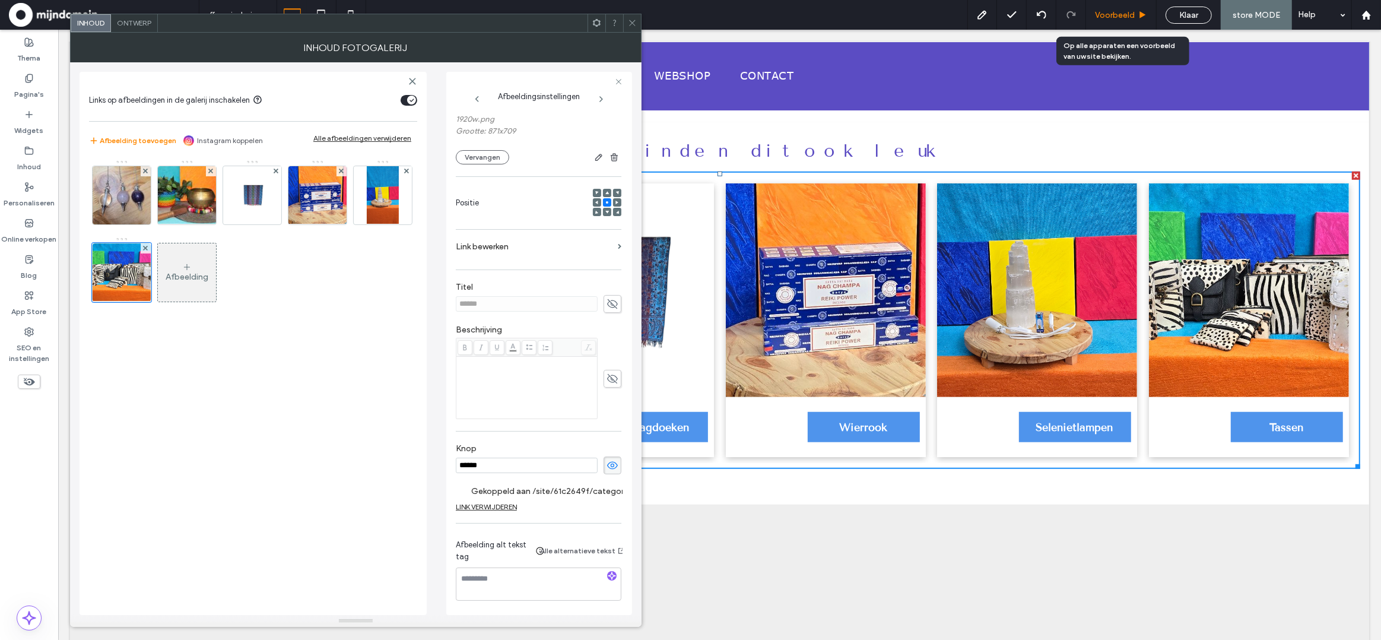
click at [1116, 21] on div "Voorbeeld" at bounding box center [1121, 15] width 71 height 30
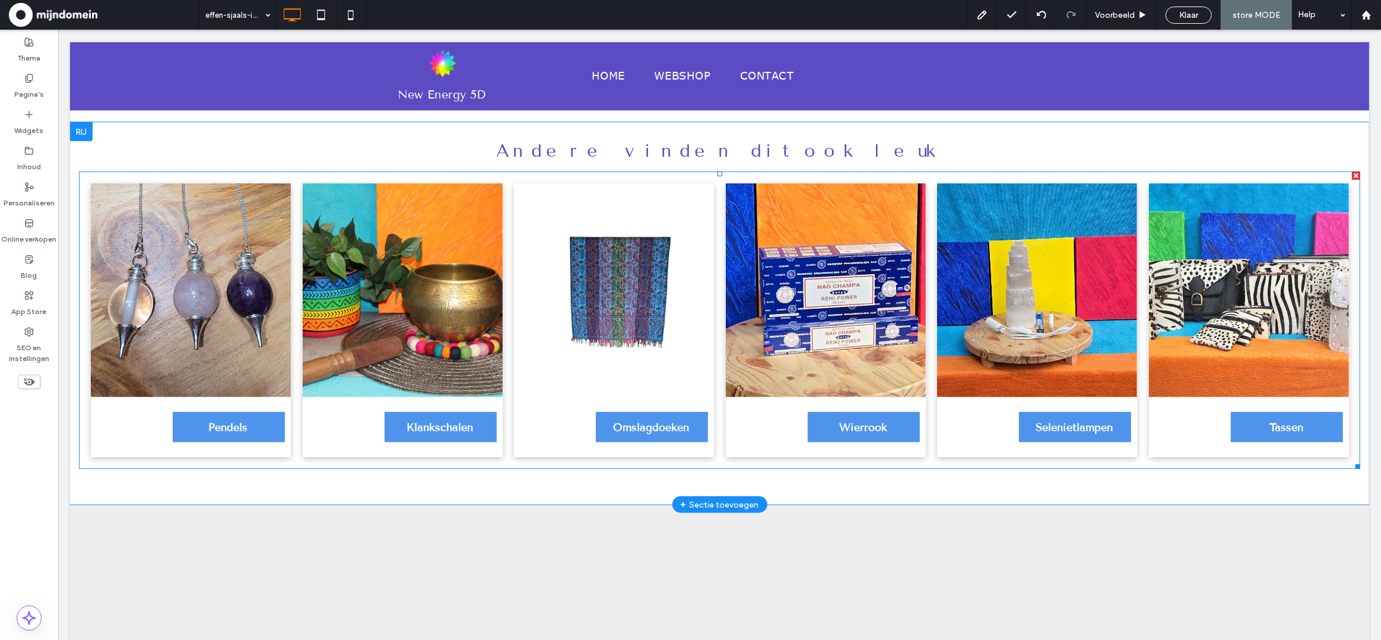
click at [1289, 426] on span "Tassen" at bounding box center [1285, 427] width 58 height 25
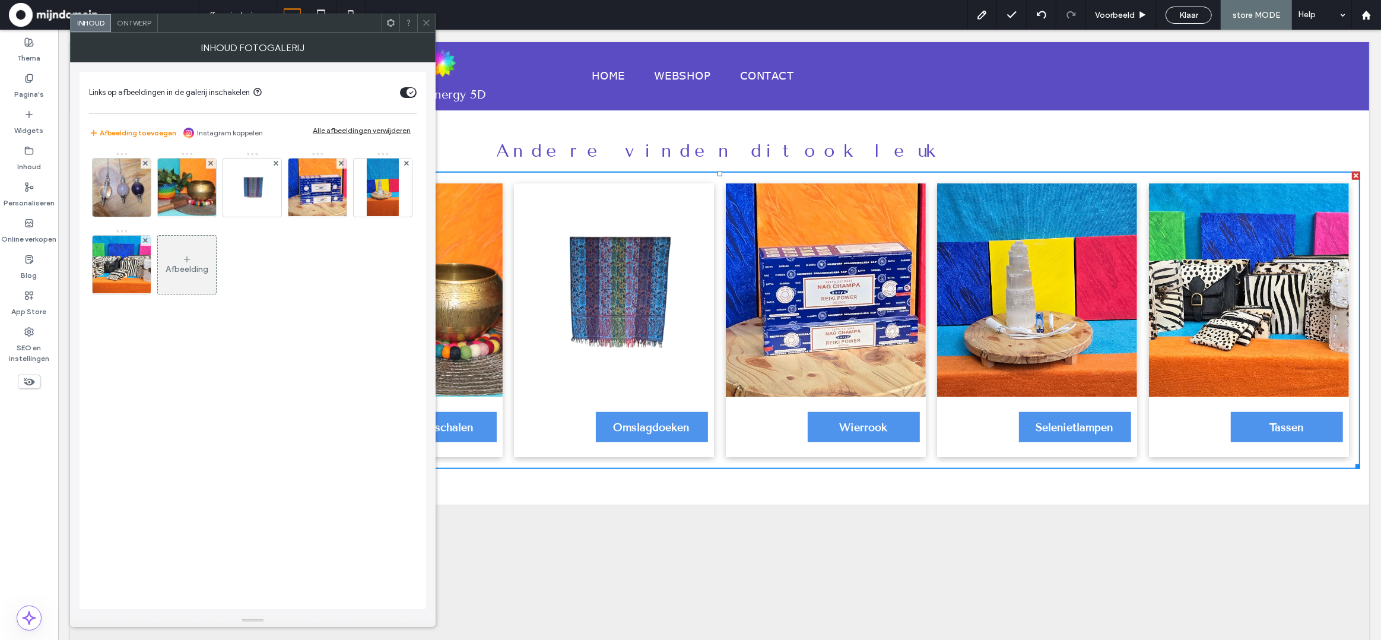
click at [425, 20] on icon at bounding box center [426, 22] width 9 height 9
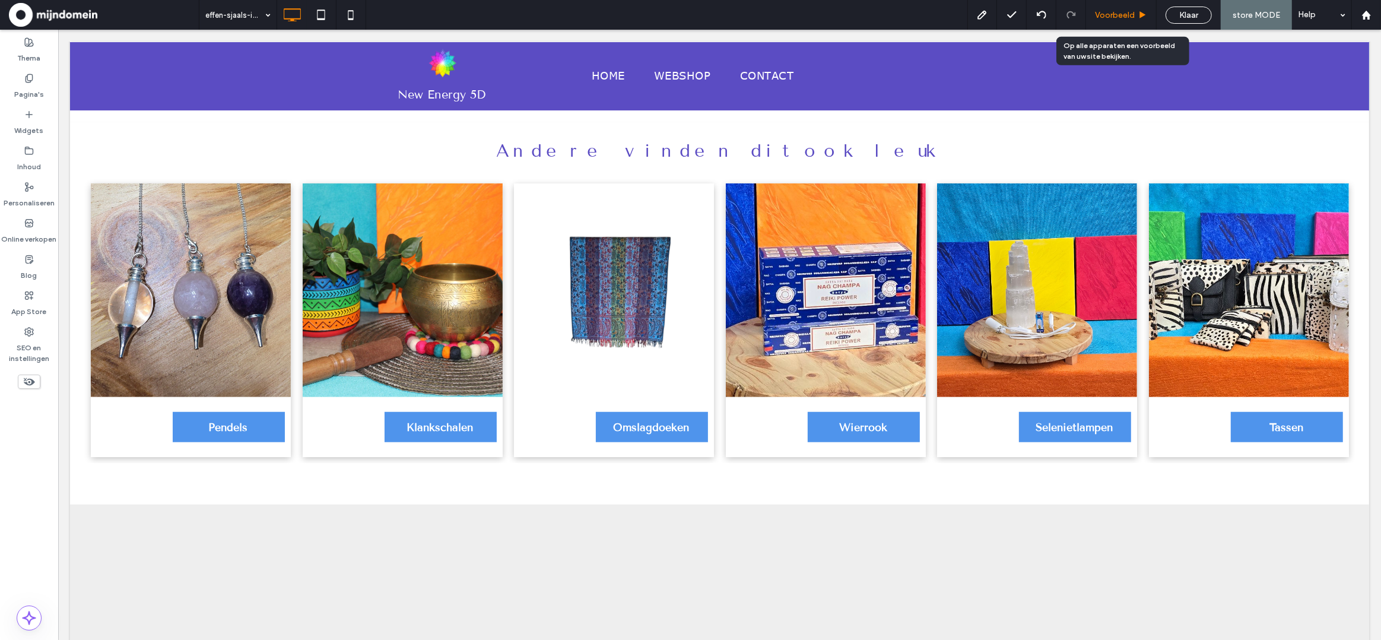
click at [1124, 18] on span "Voorbeeld" at bounding box center [1115, 15] width 40 height 10
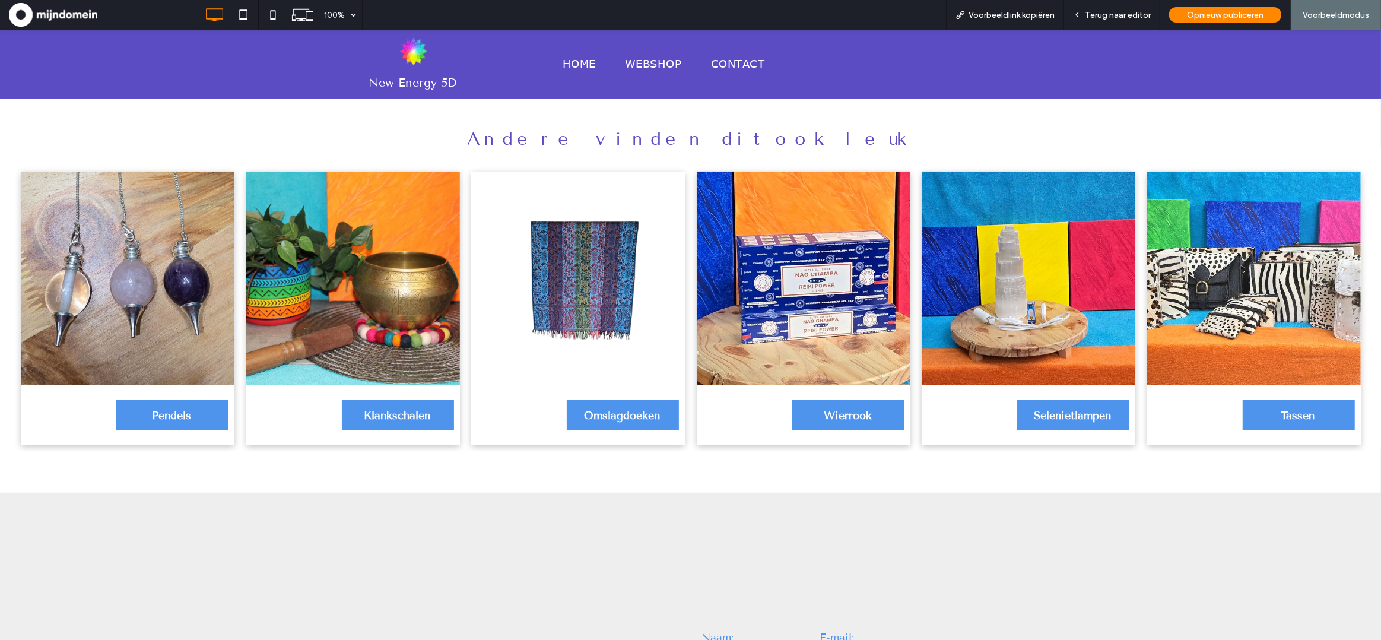
drag, startPoint x: 1287, startPoint y: 405, endPoint x: 1287, endPoint y: 434, distance: 29.7
click at [1287, 405] on span "Tassen" at bounding box center [1298, 415] width 58 height 25
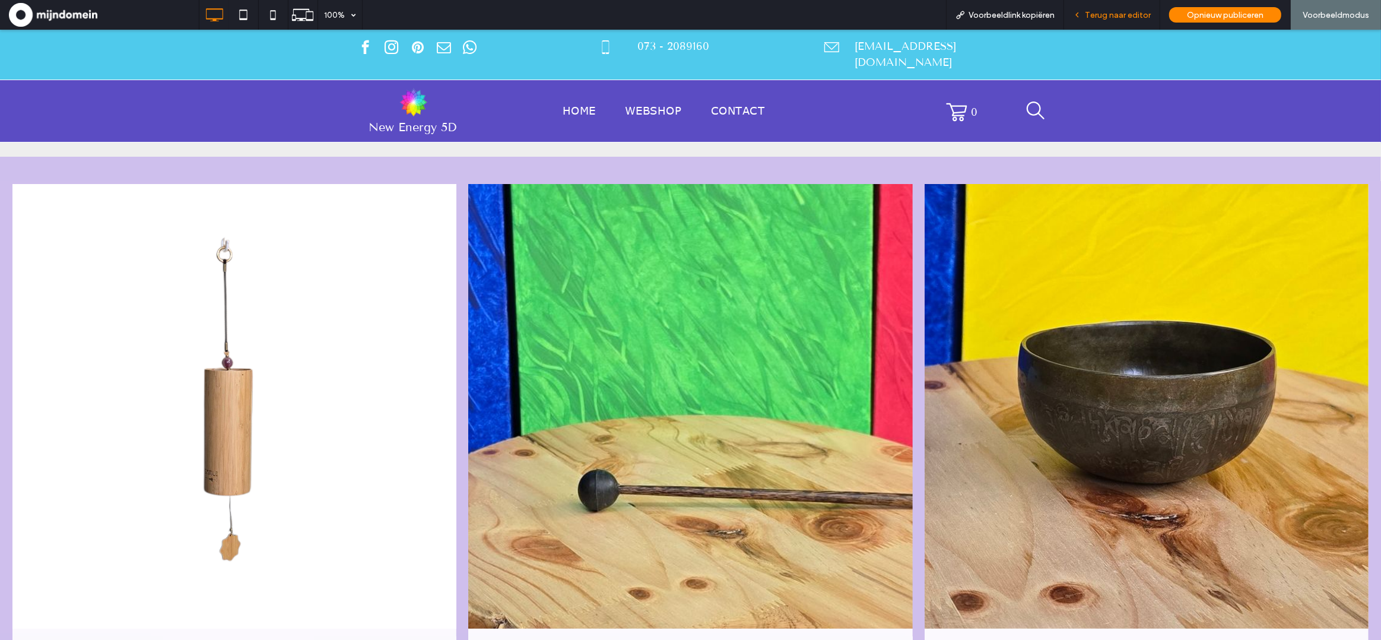
click at [1120, 17] on span "Terug naar editor" at bounding box center [1118, 15] width 66 height 10
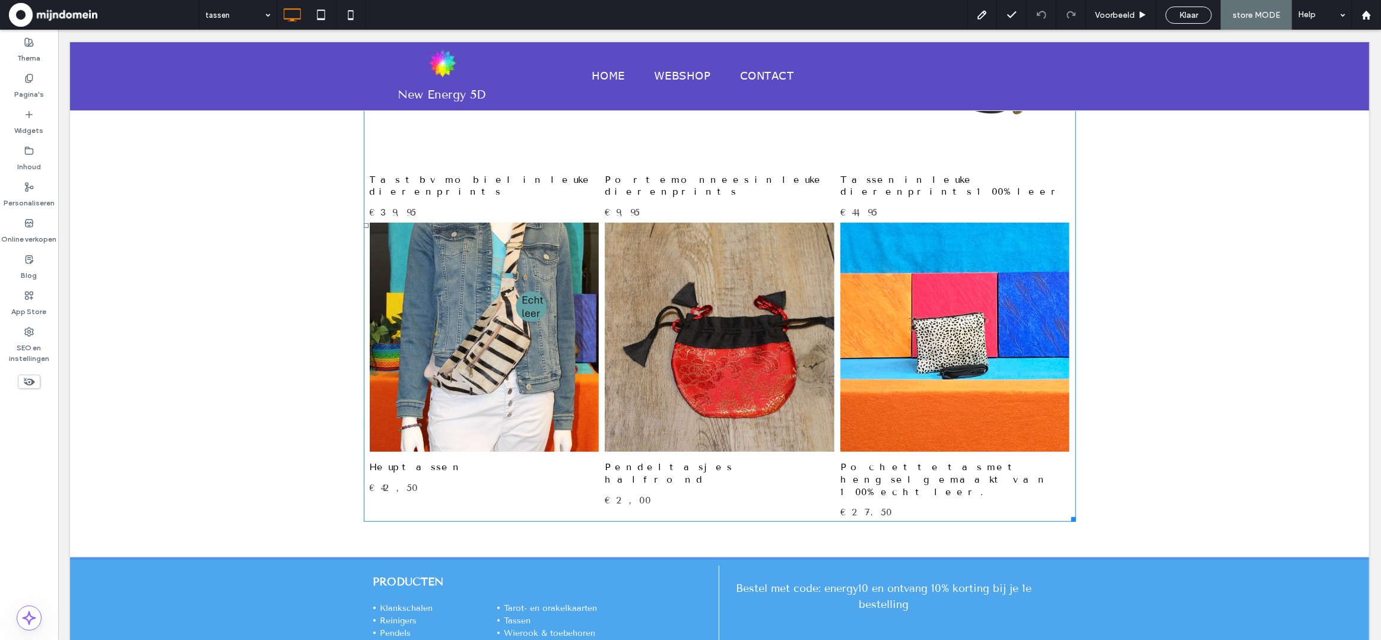
scroll to position [1108, 0]
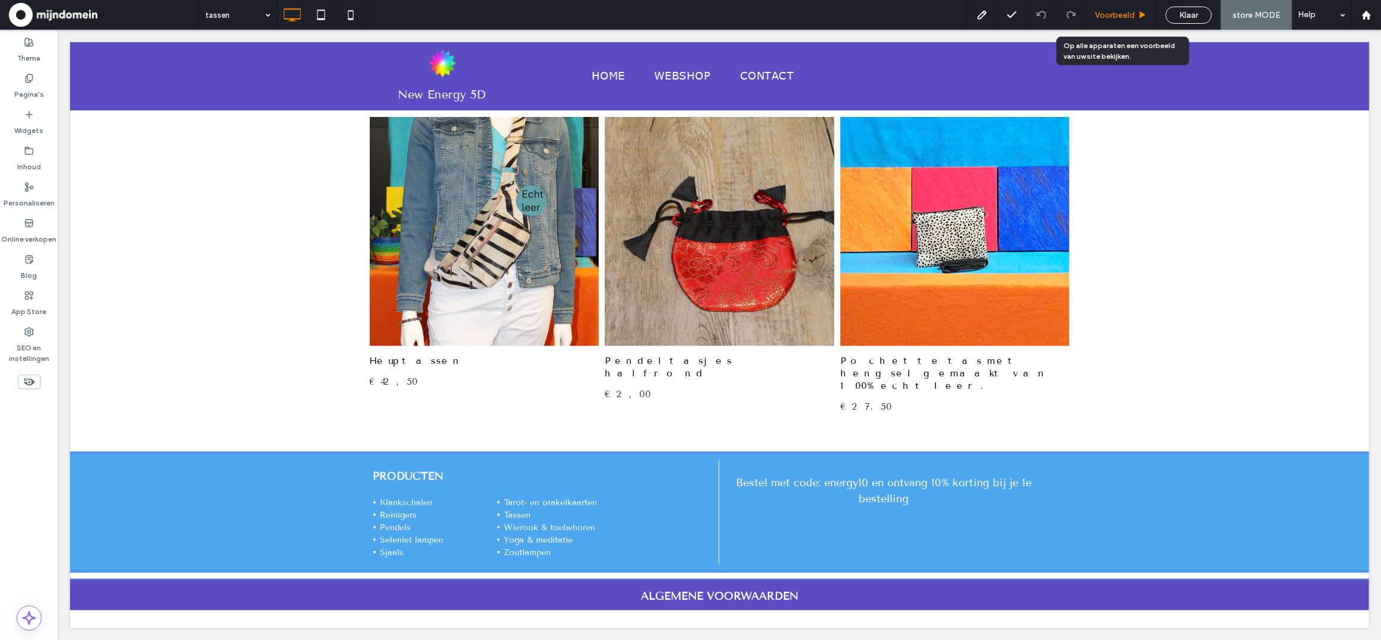
drag, startPoint x: 1124, startPoint y: 14, endPoint x: 1002, endPoint y: 11, distance: 121.7
click at [1124, 14] on span "Voorbeeld" at bounding box center [1115, 15] width 40 height 10
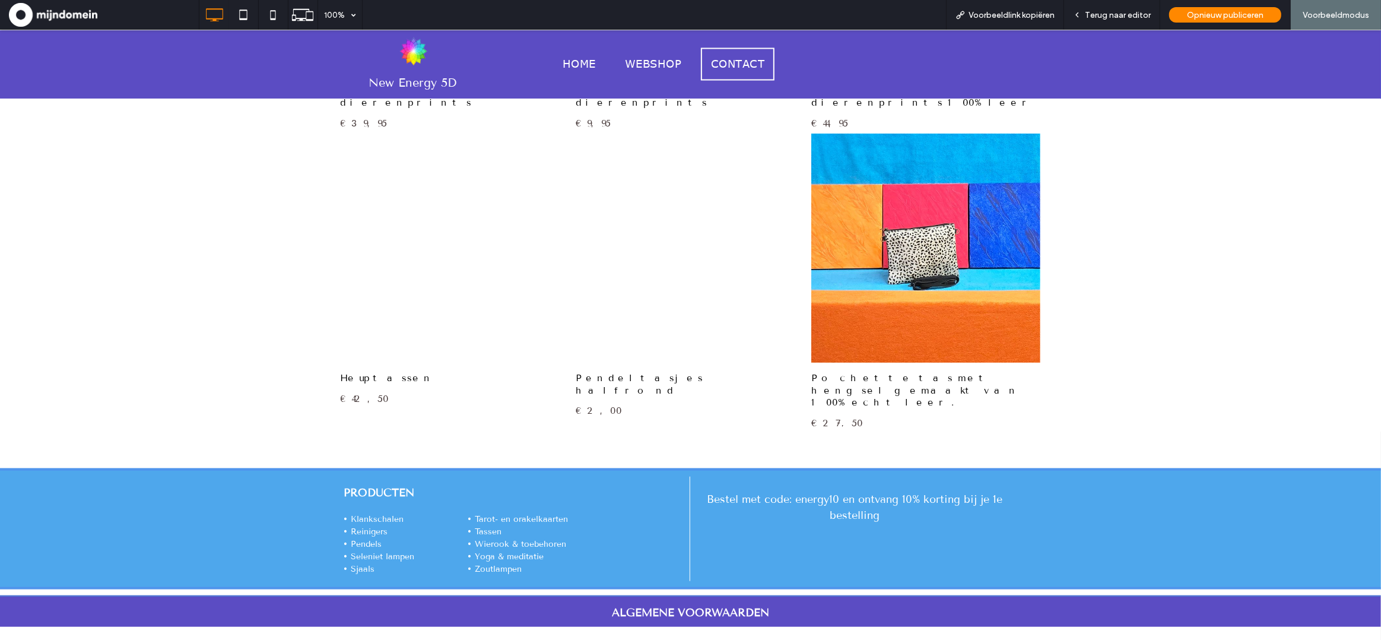
scroll to position [1111, 0]
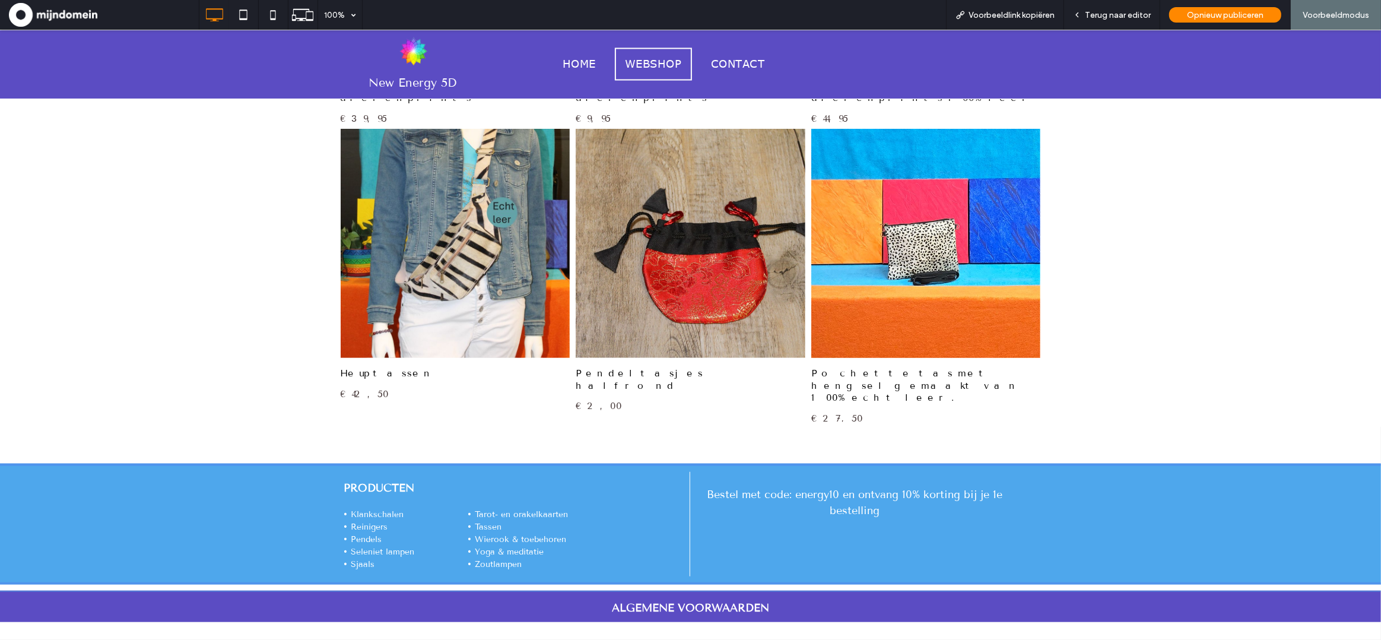
click at [669, 58] on span "WEBSHOP" at bounding box center [653, 64] width 57 height 16
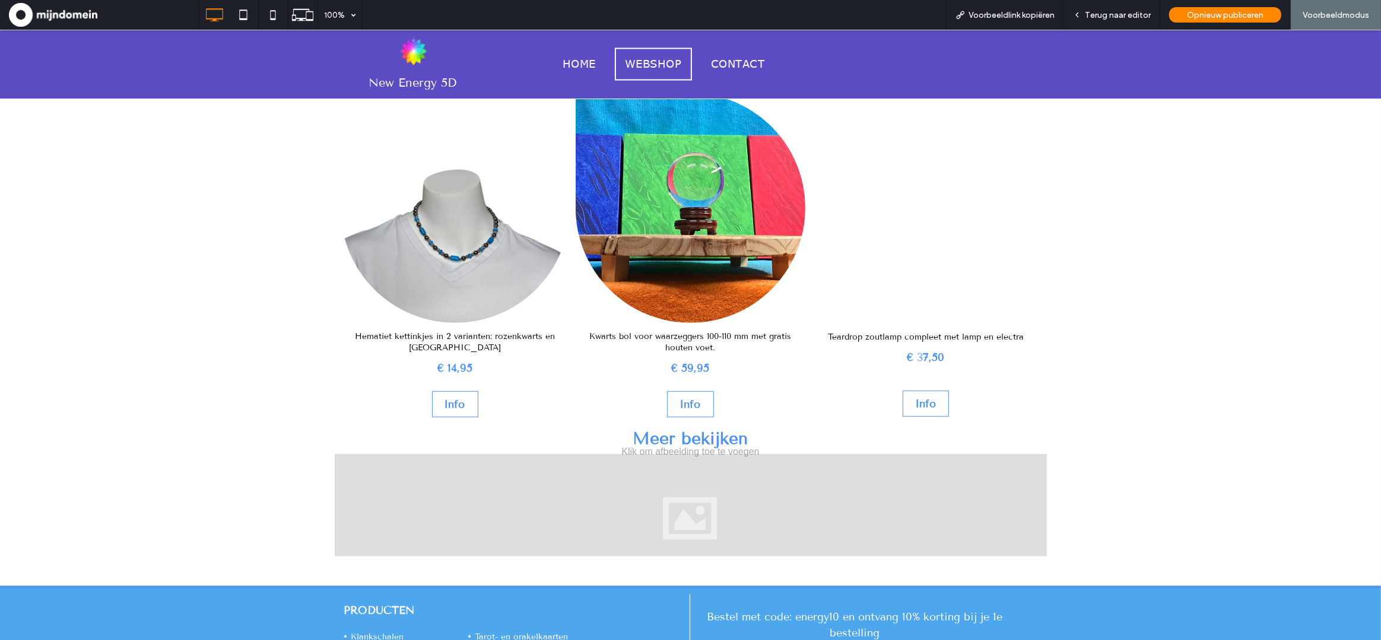
scroll to position [1092, 0]
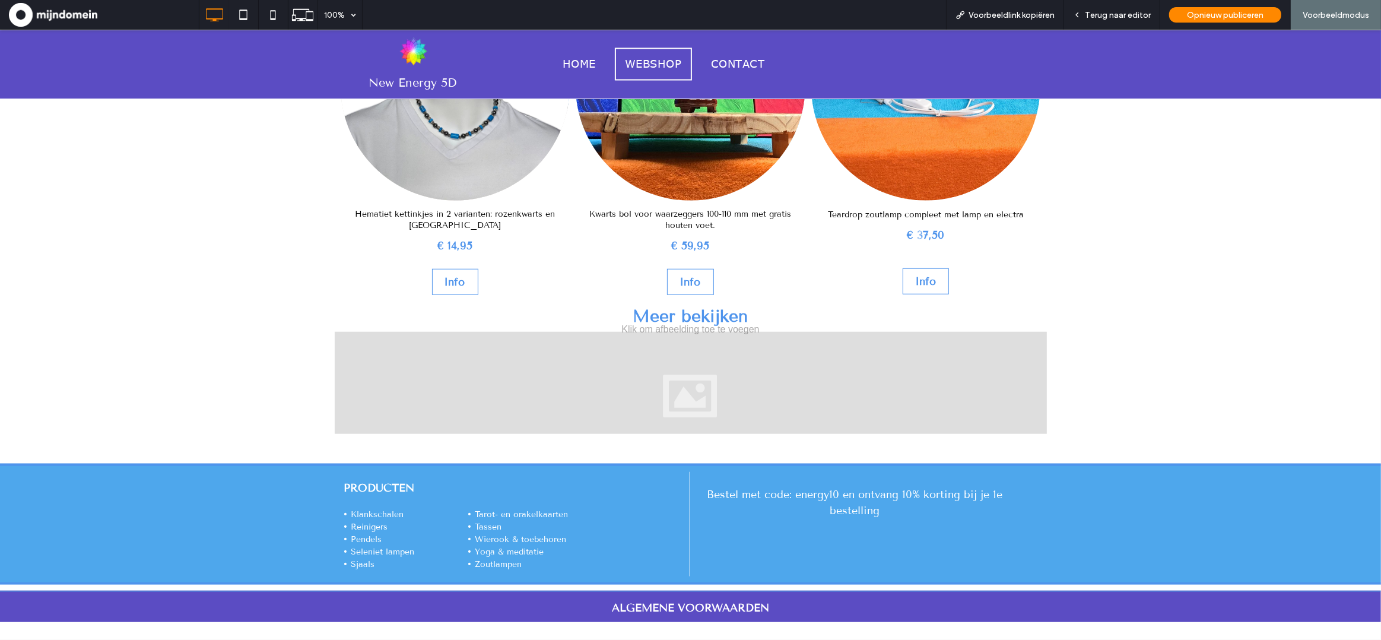
click at [878, 148] on link at bounding box center [926, 86] width 230 height 230
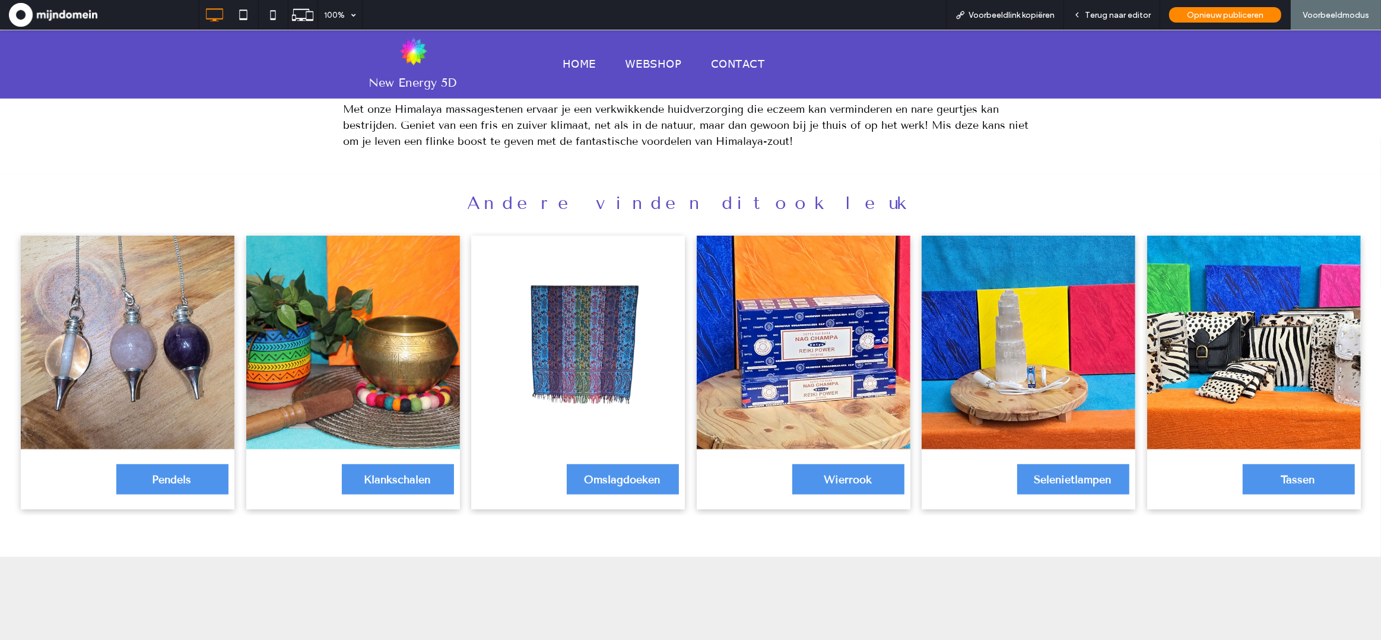
scroll to position [1057, 0]
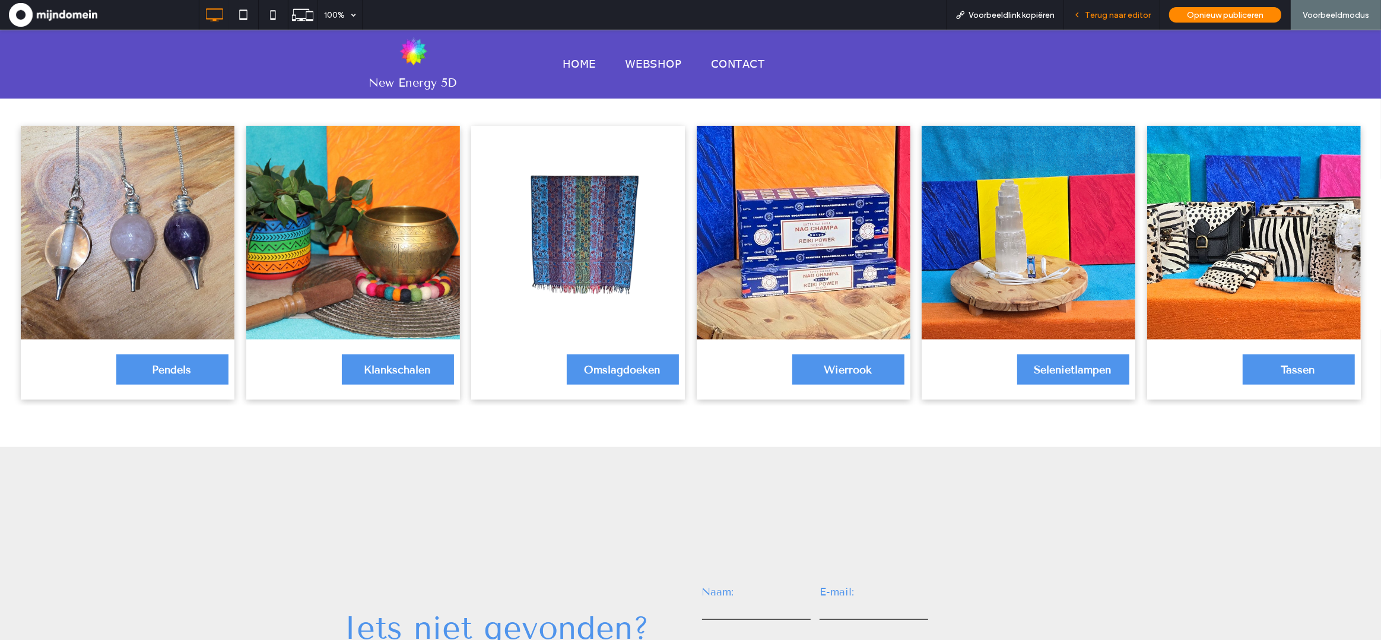
click at [1109, 15] on span "Terug naar editor" at bounding box center [1118, 15] width 66 height 10
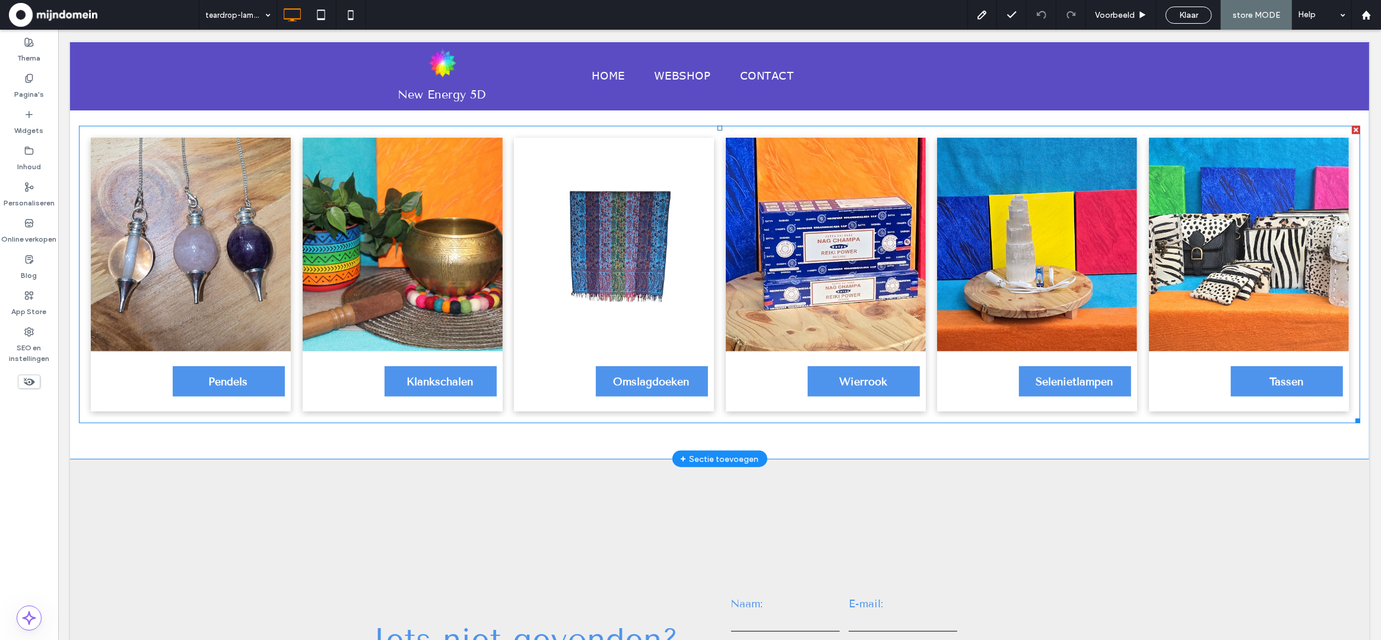
click at [1235, 358] on span "Tassen Tassen" at bounding box center [1248, 381] width 200 height 60
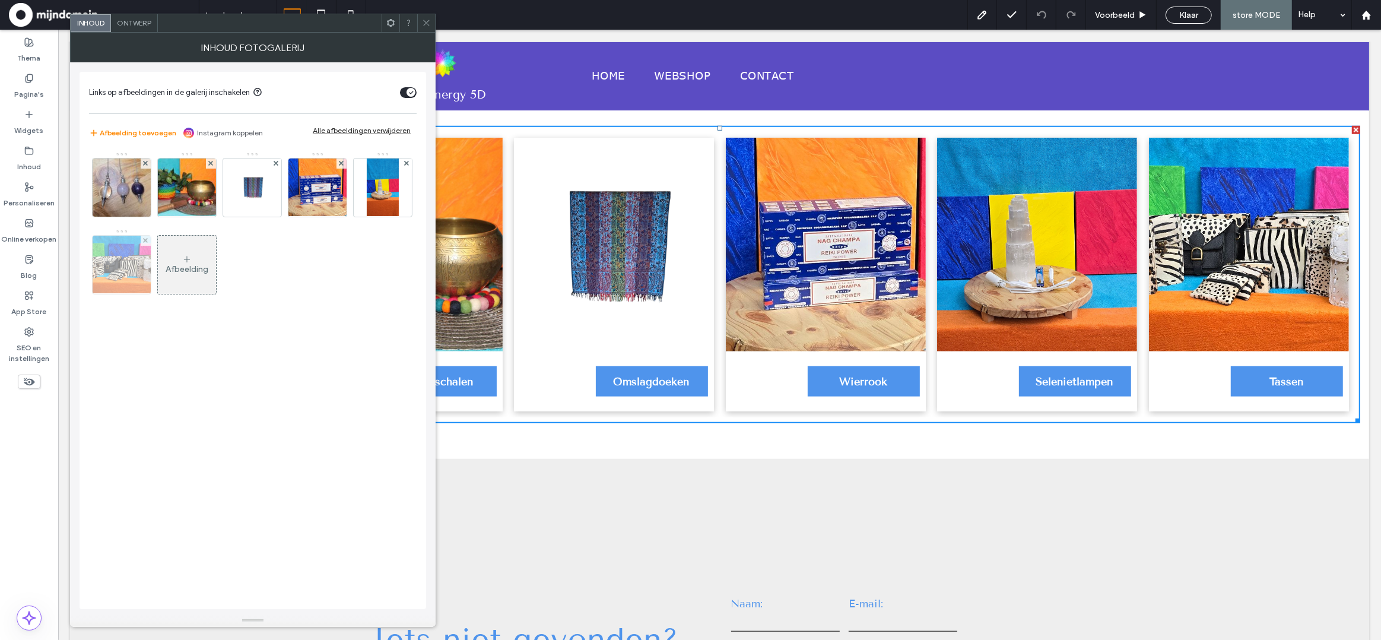
click at [127, 272] on img at bounding box center [122, 265] width 72 height 58
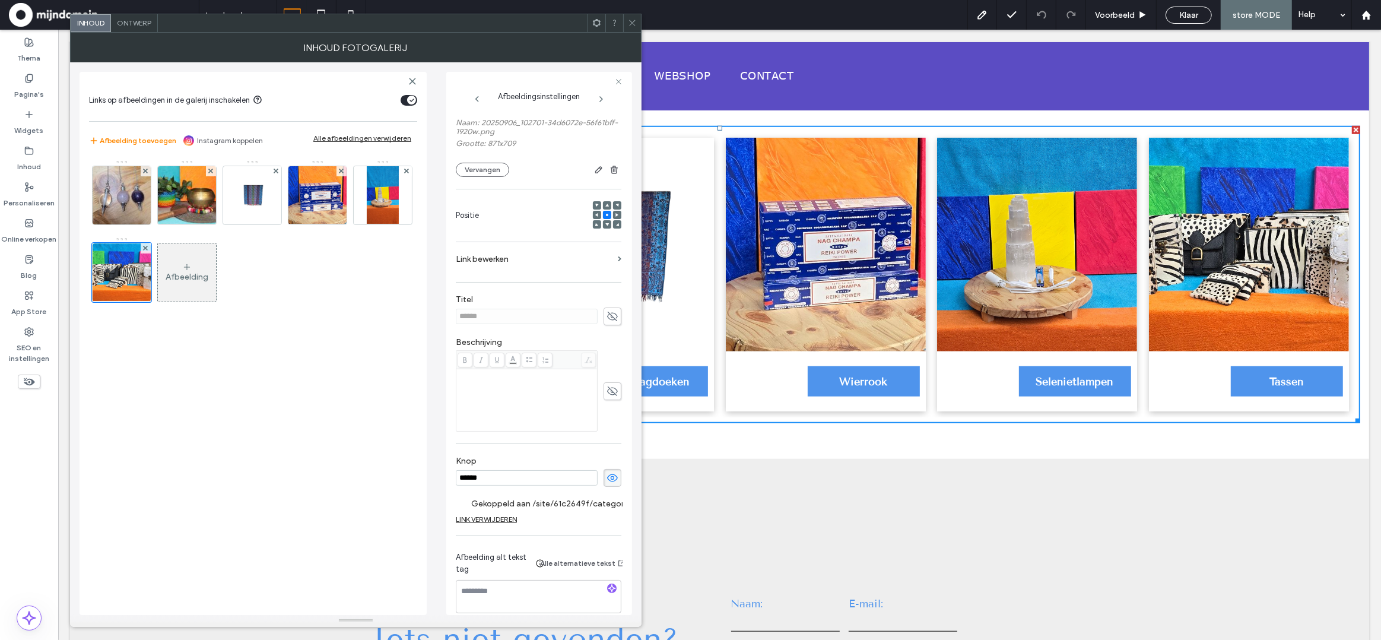
scroll to position [110, 0]
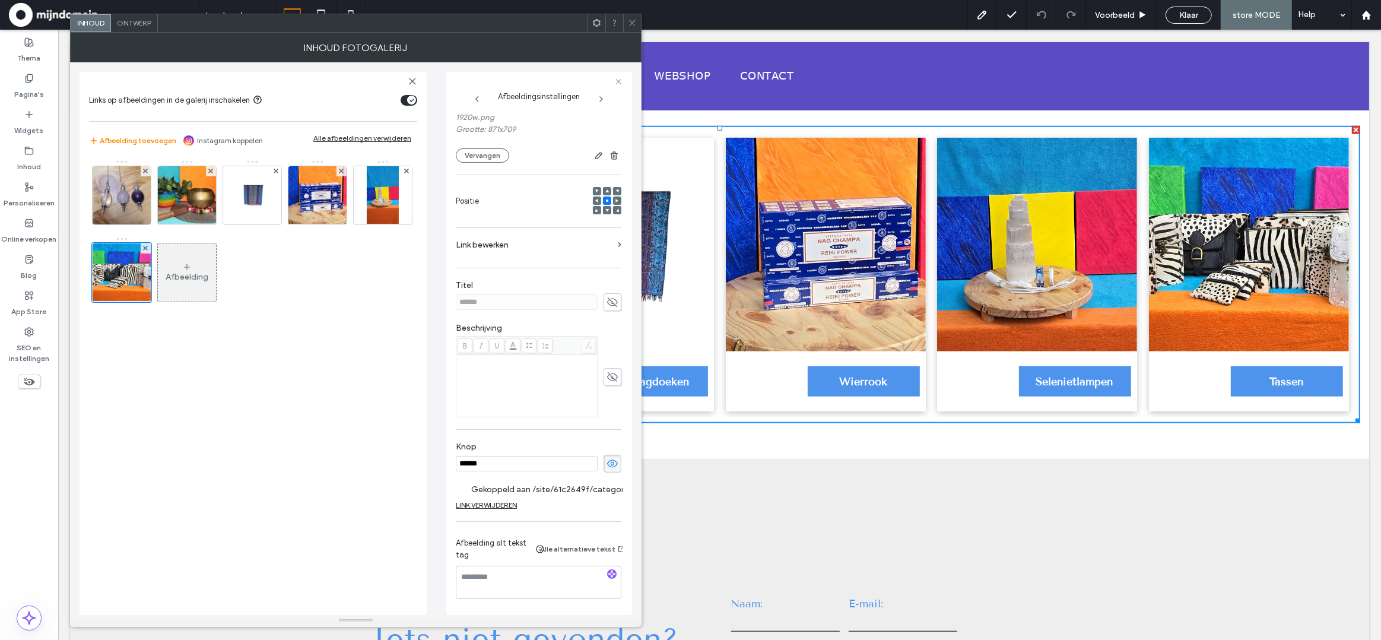
click at [498, 503] on div "LINK VERWIJDEREN" at bounding box center [486, 504] width 61 height 9
click at [633, 20] on icon at bounding box center [632, 22] width 9 height 9
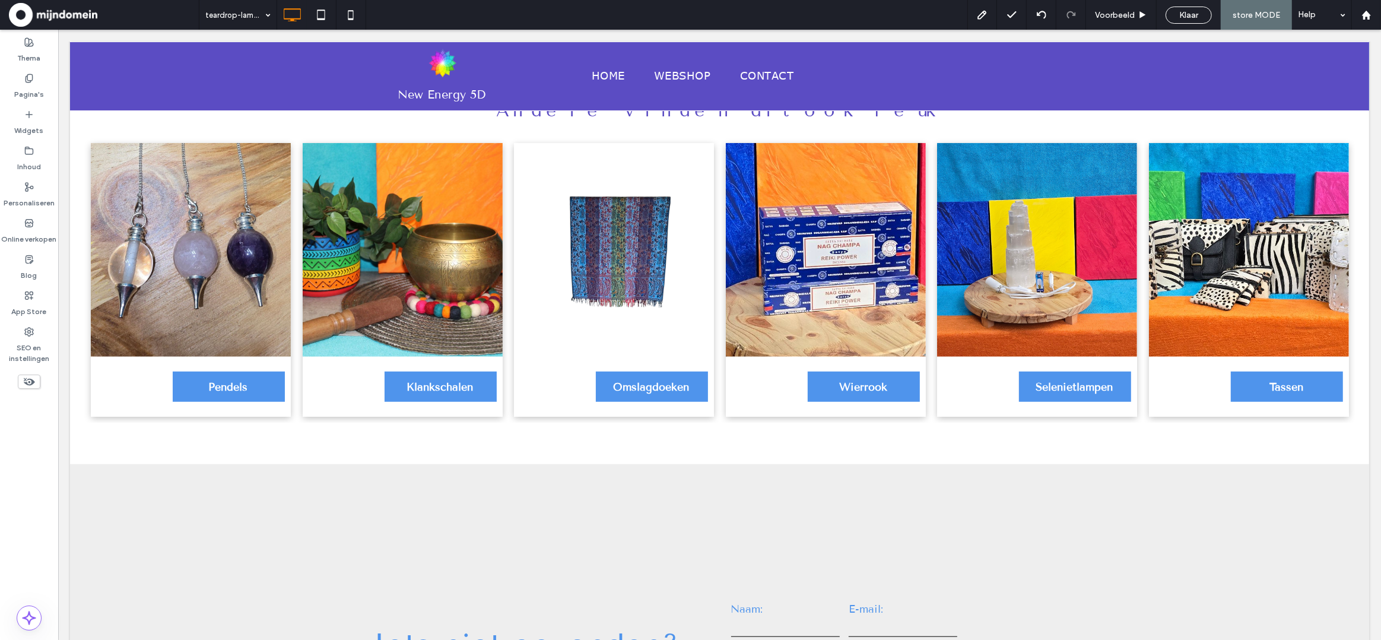
scroll to position [1051, 0]
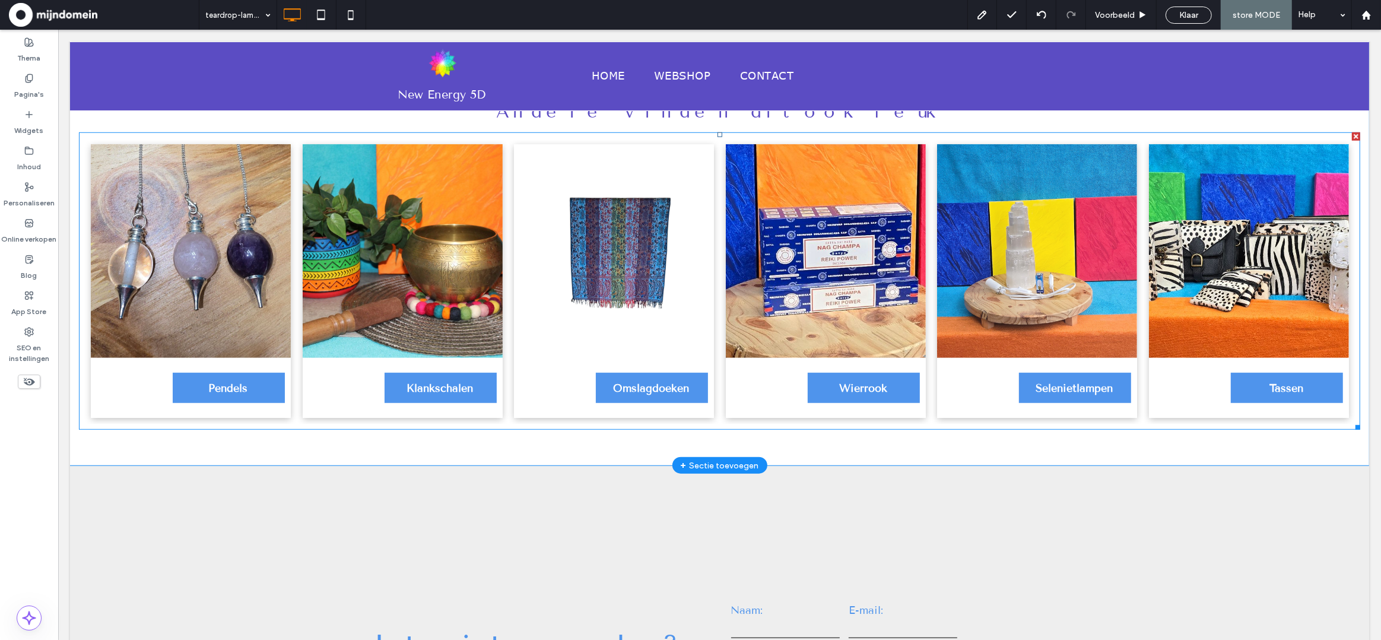
click at [958, 262] on link at bounding box center [1036, 251] width 200 height 214
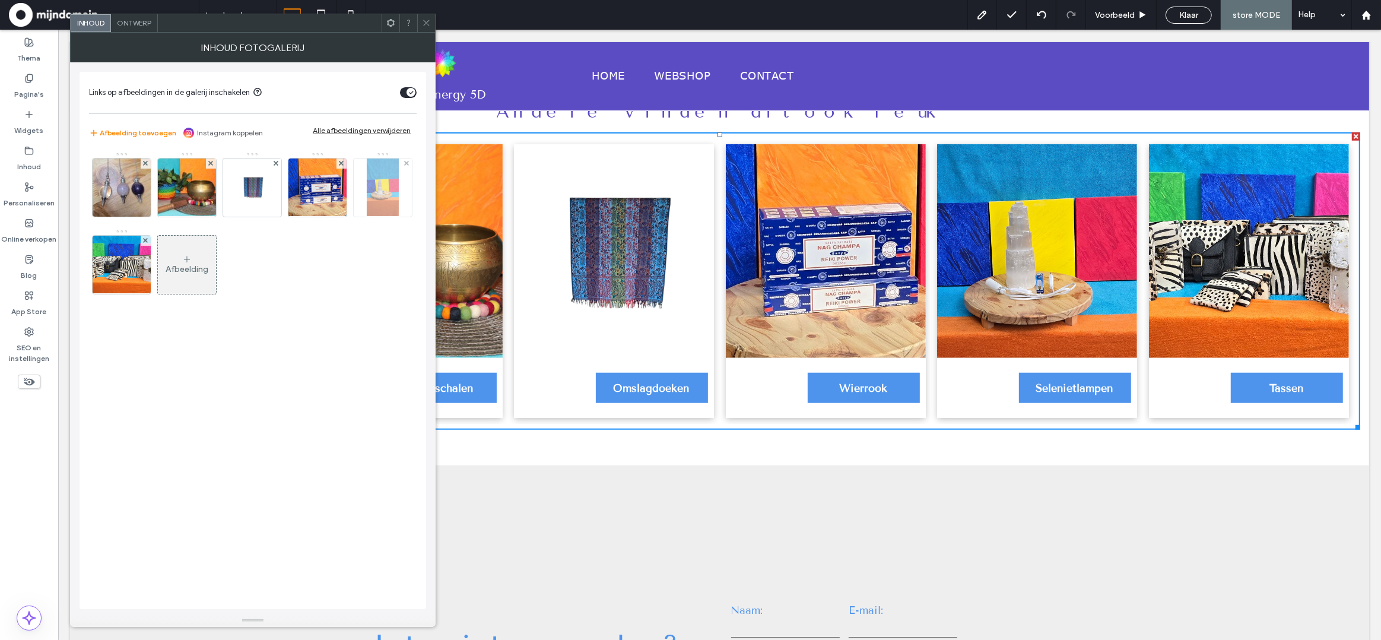
click at [371, 185] on img at bounding box center [382, 187] width 31 height 58
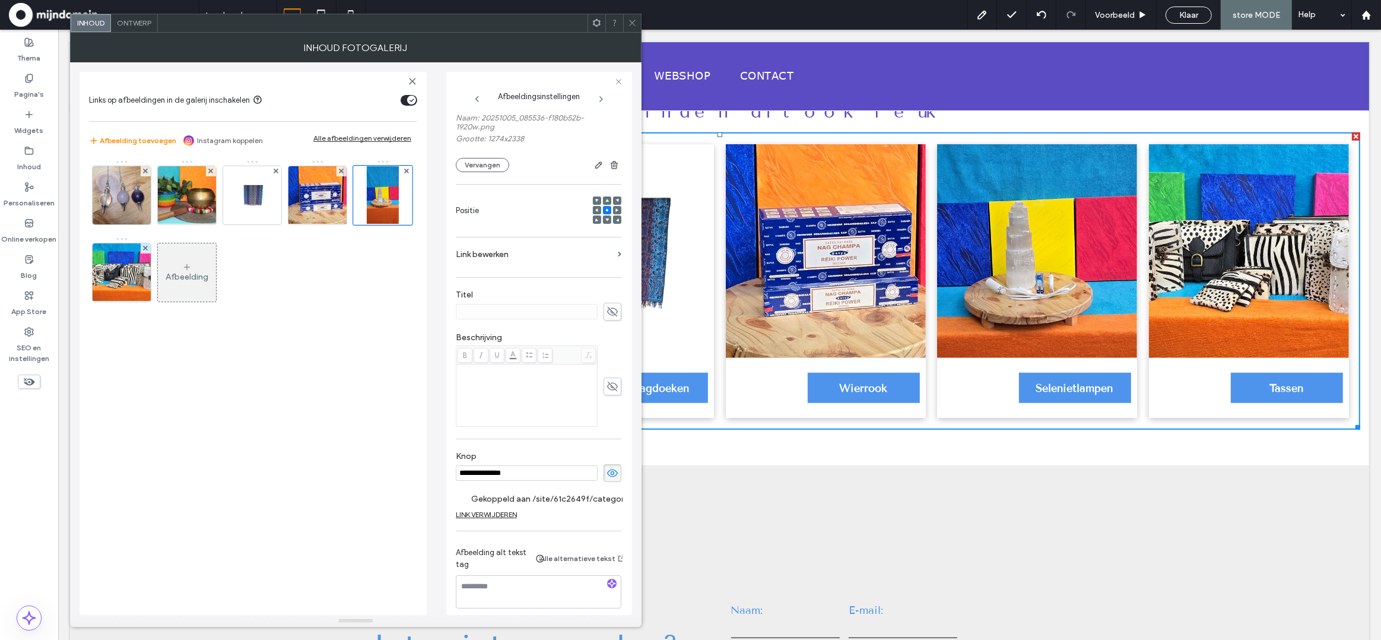
scroll to position [110, 0]
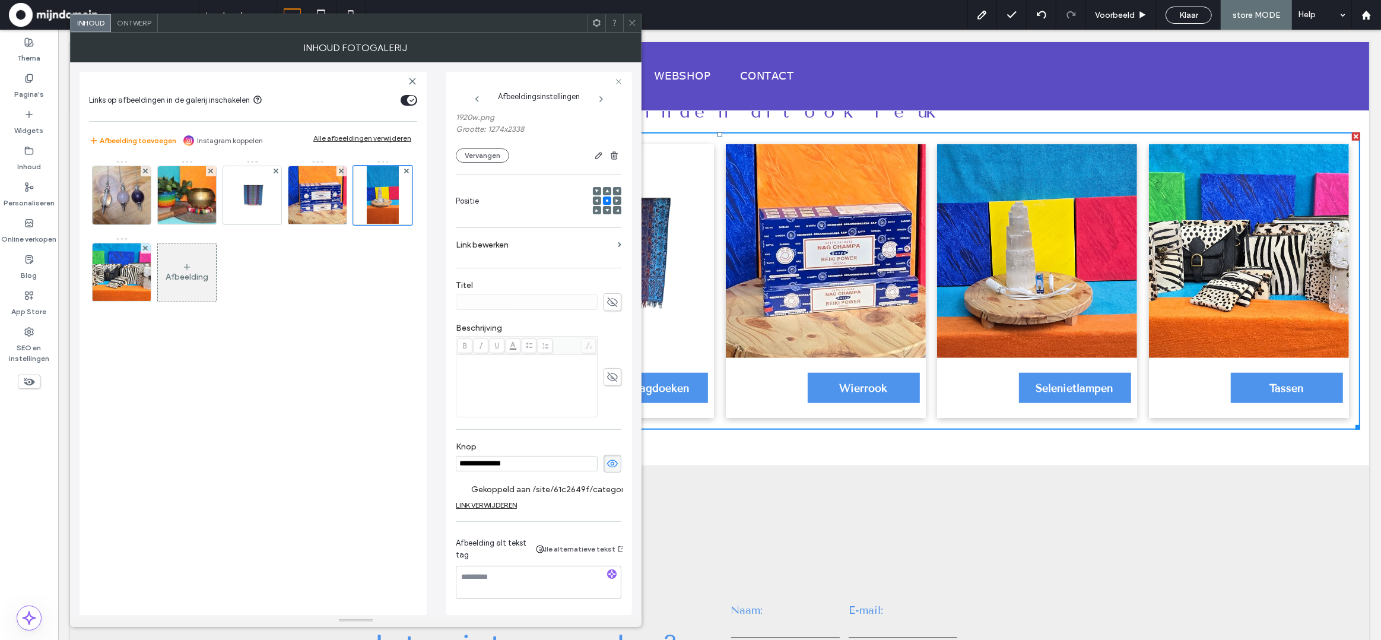
click at [581, 487] on label "Gekoppeld aan /site/61c2649f/category/seleniet-lampen?preview=true&nee=true&sho…" at bounding box center [554, 489] width 166 height 22
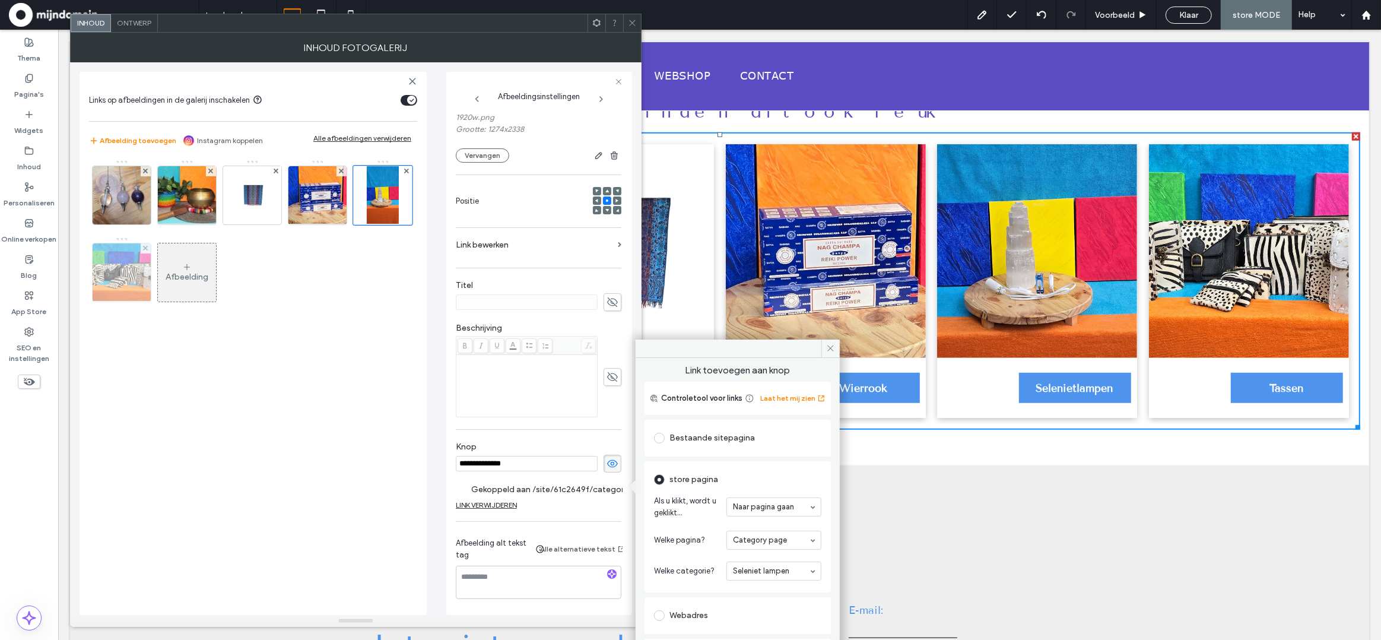
click at [125, 282] on img at bounding box center [122, 272] width 72 height 58
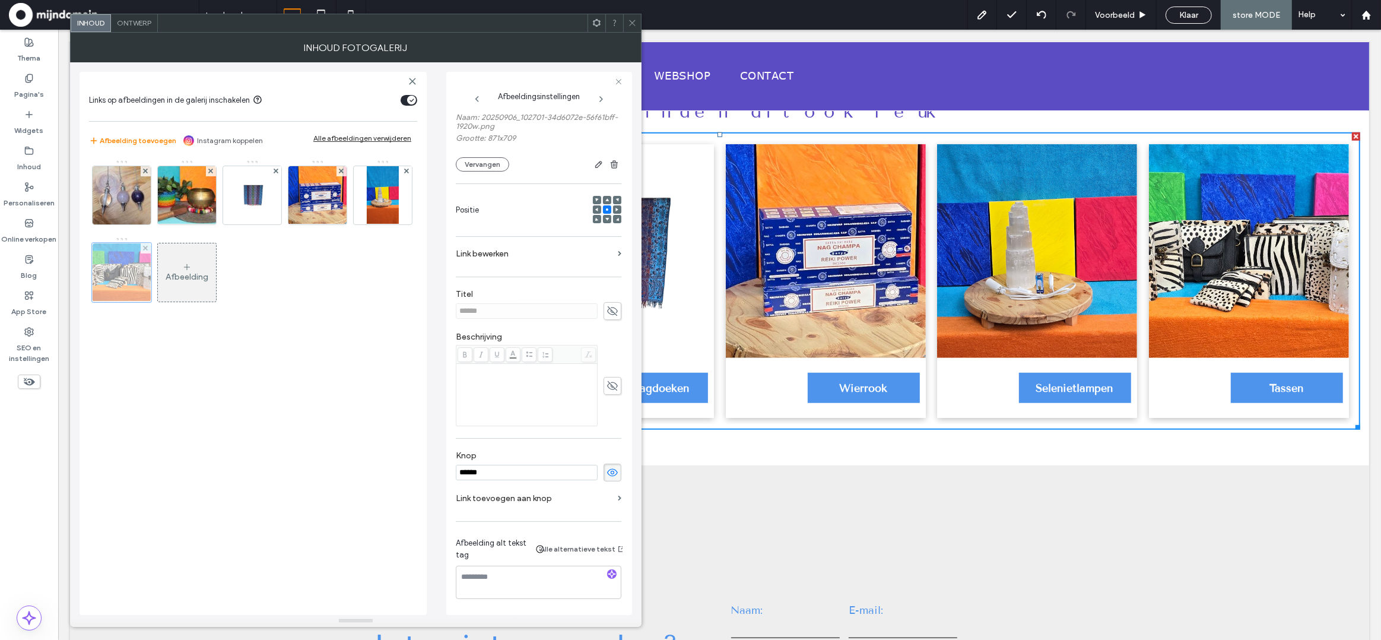
scroll to position [101, 0]
click at [506, 492] on label "Link toevoegen aan knop" at bounding box center [534, 498] width 157 height 22
click at [520, 494] on label "Link toevoegen aan knop" at bounding box center [534, 498] width 157 height 22
click at [525, 497] on label "Link toevoegen aan knop" at bounding box center [534, 498] width 157 height 22
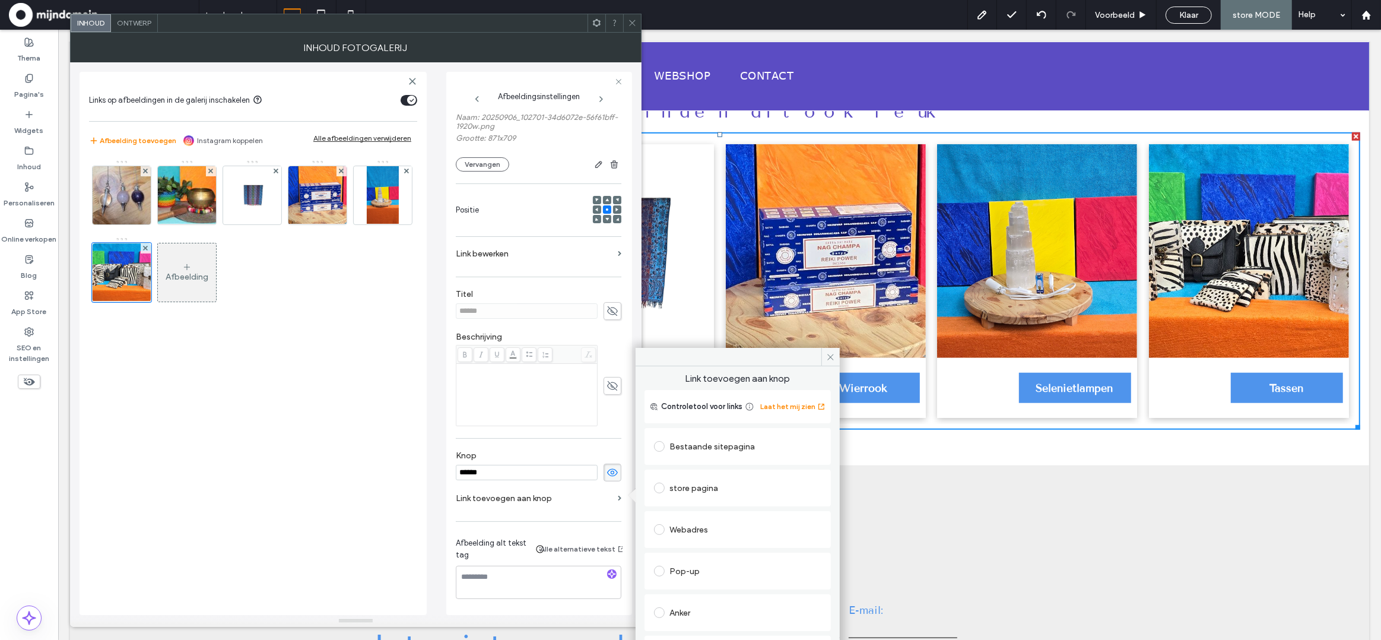
click at [659, 490] on span at bounding box center [659, 487] width 11 height 11
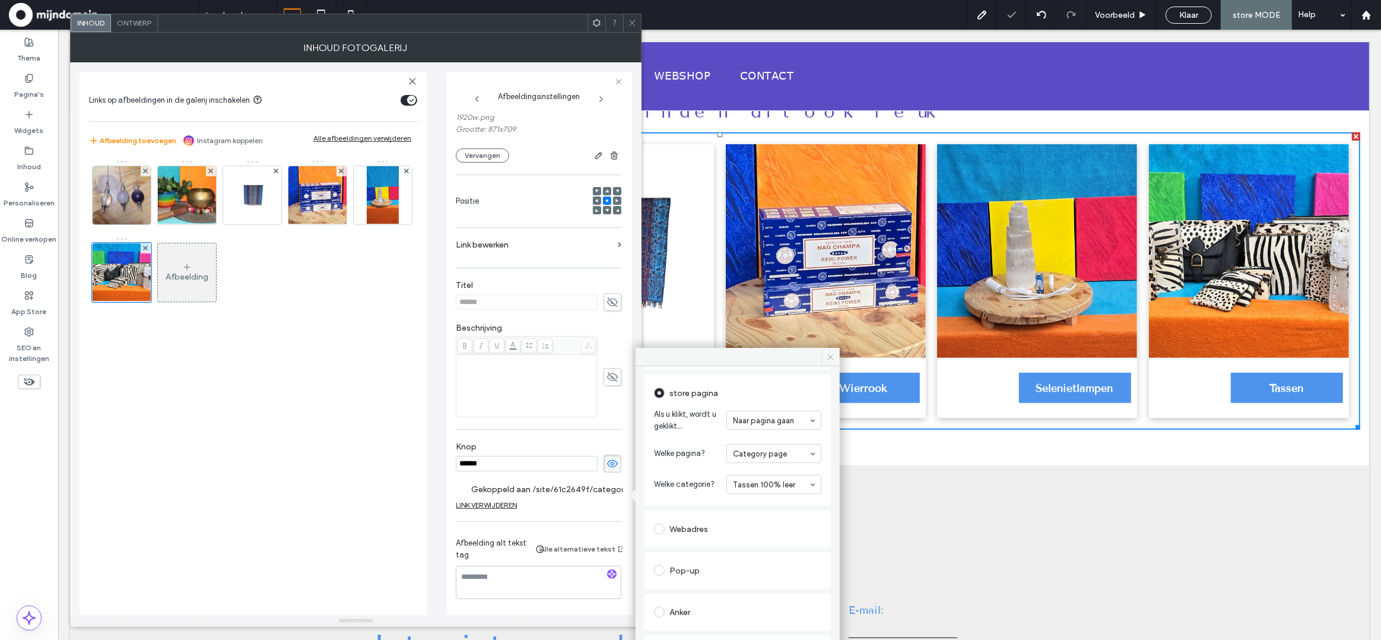
click at [832, 355] on icon at bounding box center [830, 356] width 9 height 9
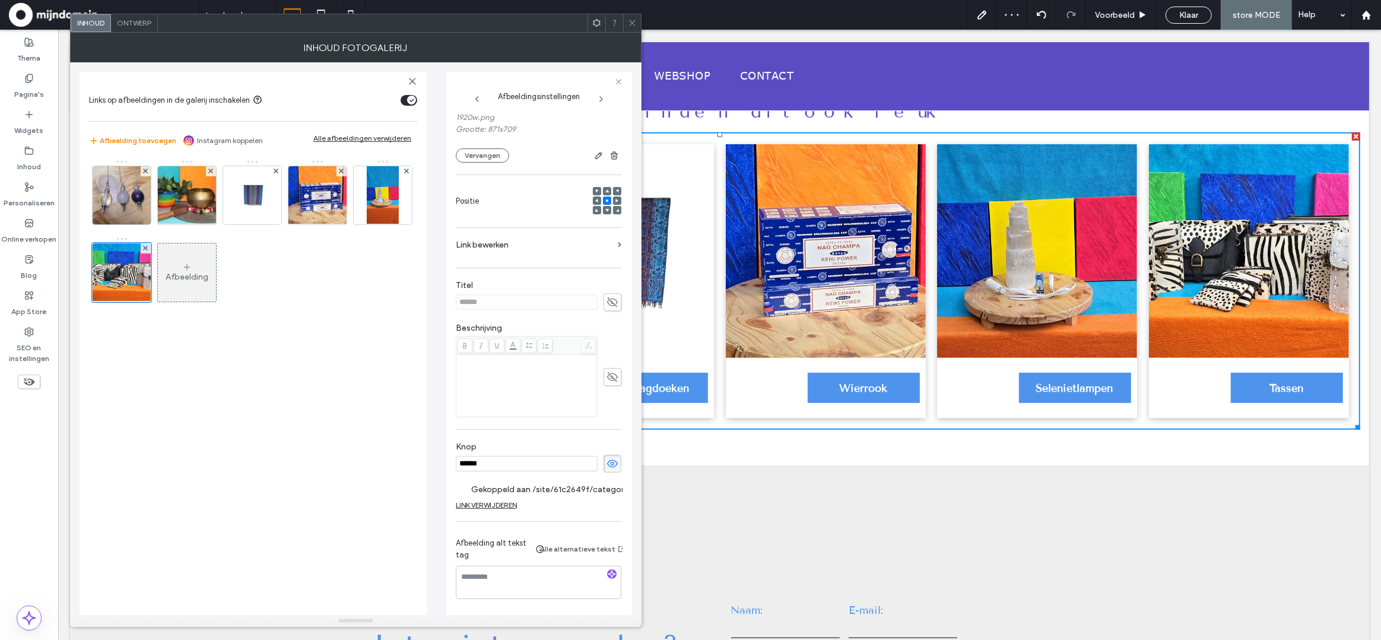
click at [628, 24] on icon at bounding box center [632, 22] width 9 height 9
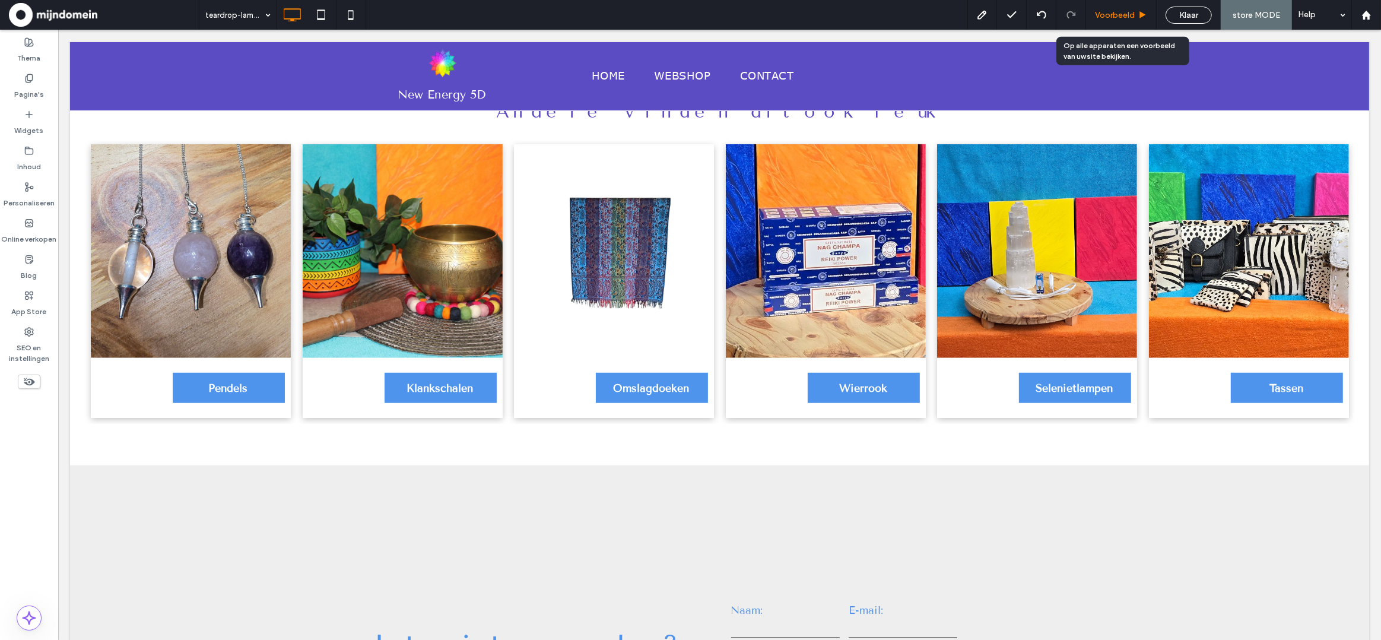
click at [1116, 15] on span "Voorbeeld" at bounding box center [1115, 15] width 40 height 10
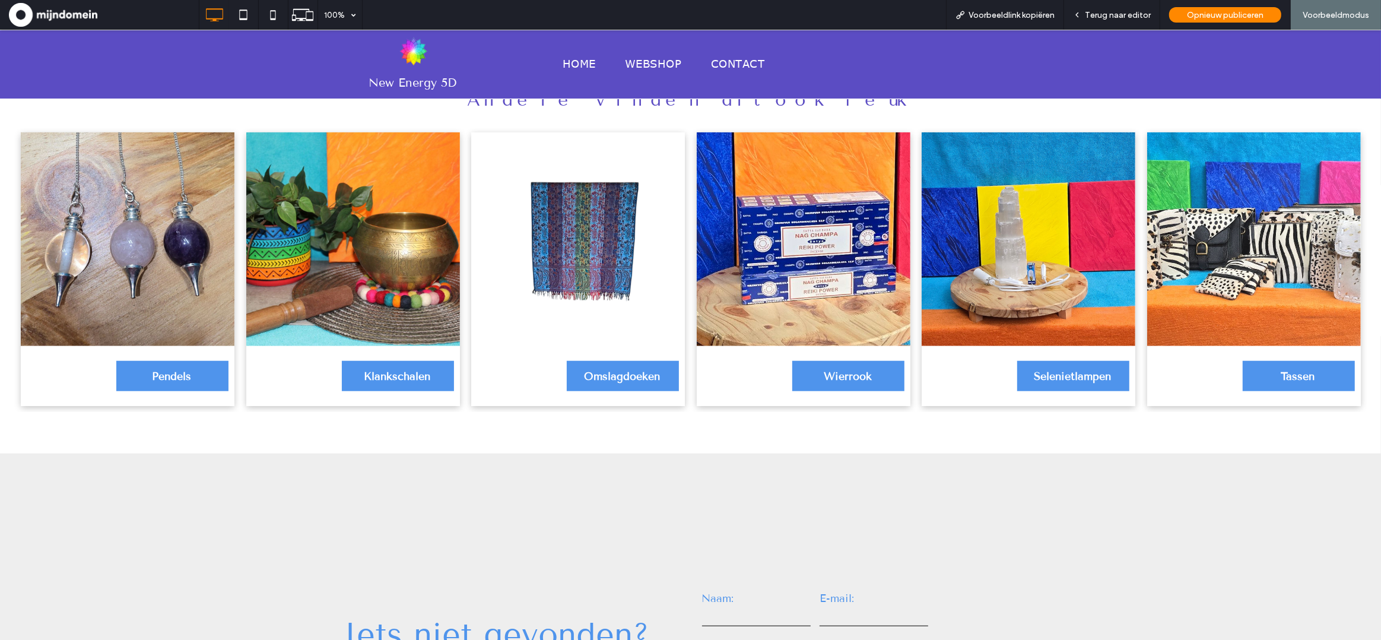
click at [1264, 365] on link "Tassen" at bounding box center [1298, 376] width 112 height 30
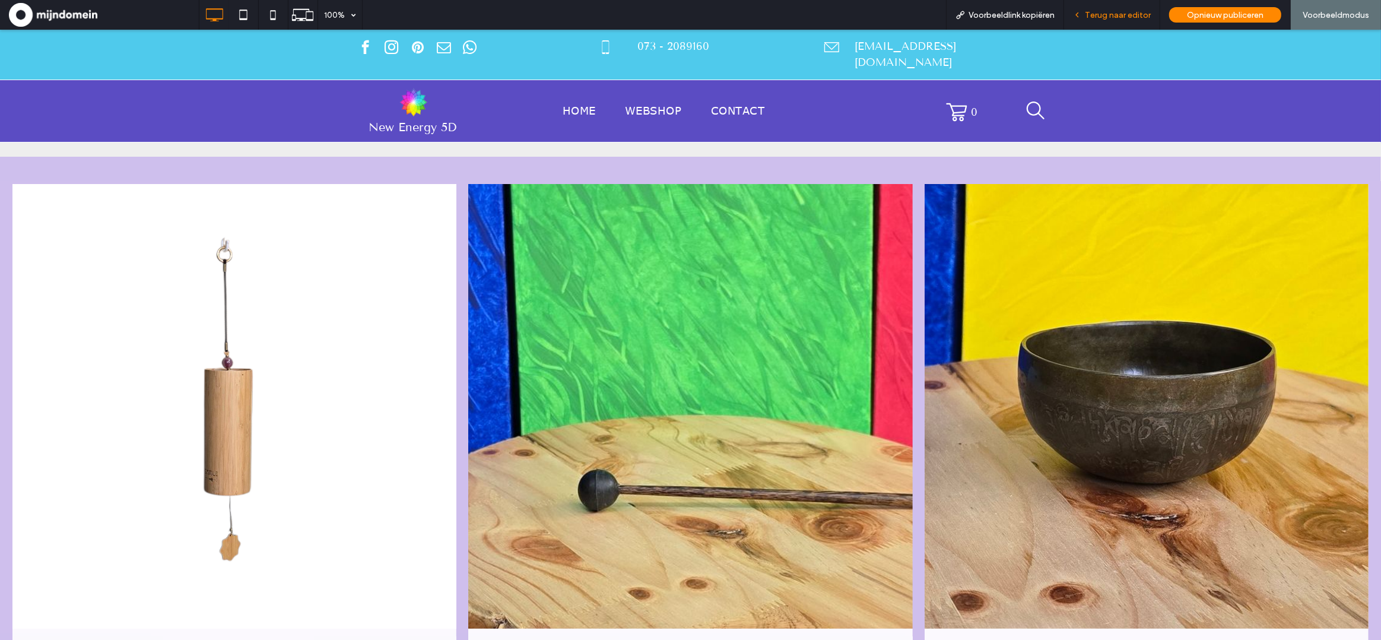
click at [1109, 7] on div "Terug naar editor" at bounding box center [1112, 15] width 96 height 30
click at [1108, 17] on span "Terug naar editor" at bounding box center [1118, 15] width 66 height 10
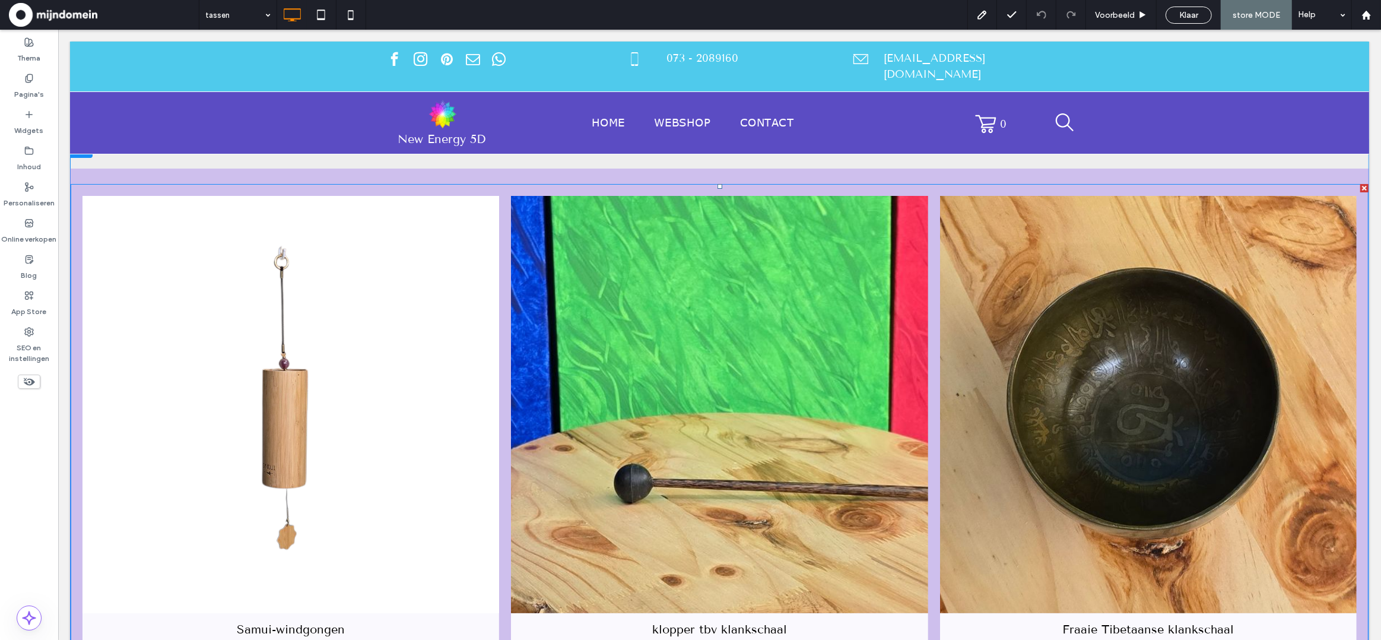
scroll to position [7, 0]
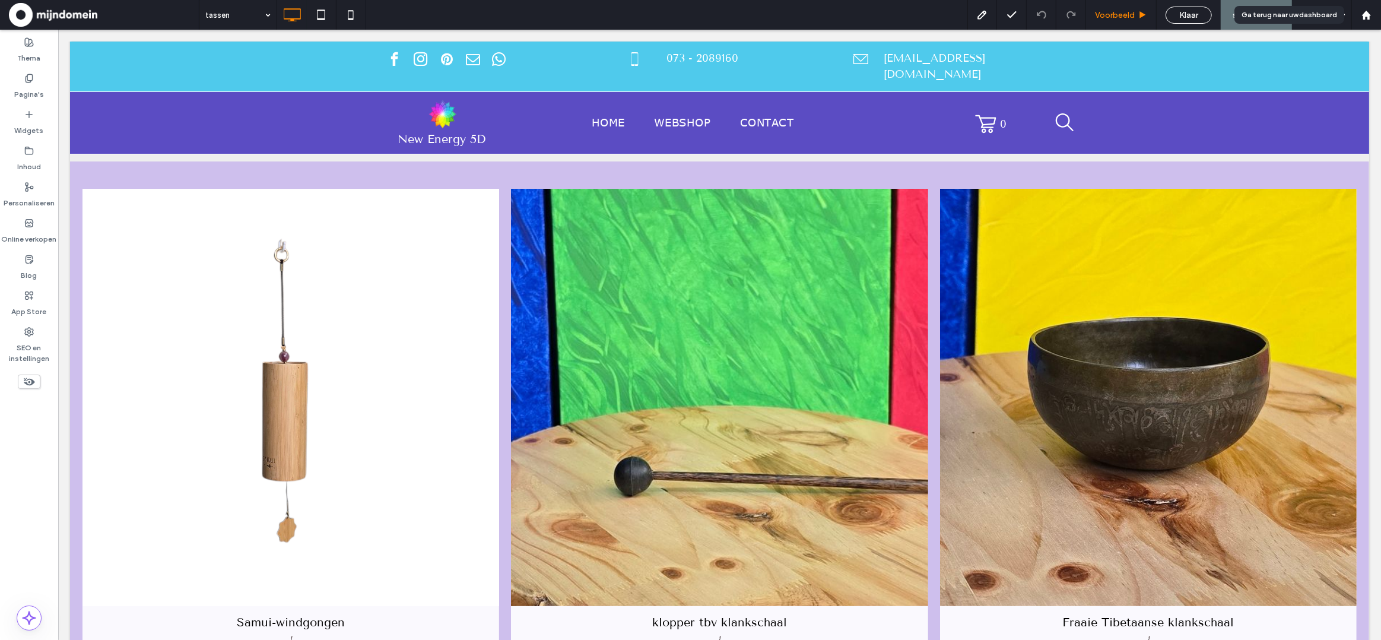
drag, startPoint x: 1361, startPoint y: 16, endPoint x: 1126, endPoint y: 1, distance: 236.0
click at [1361, 16] on icon at bounding box center [1366, 15] width 10 height 10
